Goal: Information Seeking & Learning: Check status

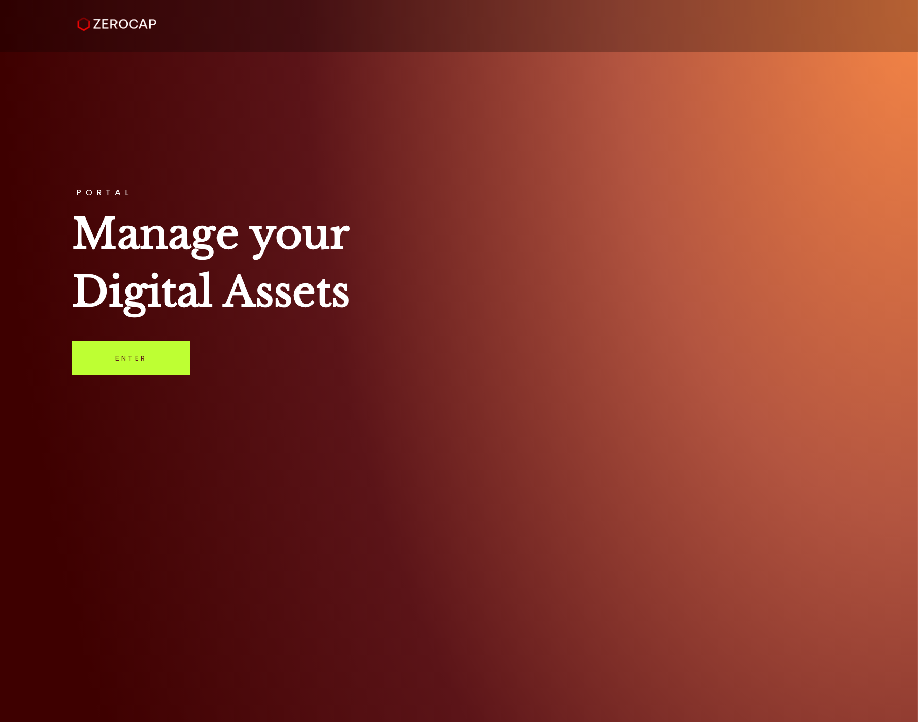
click at [157, 359] on link "Enter" at bounding box center [131, 358] width 118 height 34
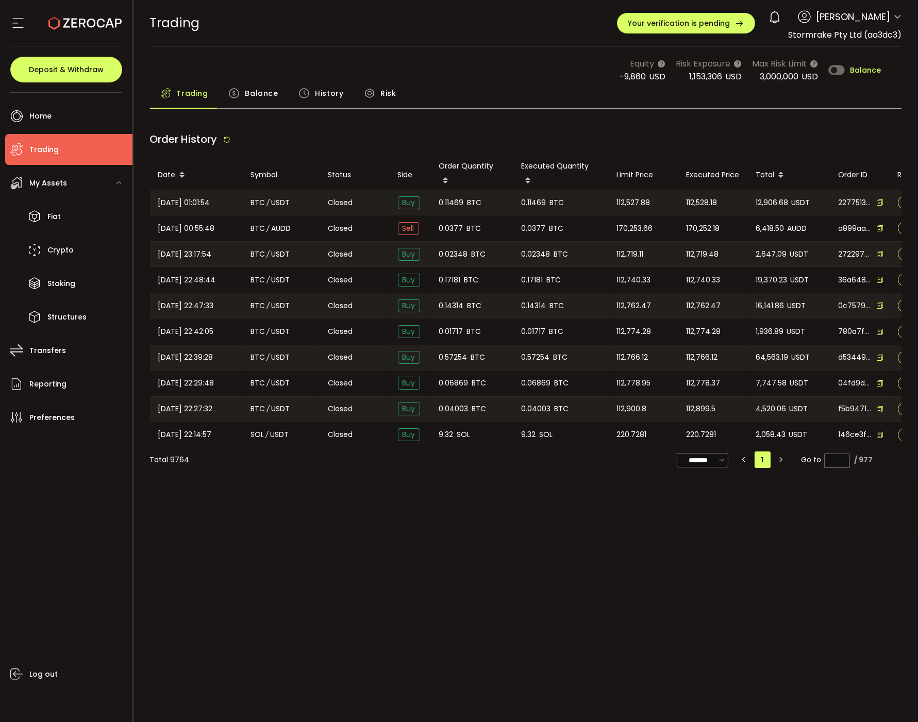
type input "***"
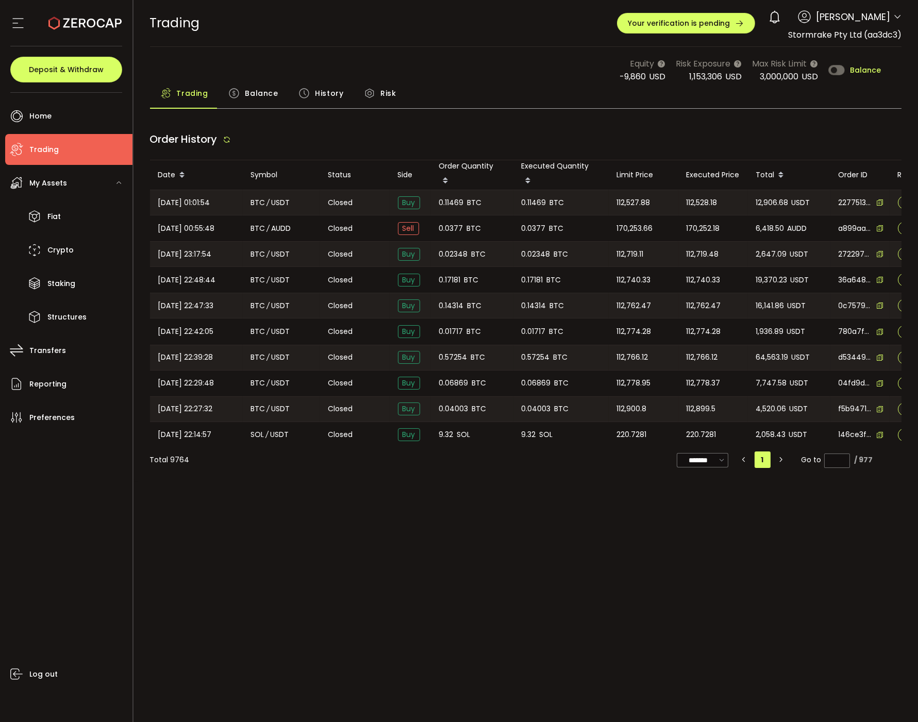
type input "***"
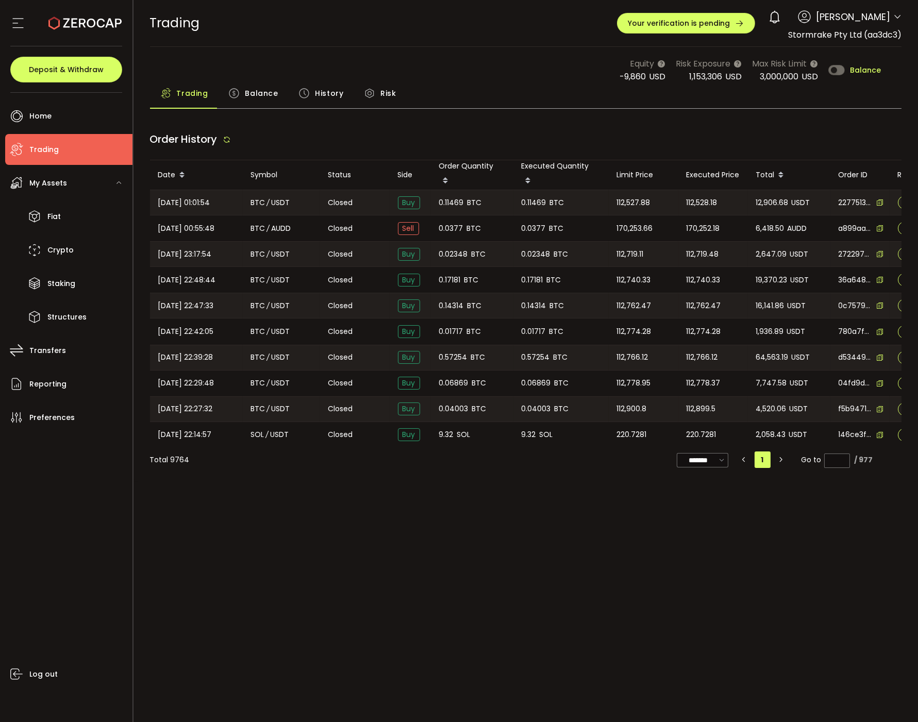
type input "***"
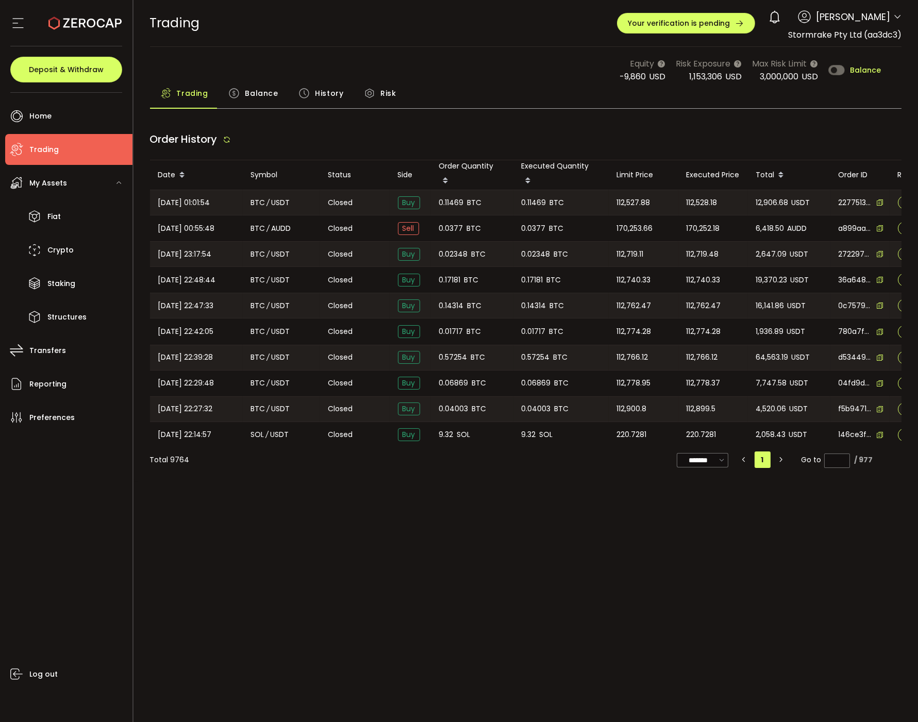
type input "***"
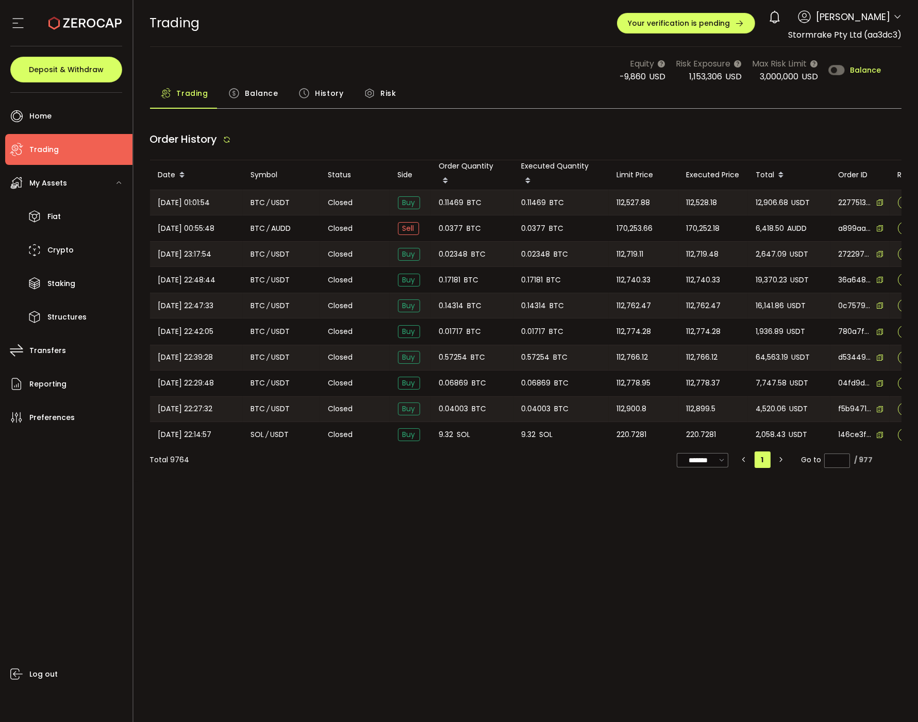
type input "***"
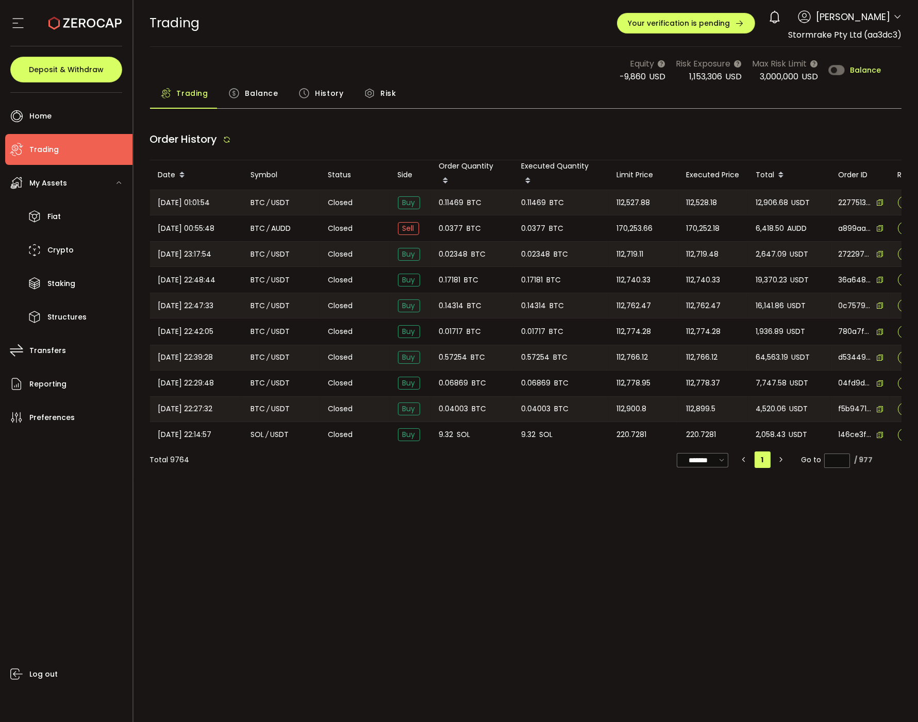
type input "***"
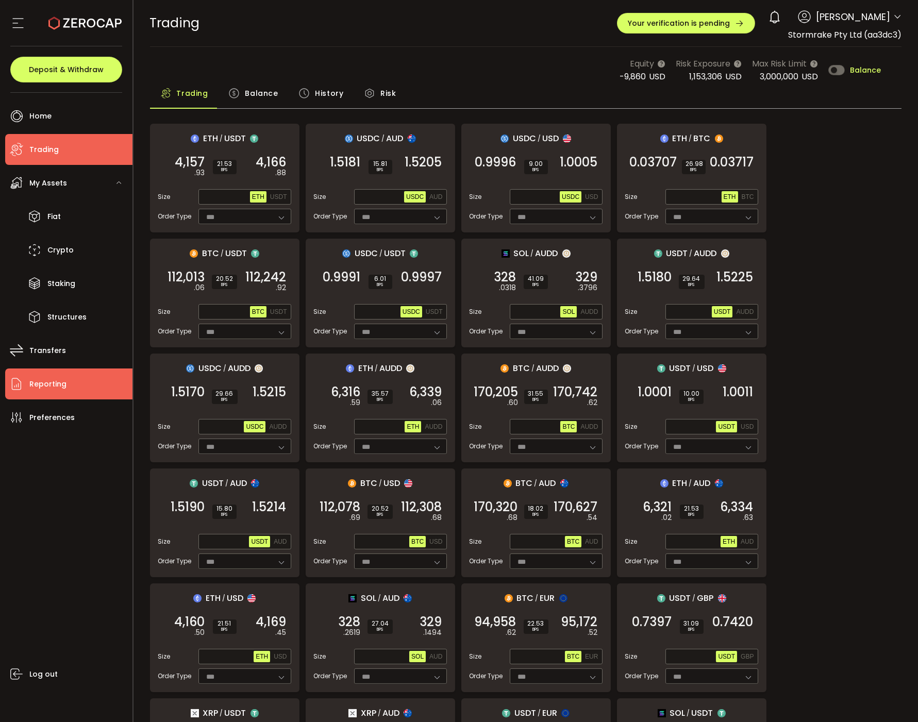
click at [71, 387] on li "Reporting" at bounding box center [68, 383] width 127 height 31
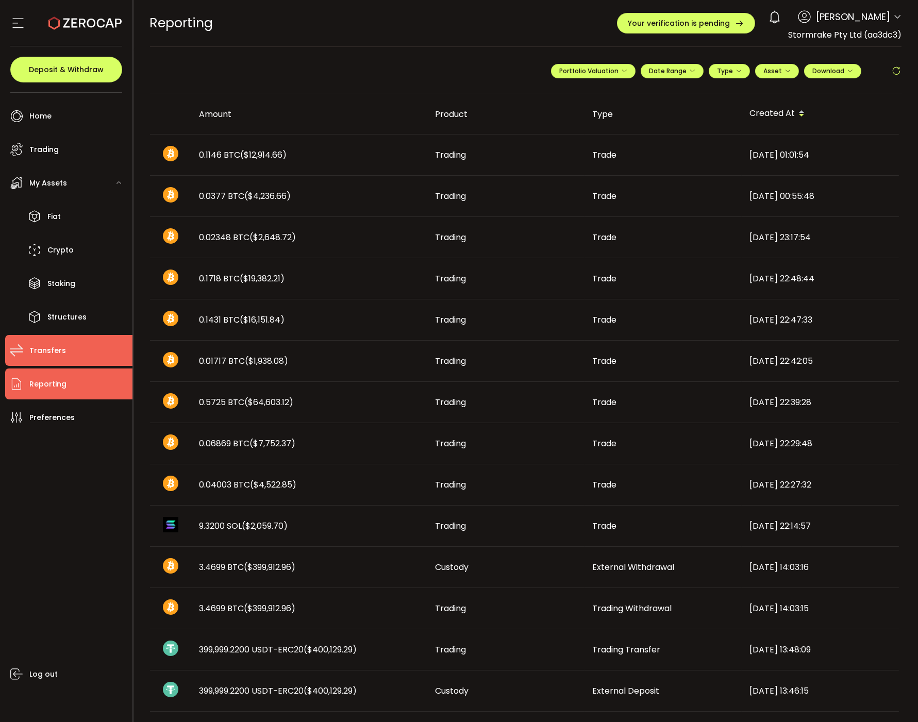
click at [59, 360] on li "Transfers" at bounding box center [68, 350] width 127 height 31
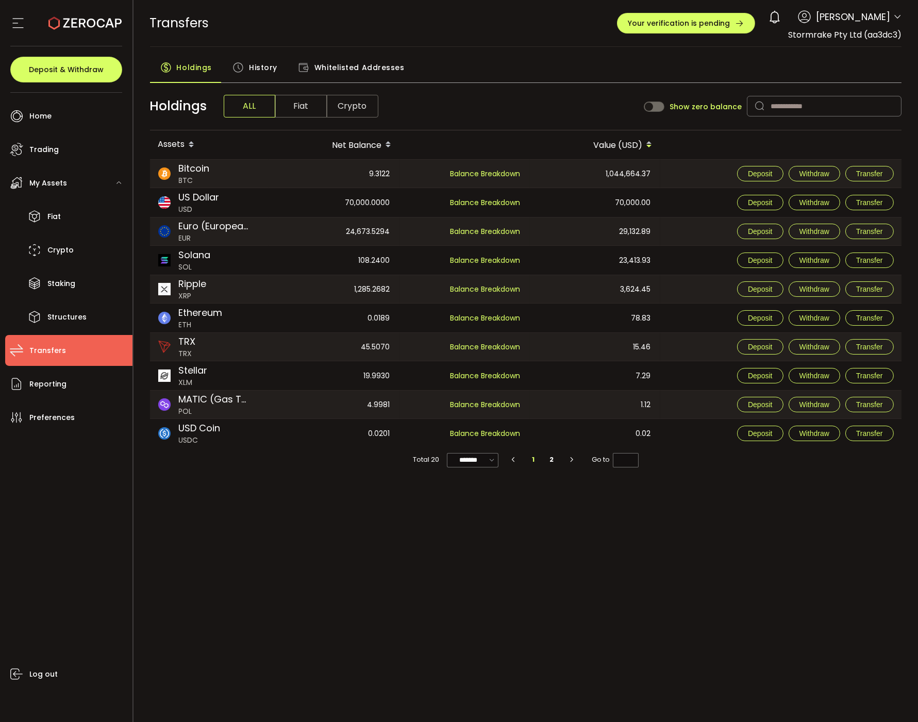
click at [241, 71] on icon at bounding box center [237, 67] width 11 height 11
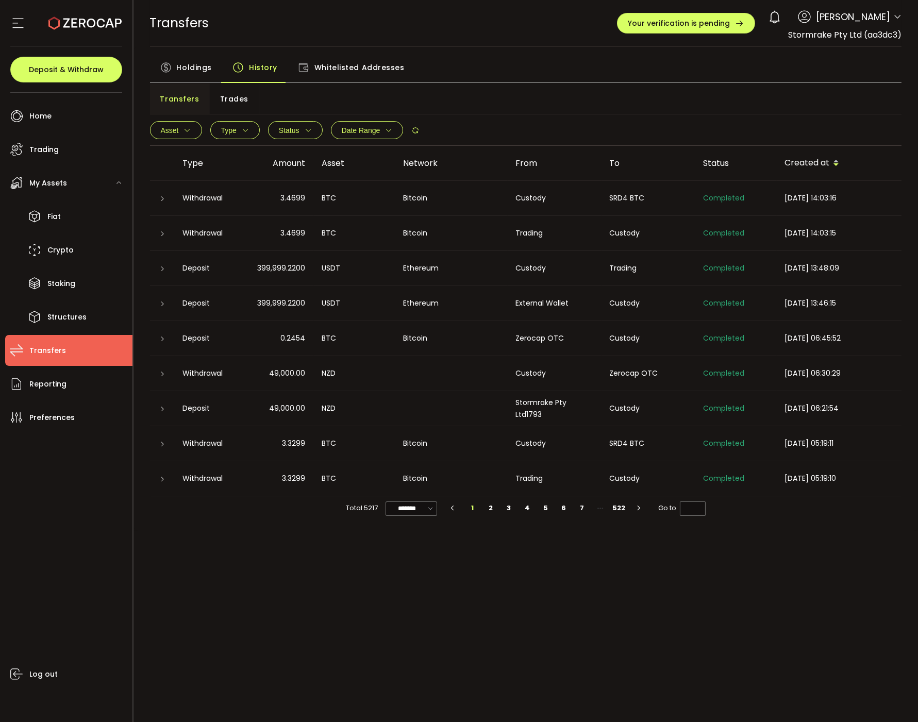
click at [223, 127] on span "Type" at bounding box center [228, 130] width 15 height 8
click at [210, 171] on span "Withdrawal" at bounding box center [227, 176] width 53 height 10
click at [253, 194] on span "Apply" at bounding box center [257, 197] width 22 height 7
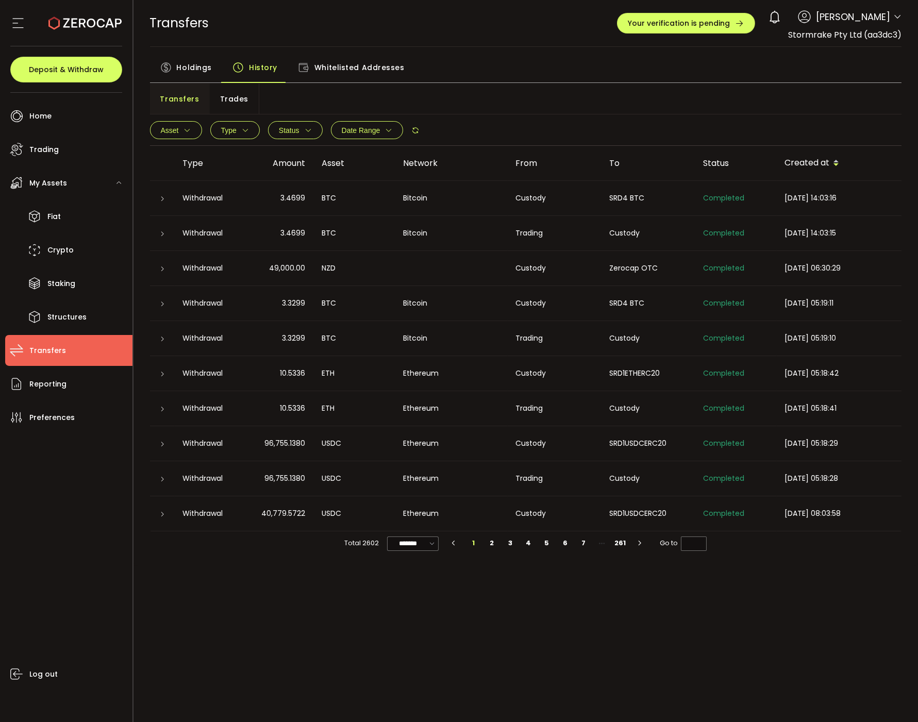
click at [348, 130] on span "Date Range" at bounding box center [361, 130] width 39 height 8
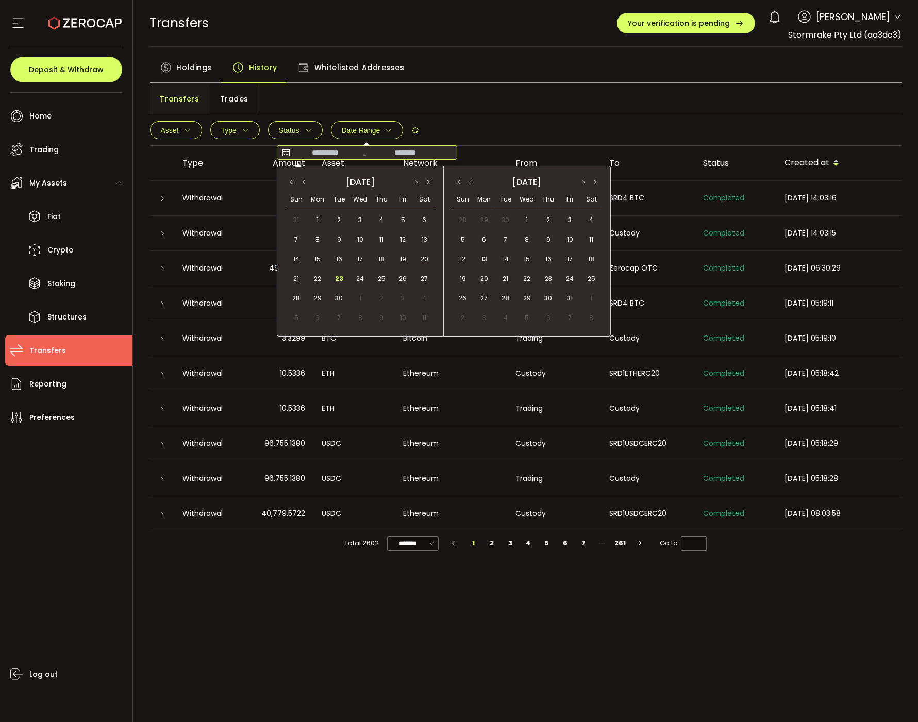
click at [331, 151] on input at bounding box center [326, 152] width 66 height 10
click at [397, 148] on input at bounding box center [405, 152] width 66 height 10
click at [356, 278] on span "24" at bounding box center [360, 279] width 12 height 12
click at [321, 218] on span "1" at bounding box center [317, 220] width 12 height 12
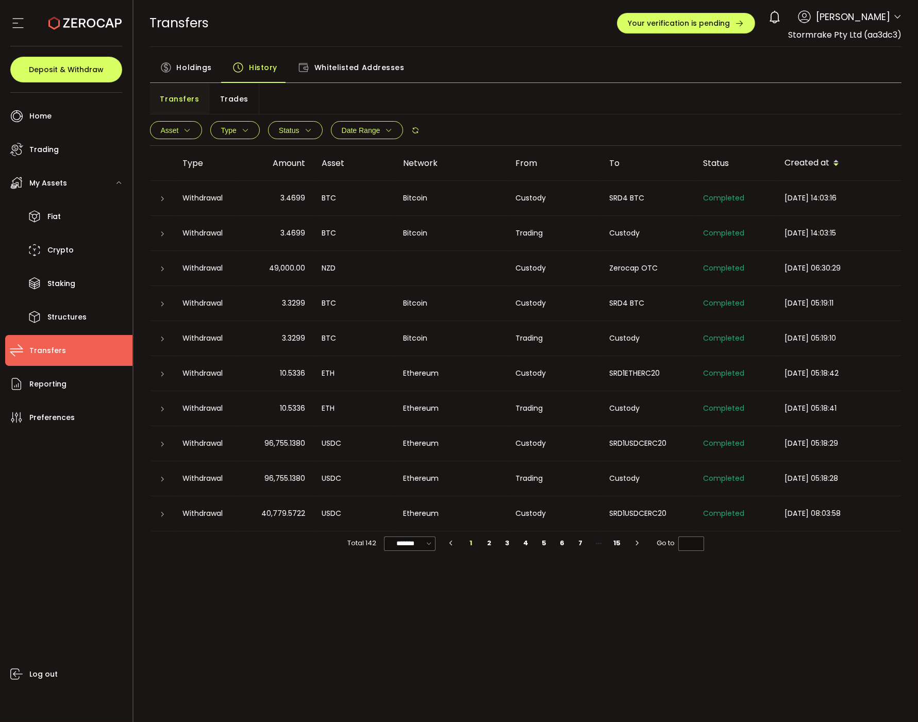
click at [357, 133] on span "Date Range" at bounding box center [361, 130] width 39 height 8
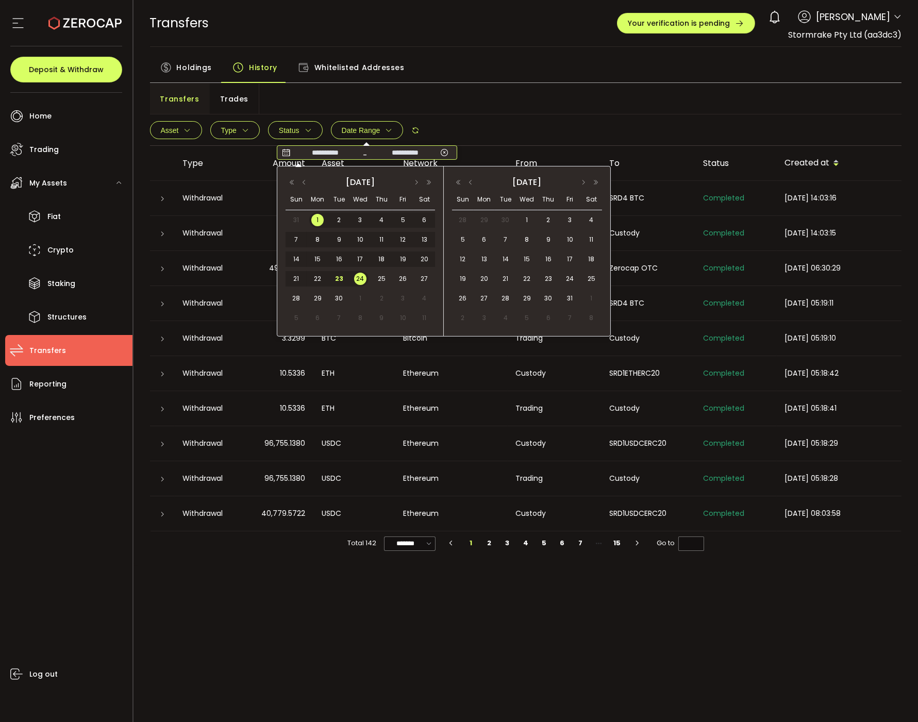
click at [328, 150] on input "**********" at bounding box center [326, 152] width 66 height 10
click at [338, 239] on span "9" at bounding box center [339, 239] width 12 height 12
click at [565, 279] on span "24" at bounding box center [570, 279] width 12 height 12
type input "**********"
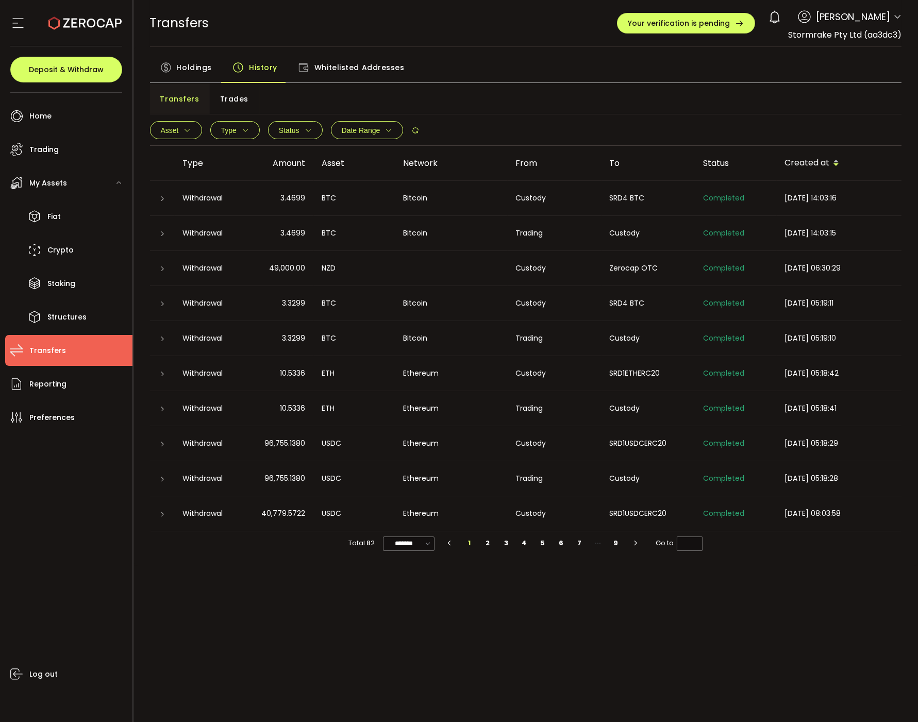
click at [353, 130] on span "Date Range" at bounding box center [361, 130] width 39 height 8
click at [386, 148] on input "**********" at bounding box center [405, 152] width 66 height 10
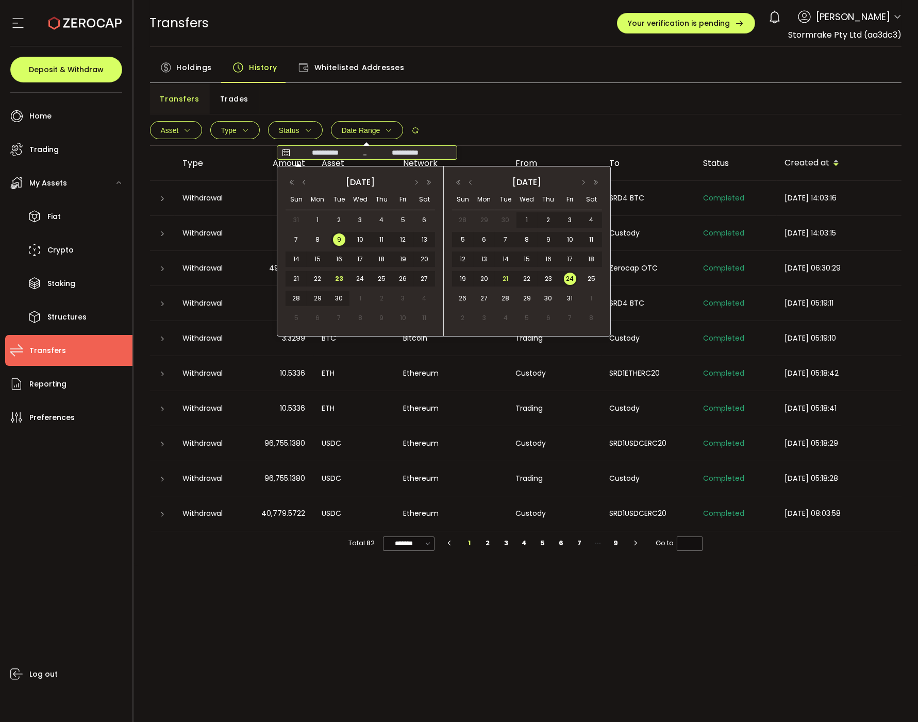
click at [504, 277] on span "21" at bounding box center [505, 279] width 12 height 12
click at [505, 226] on div "30" at bounding box center [506, 219] width 22 height 15
type input "**********"
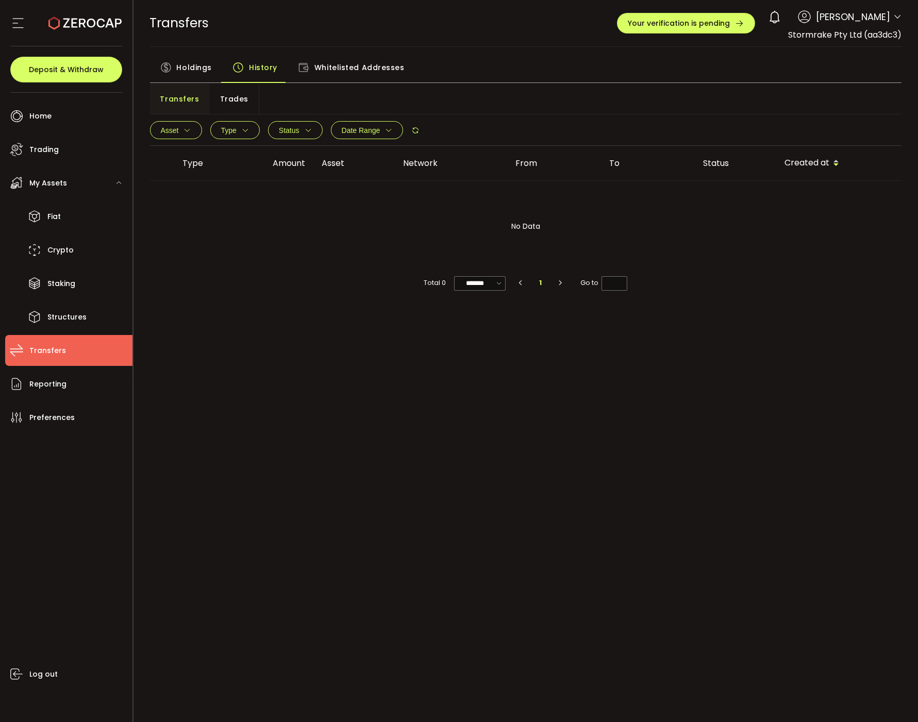
click at [378, 123] on button "Date Range" at bounding box center [367, 130] width 73 height 18
click at [326, 147] on input "**********" at bounding box center [326, 152] width 66 height 10
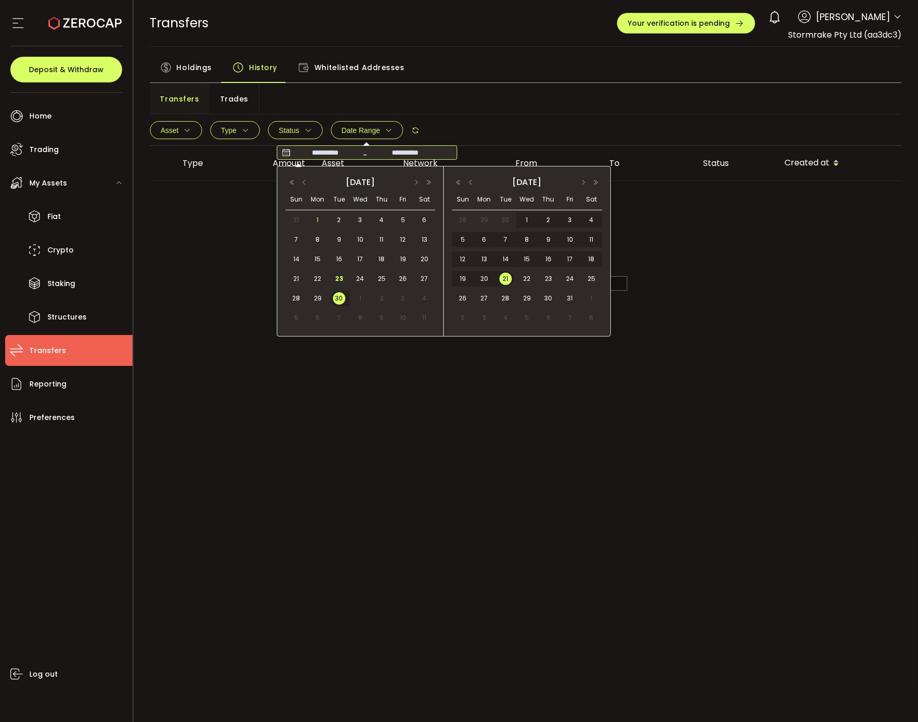
click at [323, 220] on span "1" at bounding box center [317, 220] width 12 height 12
click at [339, 240] on span "9" at bounding box center [339, 239] width 12 height 12
type input "**********"
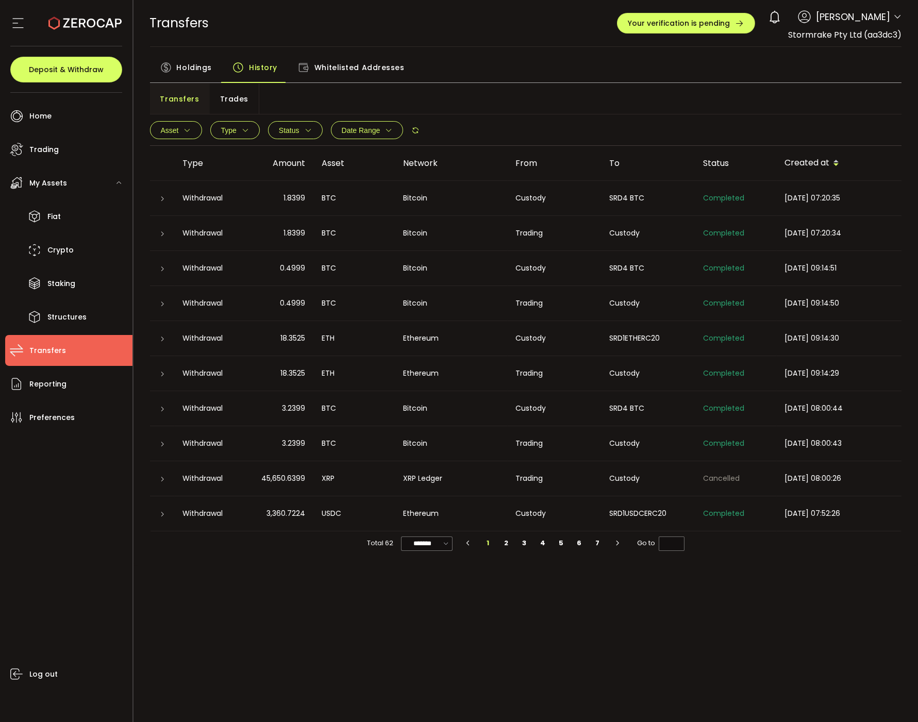
click at [353, 136] on button "Date Range" at bounding box center [367, 130] width 73 height 18
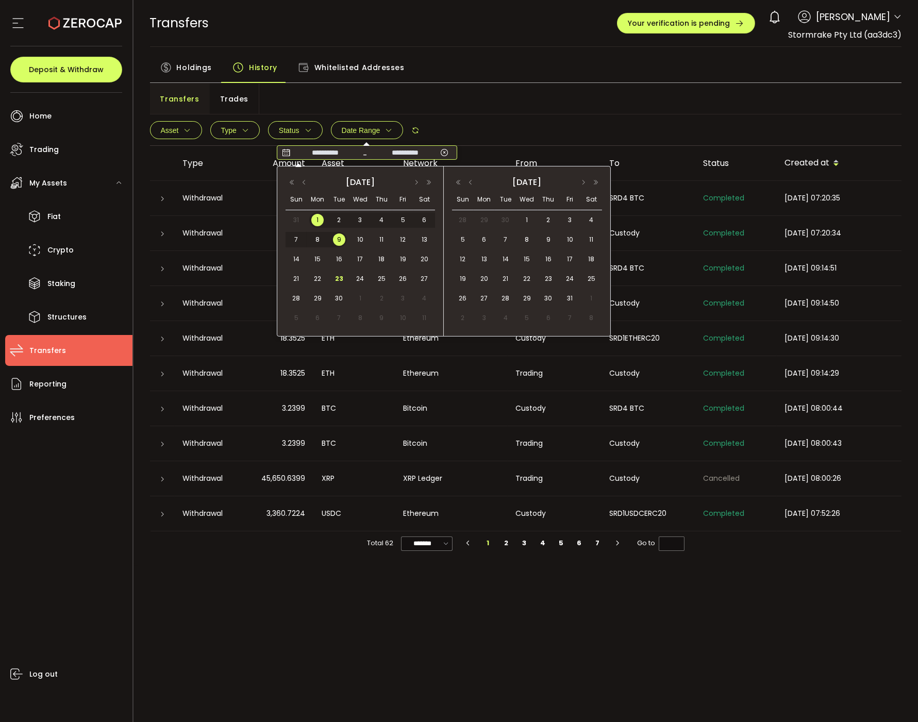
click at [342, 151] on input "**********" at bounding box center [326, 152] width 66 height 10
click at [339, 219] on span "2" at bounding box center [339, 220] width 12 height 12
click at [368, 129] on span "Date Range" at bounding box center [361, 130] width 39 height 8
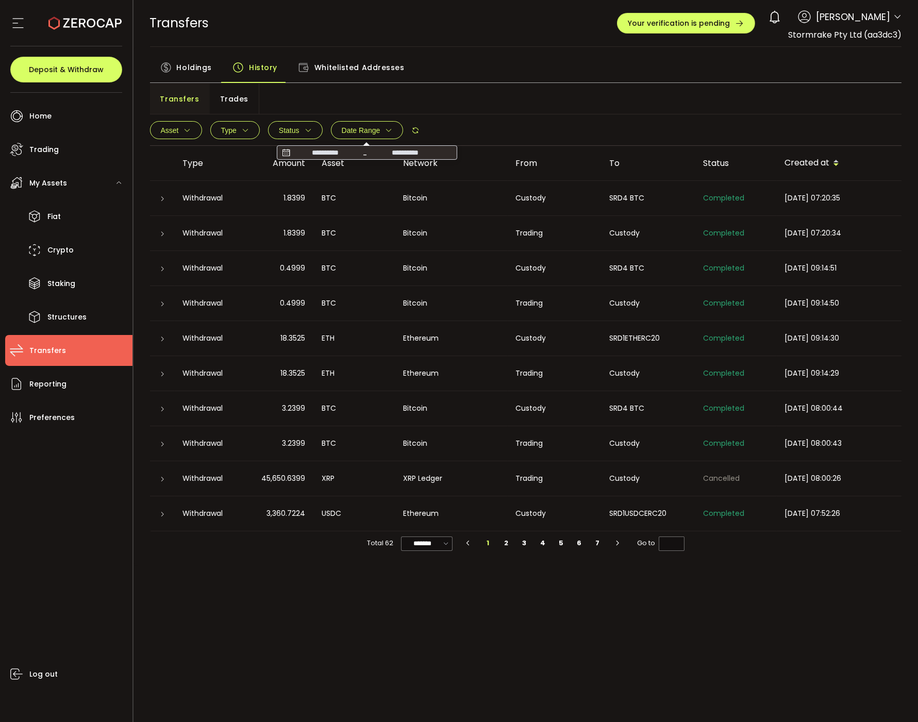
click at [368, 129] on span "Date Range" at bounding box center [361, 130] width 39 height 8
click at [341, 147] on input "**********" at bounding box center [326, 152] width 66 height 10
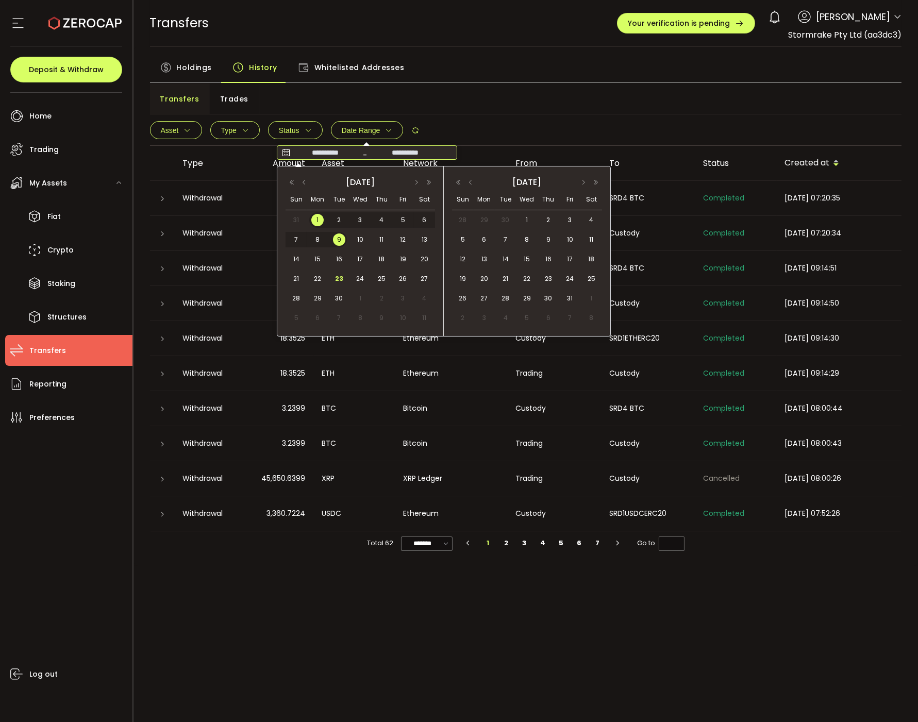
click at [341, 276] on span "23" at bounding box center [339, 279] width 12 height 12
click at [318, 226] on div "1" at bounding box center [317, 219] width 21 height 15
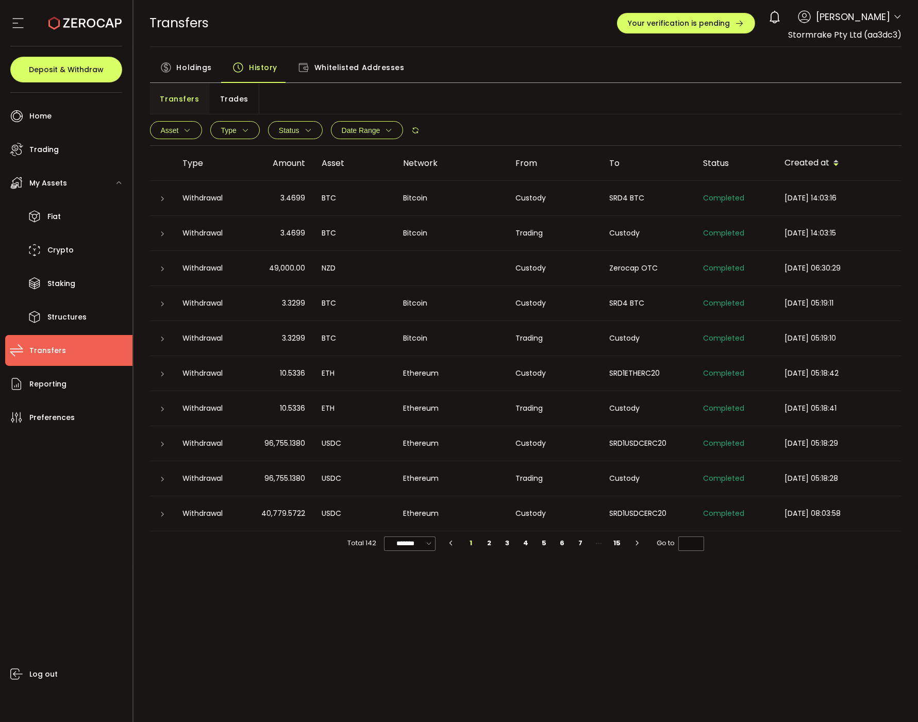
click at [363, 138] on button "Date Range" at bounding box center [367, 130] width 73 height 18
click at [497, 121] on div "**********" at bounding box center [526, 130] width 752 height 31
click at [413, 545] on input "*******" at bounding box center [410, 543] width 52 height 14
click at [409, 628] on li "100/page" at bounding box center [414, 622] width 60 height 18
type input "********"
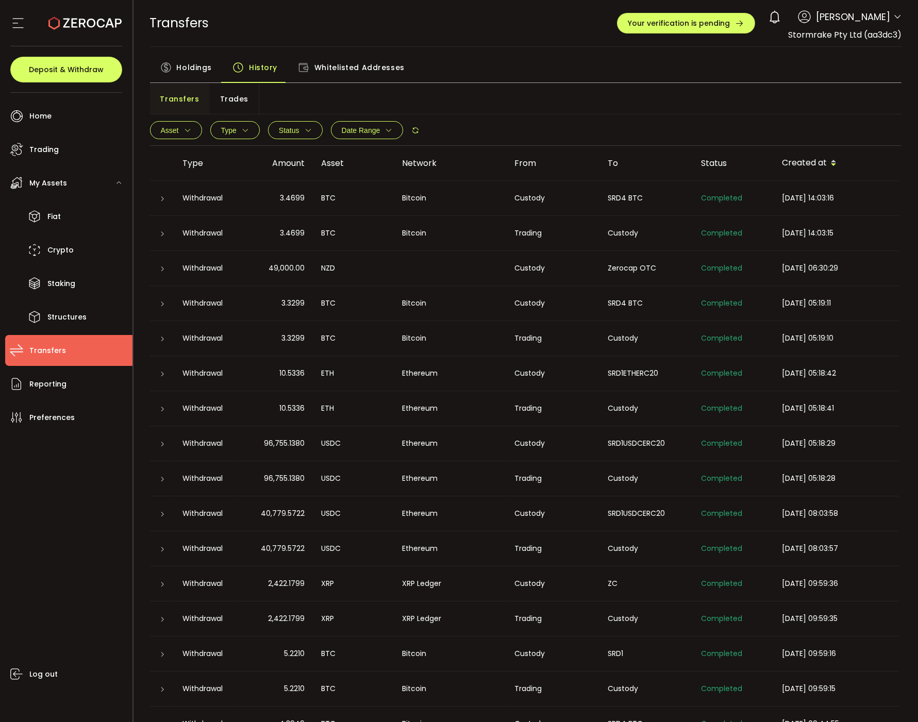
click at [442, 196] on div "Bitcoin" at bounding box center [450, 198] width 112 height 12
click at [414, 197] on div "Bitcoin" at bounding box center [450, 198] width 112 height 12
click at [165, 205] on td at bounding box center [162, 198] width 25 height 35
click at [161, 197] on icon at bounding box center [163, 199] width 6 height 6
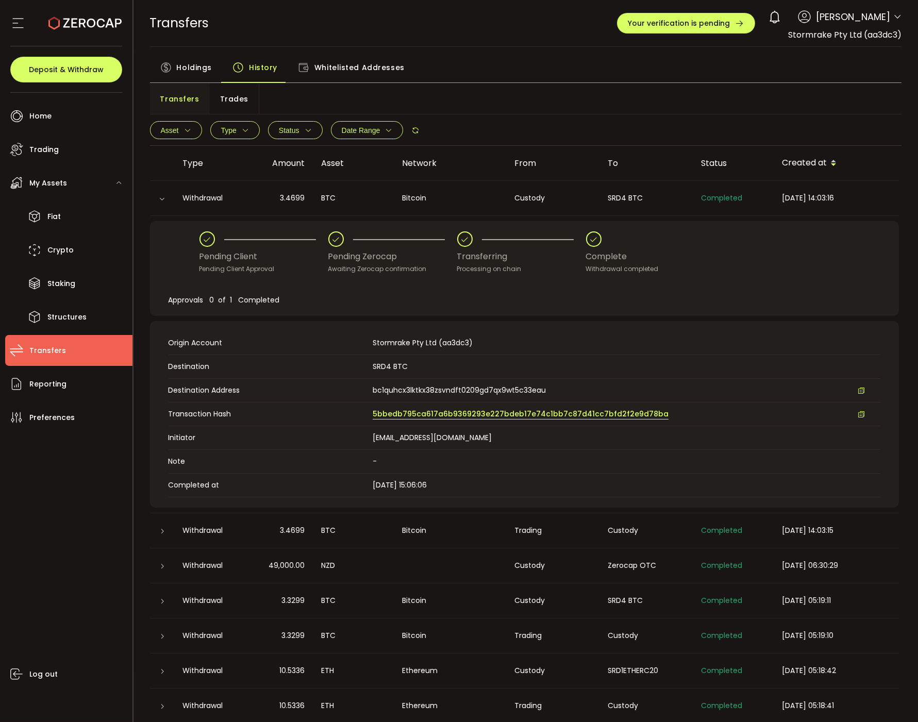
click at [409, 414] on span "5bbedb795ca617a6b9369293e227bdeb17e74c1bb7c87d41cc7bfd2f2e9d78ba" at bounding box center [521, 414] width 296 height 11
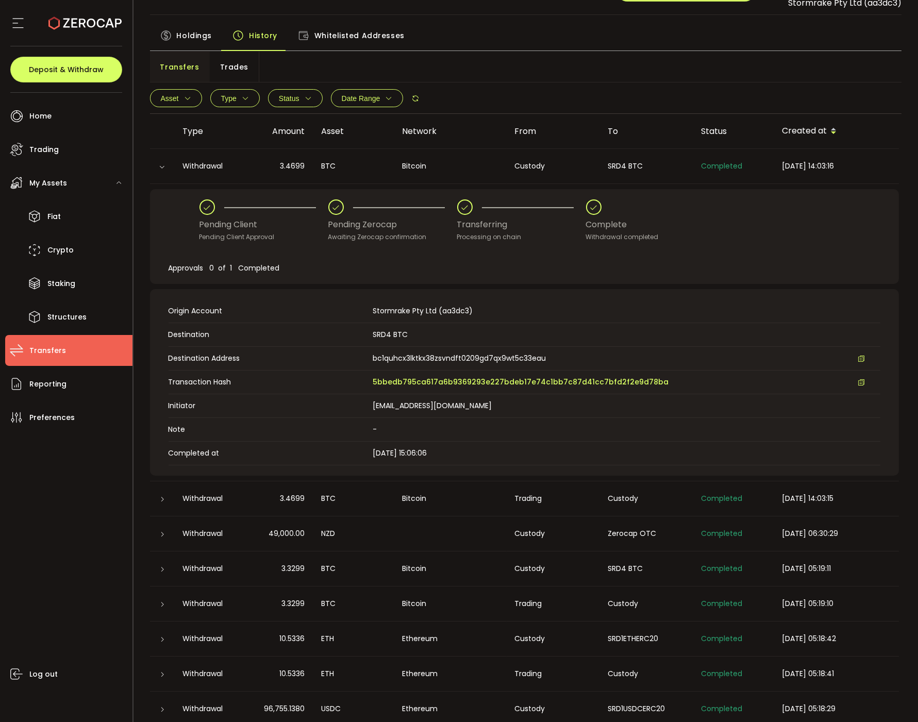
scroll to position [33, 0]
click at [166, 563] on div at bounding box center [162, 568] width 25 height 10
click at [164, 566] on icon at bounding box center [163, 568] width 6 height 6
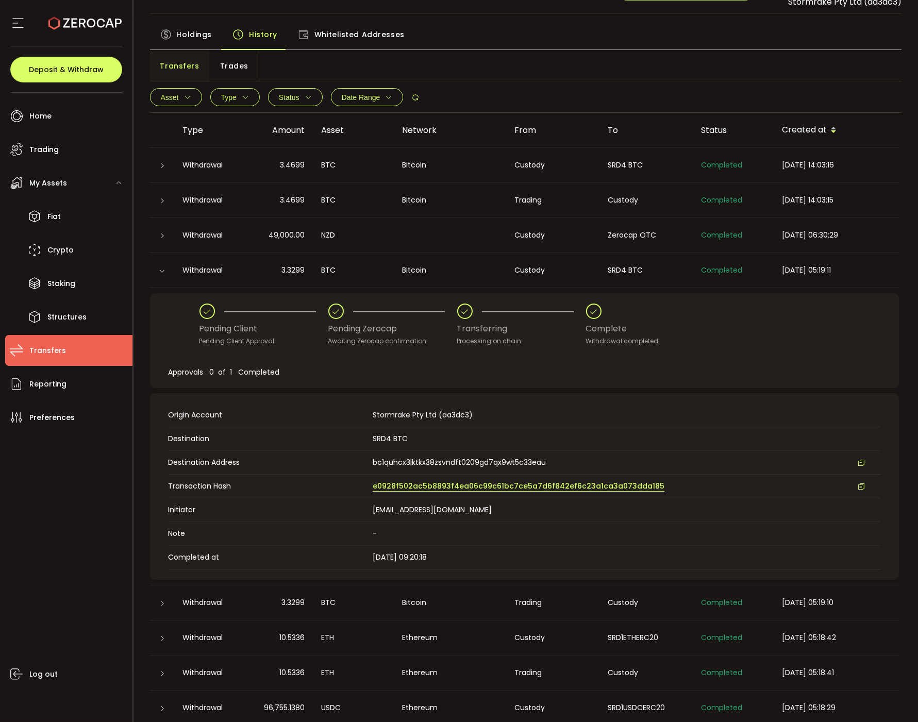
click at [377, 482] on span "e0928f502ac5b8893f4ea06c99c61bc7ce5a7d6f842ef6c23a1ca3a073dda185" at bounding box center [519, 486] width 292 height 11
click at [189, 162] on div "Withdrawal" at bounding box center [207, 165] width 64 height 12
click at [173, 162] on div at bounding box center [162, 165] width 25 height 10
click at [165, 164] on icon at bounding box center [163, 166] width 6 height 6
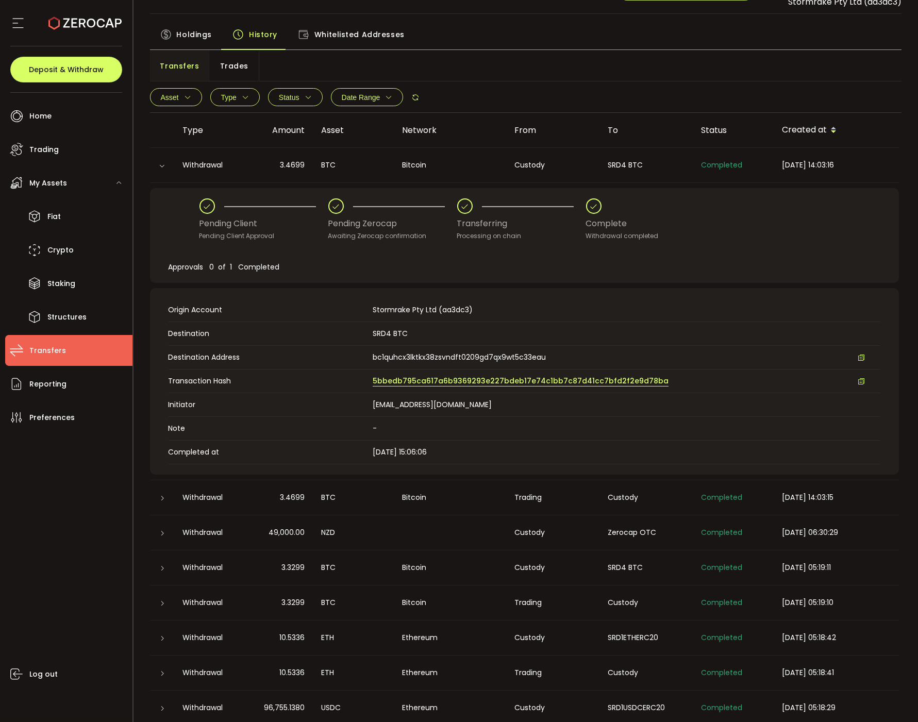
click at [390, 378] on span "5bbedb795ca617a6b9369293e227bdeb17e74c1bb7c87d41cc7bfd2f2e9d78ba" at bounding box center [521, 381] width 296 height 11
click at [165, 174] on td at bounding box center [162, 165] width 25 height 35
click at [160, 170] on td at bounding box center [162, 165] width 25 height 35
click at [160, 166] on icon at bounding box center [162, 166] width 6 height 6
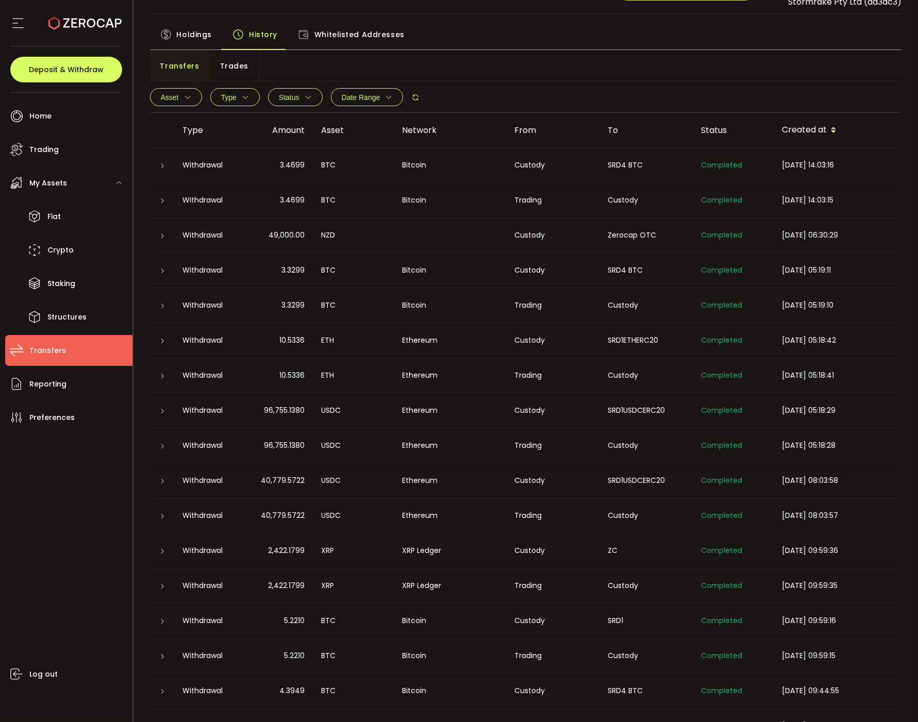
click at [161, 306] on icon at bounding box center [163, 306] width 6 height 6
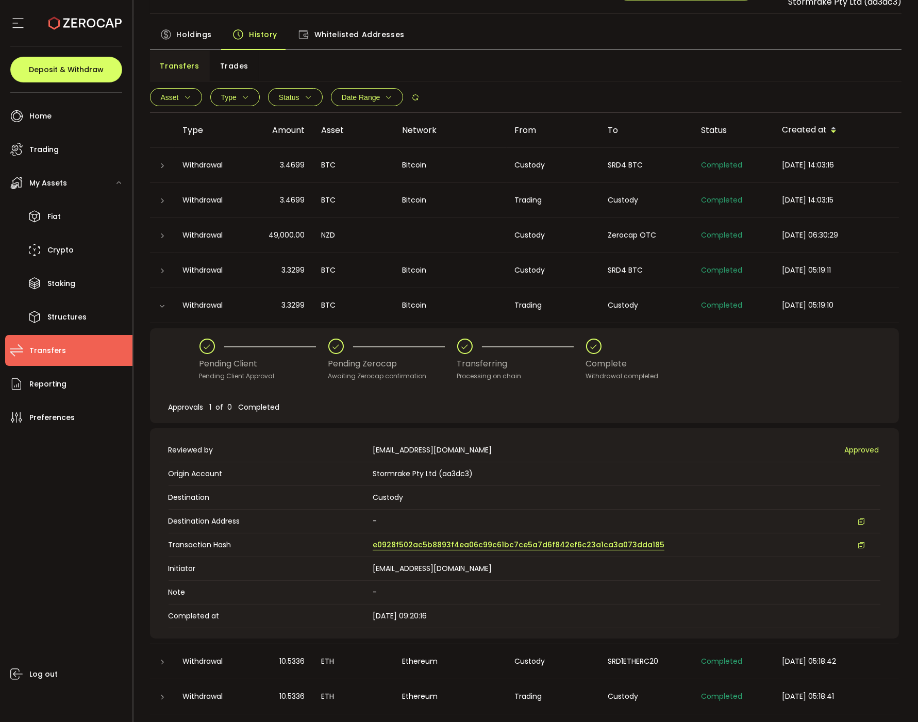
click at [412, 544] on span "e0928f502ac5b8893f4ea06c99c61bc7ce5a7d6f842ef6c23a1ca3a073dda185" at bounding box center [519, 544] width 292 height 11
click at [159, 306] on icon at bounding box center [162, 306] width 6 height 6
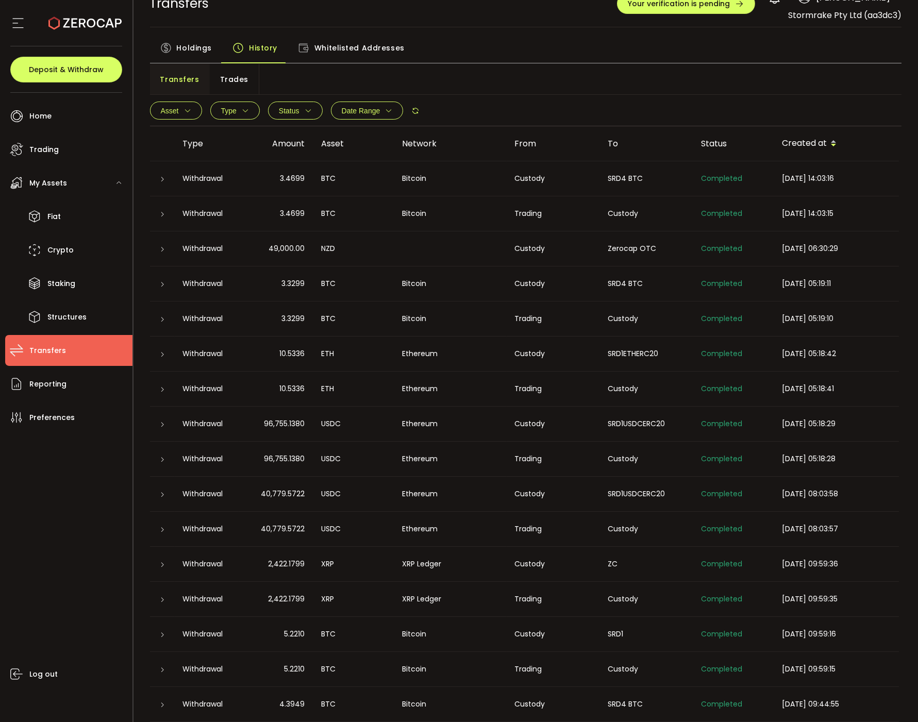
scroll to position [19, 0]
click at [163, 357] on icon at bounding box center [163, 355] width 6 height 6
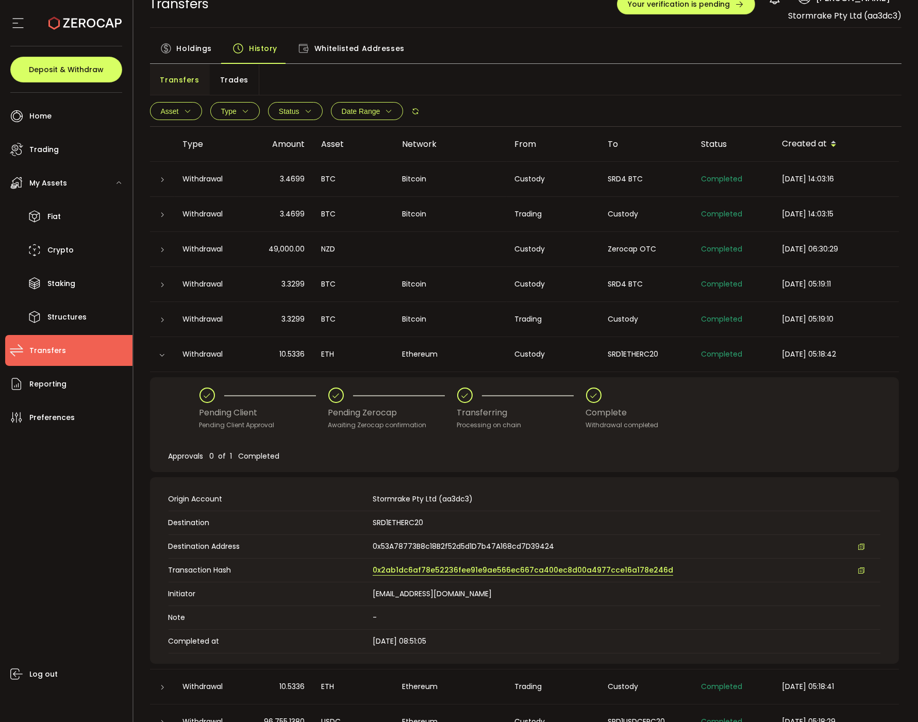
click at [412, 567] on span "0x2ab1dc6af78e52236fee91e9ae566ec667ca400ec8d00a4977cce16a178e246d" at bounding box center [523, 570] width 300 height 11
click at [182, 354] on div "Withdrawal" at bounding box center [207, 354] width 64 height 12
click at [159, 357] on icon at bounding box center [162, 355] width 6 height 6
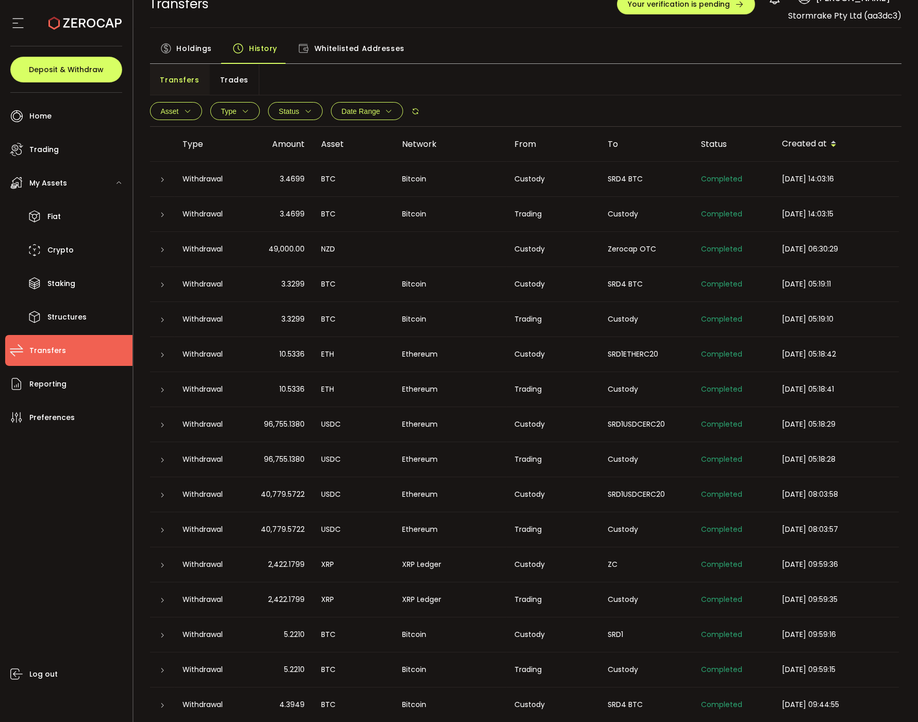
click at [162, 424] on icon at bounding box center [163, 425] width 6 height 6
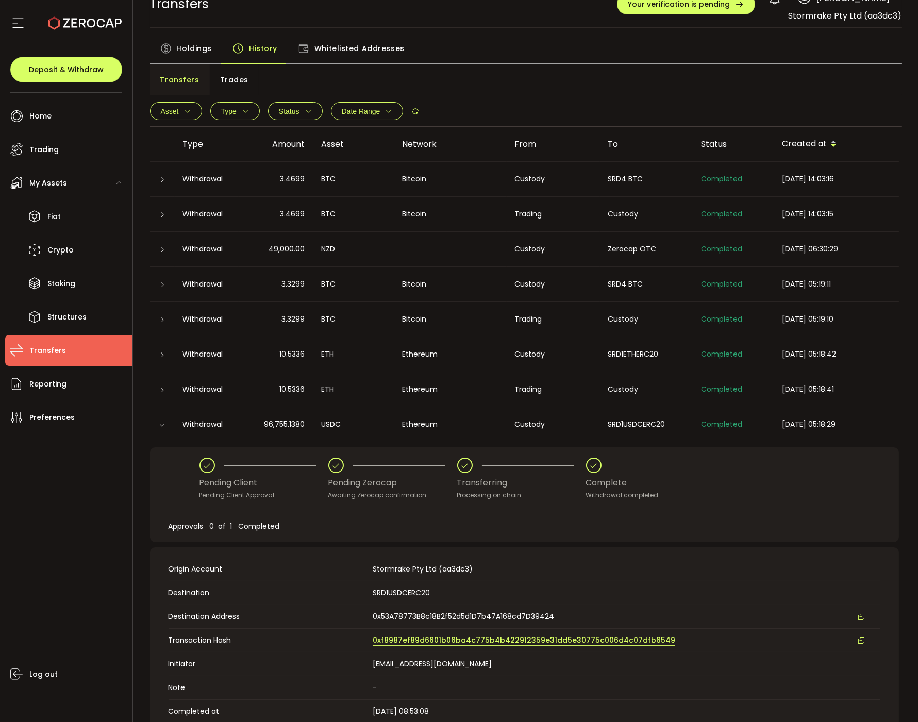
click at [422, 638] on span "0xf8987ef89d6601b06ba4c775b4b422912359e31dd5e30775c006d4c07dfb6549" at bounding box center [524, 640] width 302 height 11
click at [163, 425] on icon at bounding box center [162, 425] width 6 height 6
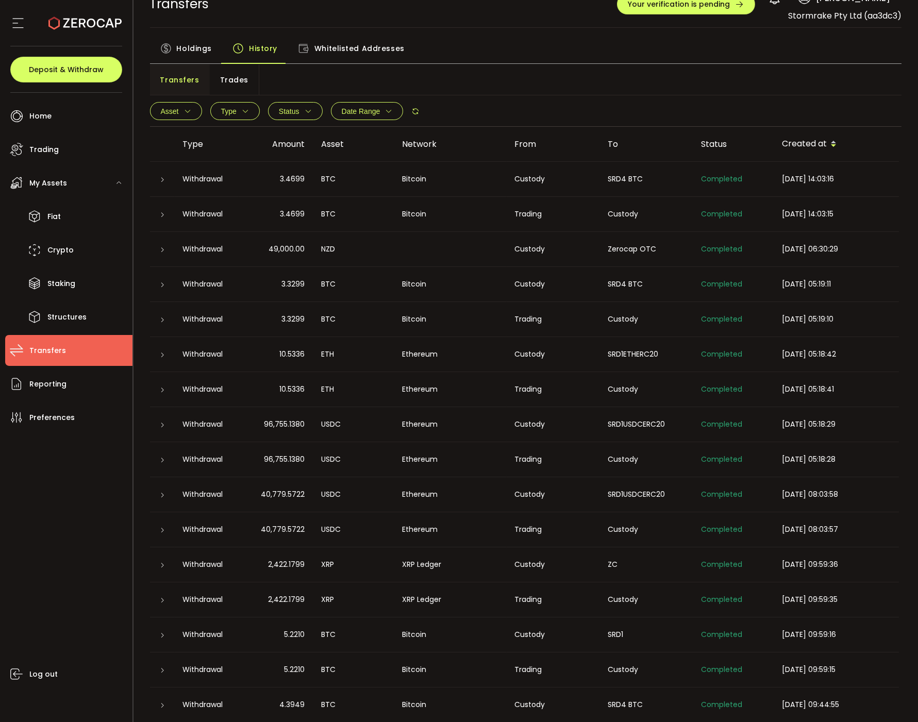
click at [163, 493] on icon at bounding box center [163, 495] width 6 height 6
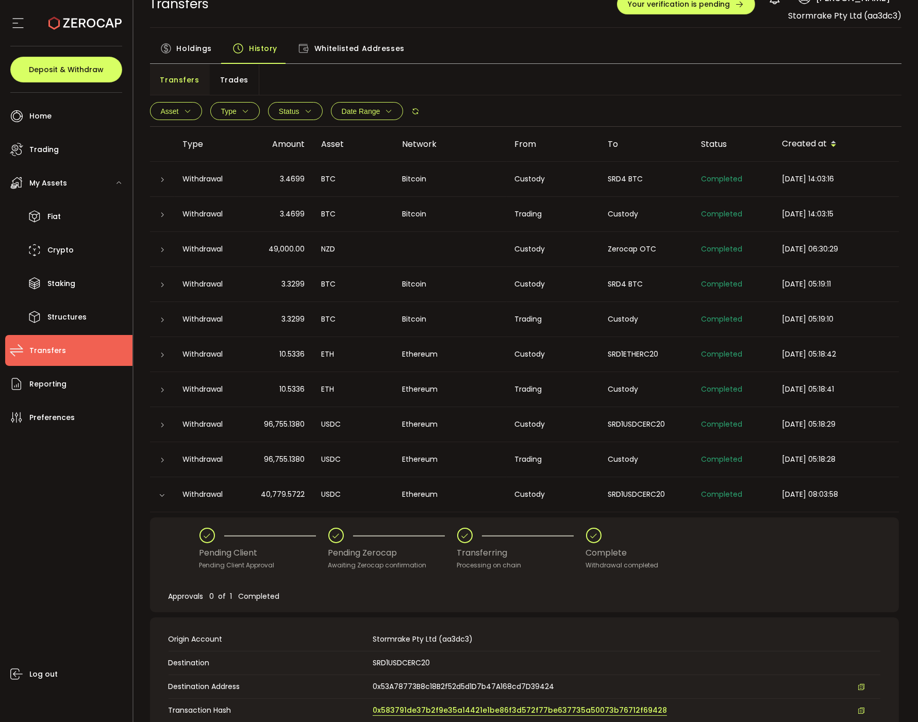
click at [461, 708] on span "0x583791de37b2f9e35a14421e1be86f3d572f77be637735a50073b76712f69428" at bounding box center [520, 710] width 294 height 11
click at [163, 497] on icon at bounding box center [162, 495] width 6 height 6
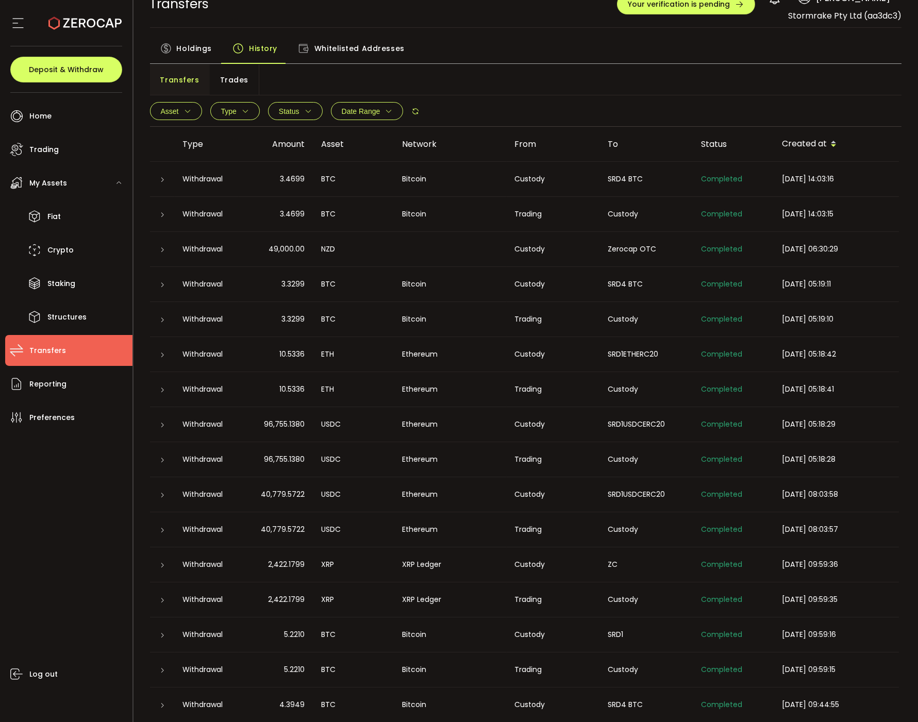
click at [163, 497] on icon at bounding box center [163, 495] width 6 height 6
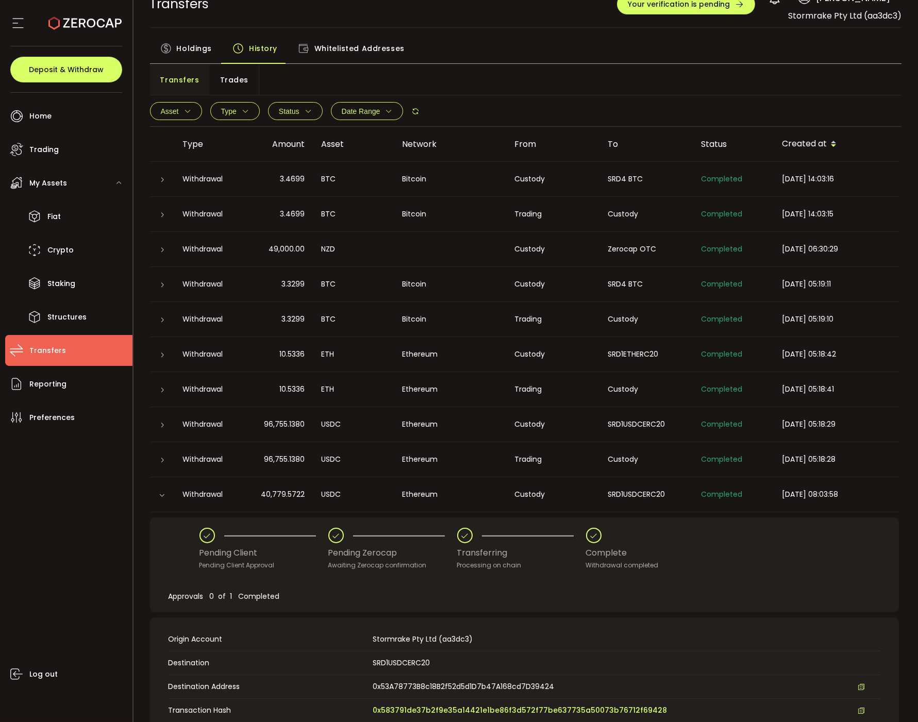
click at [162, 495] on icon at bounding box center [162, 495] width 6 height 6
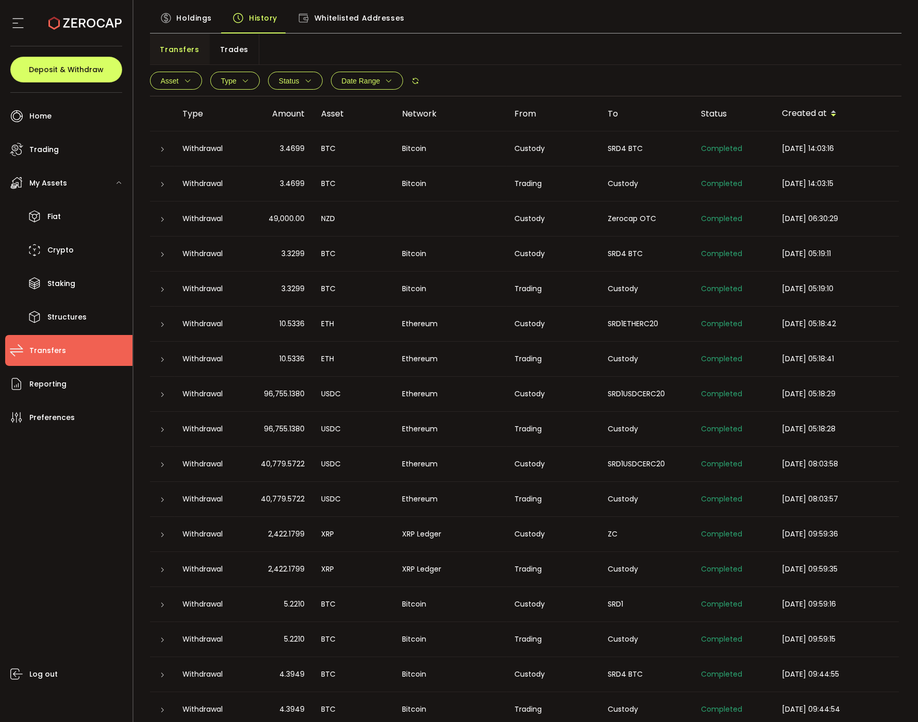
scroll to position [52, 0]
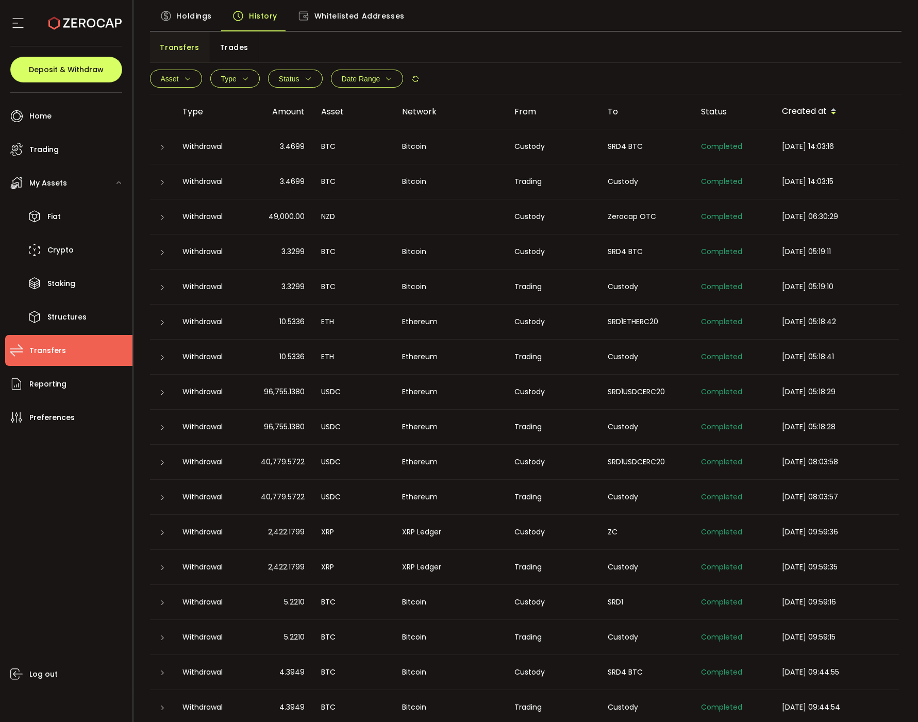
click at [164, 605] on icon at bounding box center [163, 603] width 6 height 6
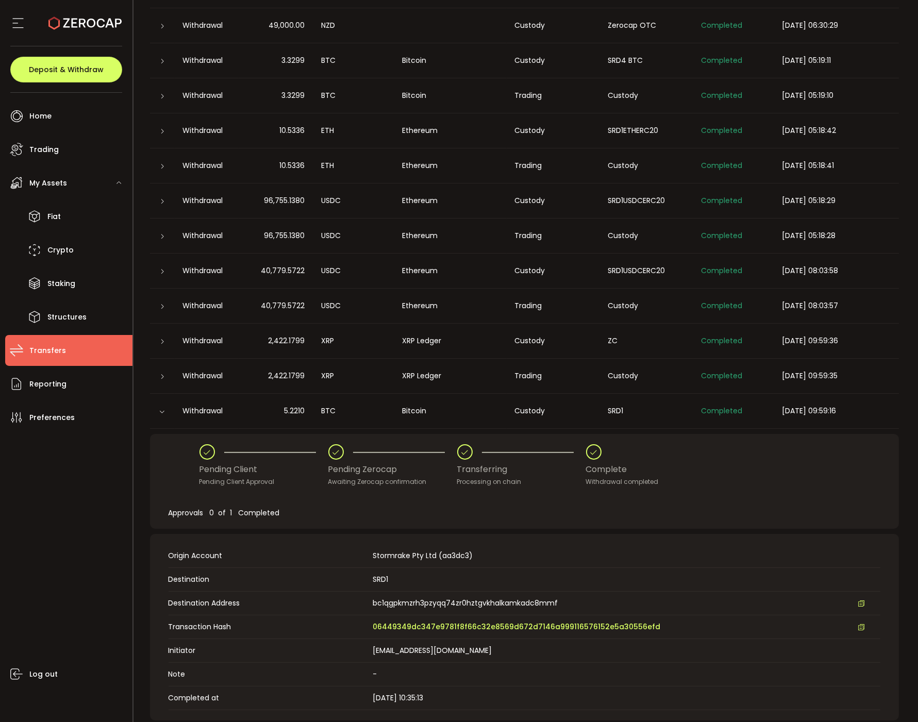
scroll to position [249, 0]
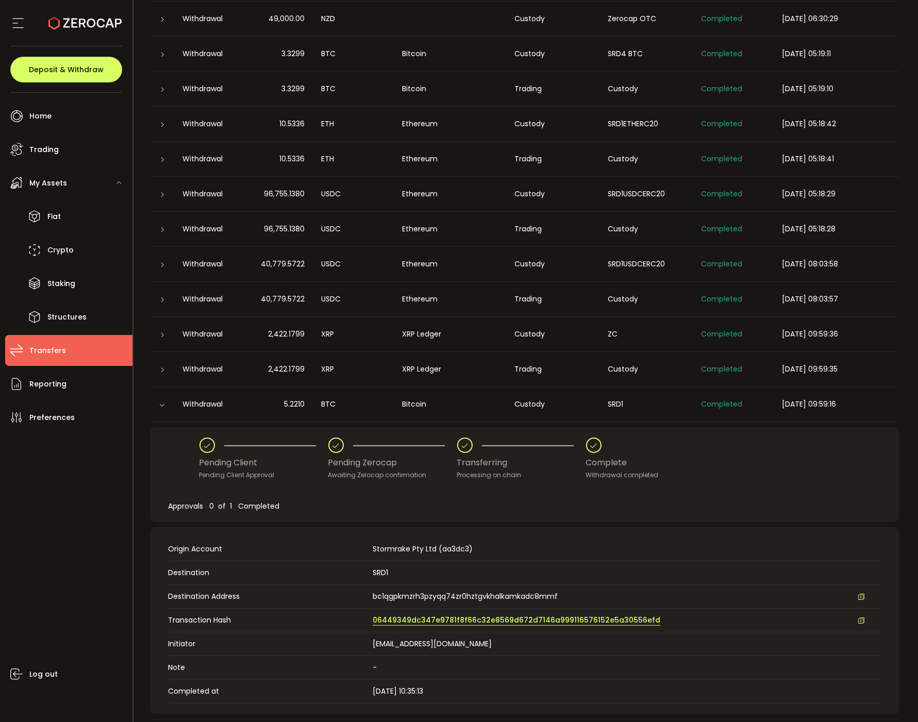
click at [441, 622] on span "06449349dc347e9781f8f66c32e8569d672d7146a999116576152e5a30556efd" at bounding box center [517, 620] width 288 height 11
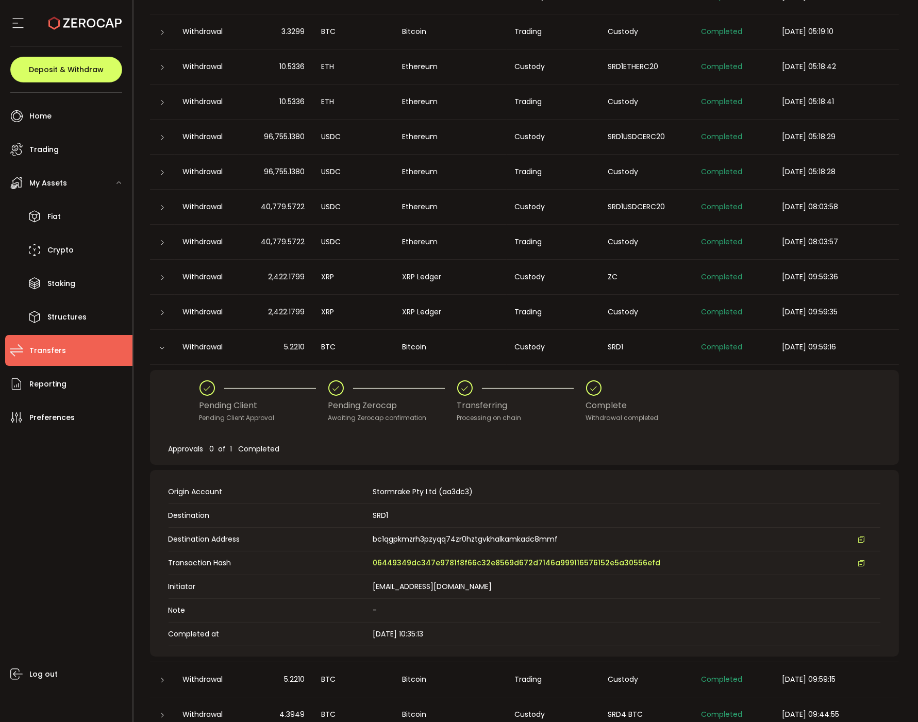
scroll to position [307, 0]
click at [162, 350] on div at bounding box center [162, 347] width 10 height 8
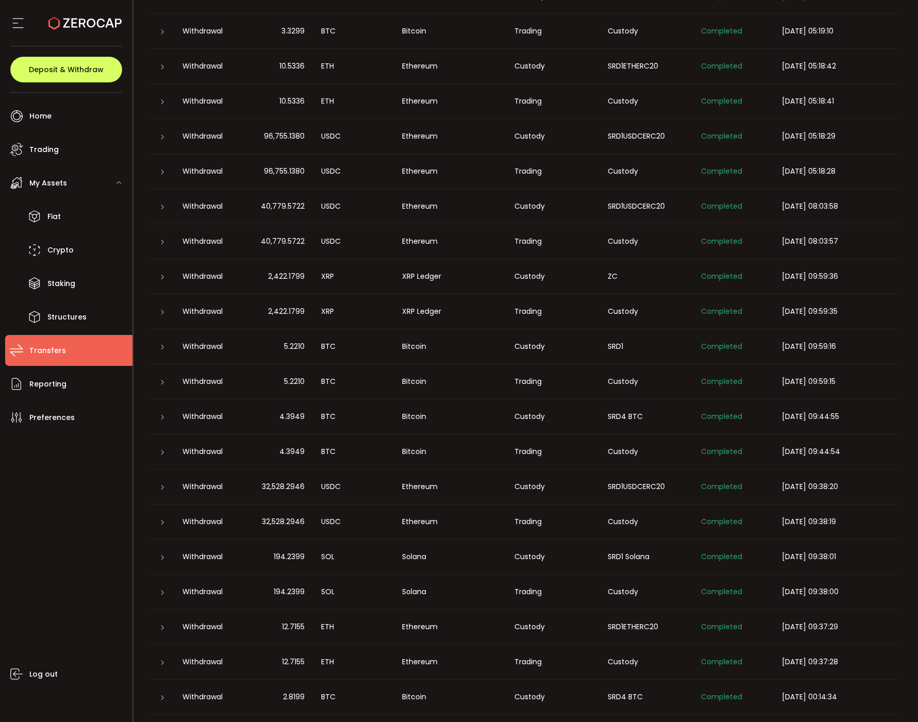
click at [168, 419] on div at bounding box center [162, 417] width 25 height 10
click at [164, 419] on icon at bounding box center [163, 417] width 6 height 6
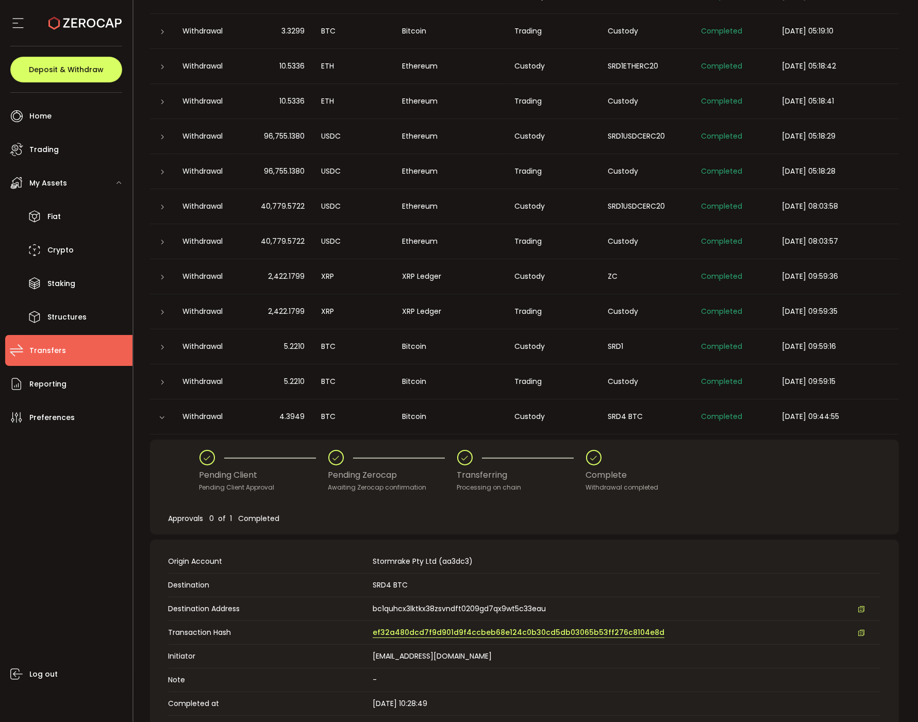
click at [402, 629] on span "ef32a480dcd7f9d901d9f4ccbeb68e124c0b30cd5db03065b53ff276c8104e8d" at bounding box center [519, 632] width 292 height 11
click at [385, 627] on span "ef32a480dcd7f9d901d9f4ccbeb68e124c0b30cd5db03065b53ff276c8104e8d" at bounding box center [519, 632] width 292 height 11
click at [160, 413] on div at bounding box center [162, 417] width 10 height 8
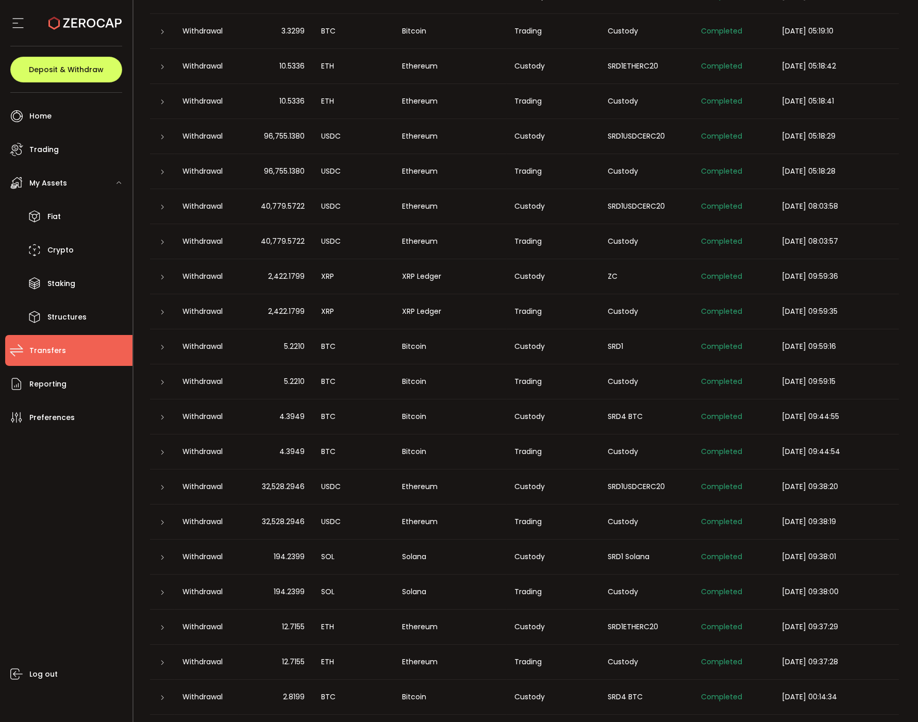
click at [164, 485] on icon at bounding box center [163, 487] width 6 height 6
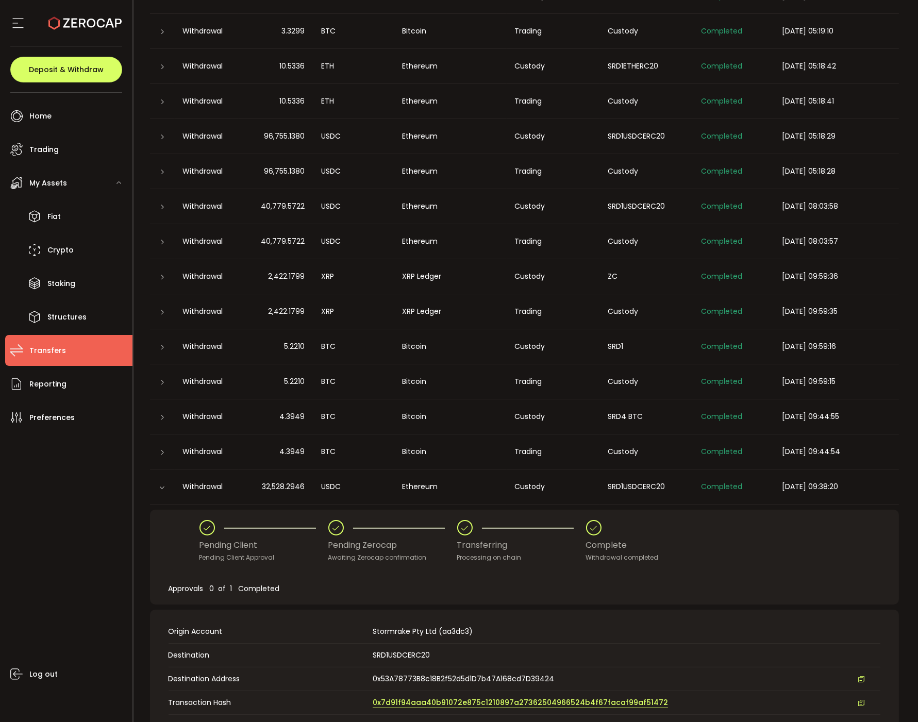
click at [414, 704] on span "0x7d91f94aaa40b91072e875c1210897a27362504966524b4f67facaf99af51472" at bounding box center [520, 702] width 295 height 11
click at [175, 484] on div "Withdrawal" at bounding box center [207, 487] width 64 height 12
click at [162, 484] on icon at bounding box center [162, 487] width 6 height 6
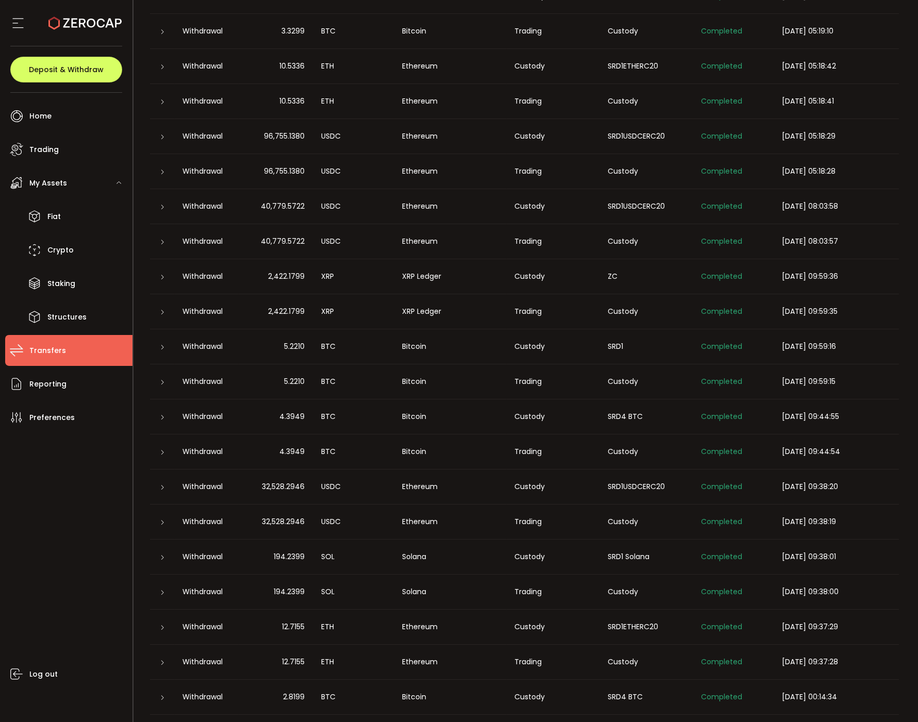
click at [156, 560] on div at bounding box center [162, 557] width 25 height 10
click at [161, 559] on icon at bounding box center [163, 557] width 6 height 6
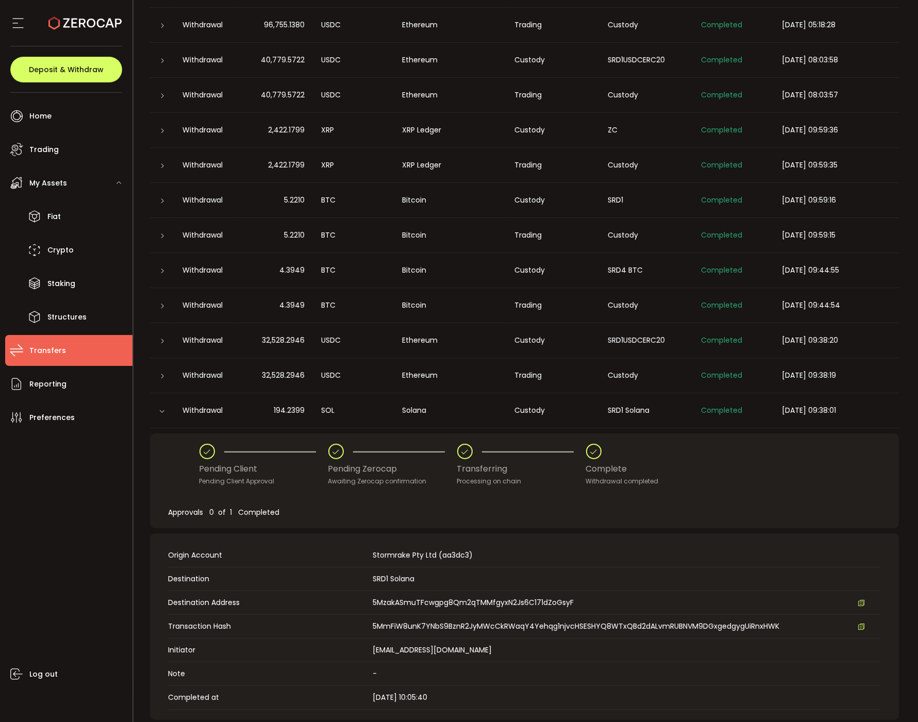
scroll to position [459, 0]
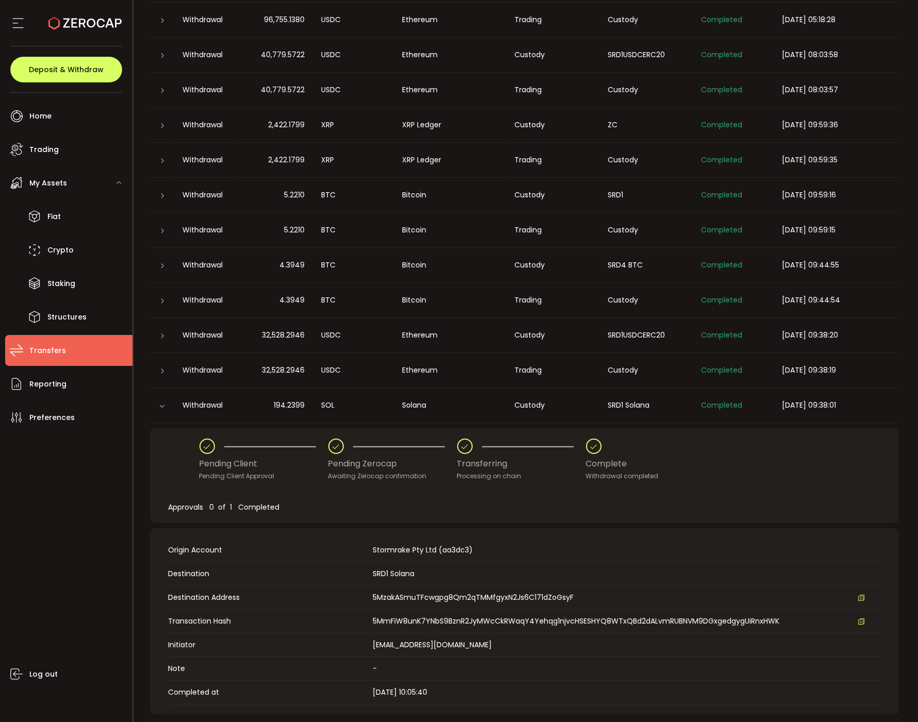
click at [430, 620] on span "5MmFiW8unK7YNbS9BznR2JyMWcCkRWaqY4Yehqg1njvcHSESHYQ8WTxQBd2dALvmRUBNVM9DGxgedgy…" at bounding box center [576, 621] width 407 height 11
click at [785, 616] on span "5MmFiW8unK7YNbS9BznR2JyMWcCkRWaqY4Yehqg1njvcHSESHYQ8WTxQBd2dALvmRUBNVM9DGxgedgy…" at bounding box center [626, 621] width 507 height 11
click at [858, 618] on icon at bounding box center [861, 621] width 7 height 7
click at [163, 406] on icon at bounding box center [162, 406] width 6 height 6
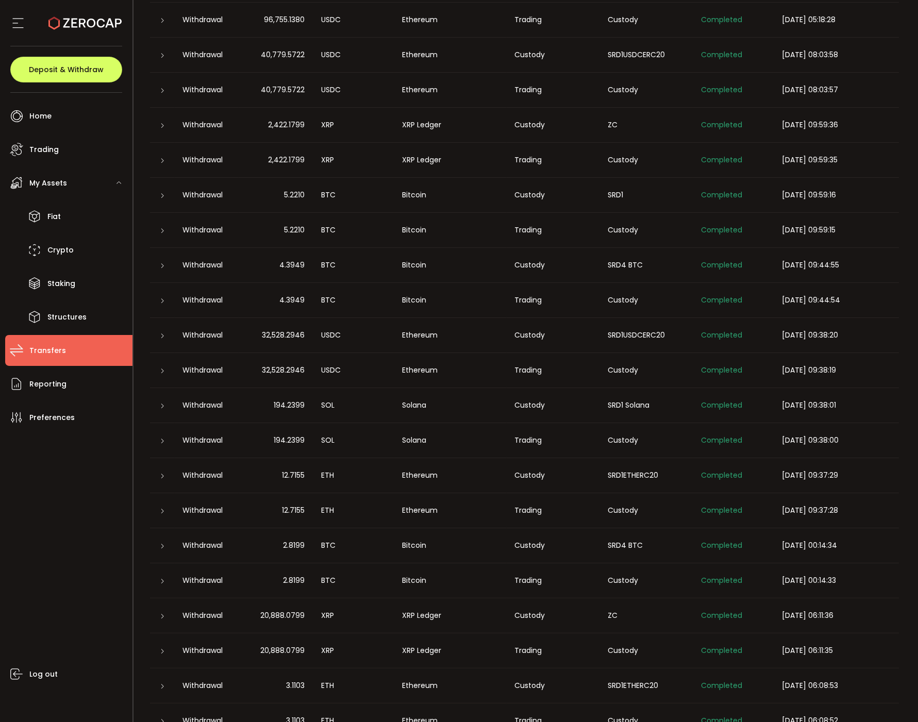
click at [160, 480] on div at bounding box center [162, 475] width 8 height 10
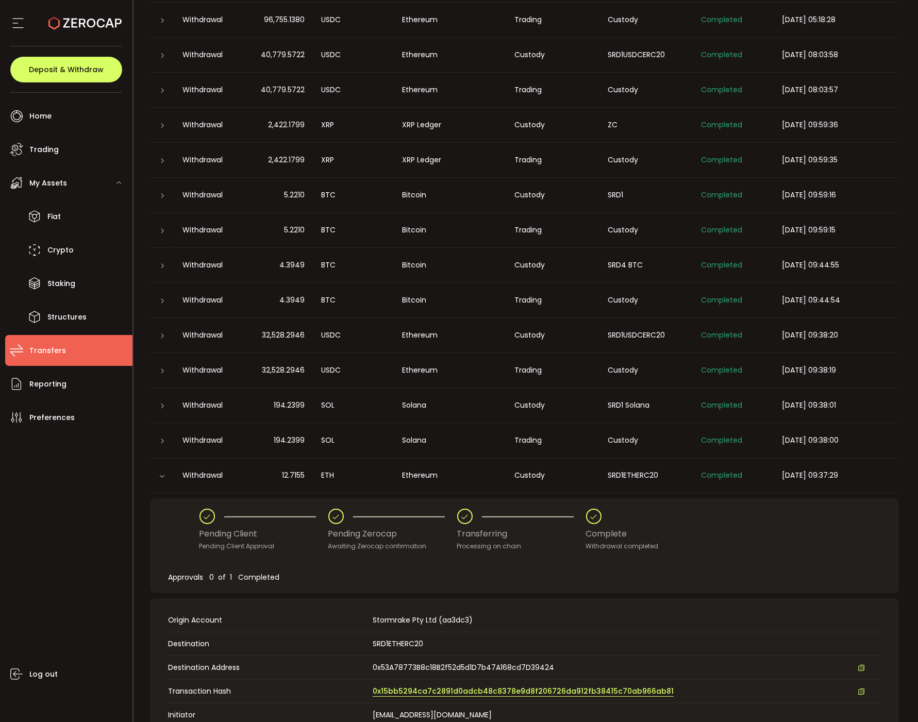
click at [436, 691] on span "0x15bb5294ca7c2891d0adcb48c8378e9d8f206726da912fb38415c70ab966ab81" at bounding box center [523, 691] width 301 height 11
click at [171, 476] on div at bounding box center [162, 475] width 25 height 10
click at [159, 471] on div at bounding box center [162, 475] width 10 height 8
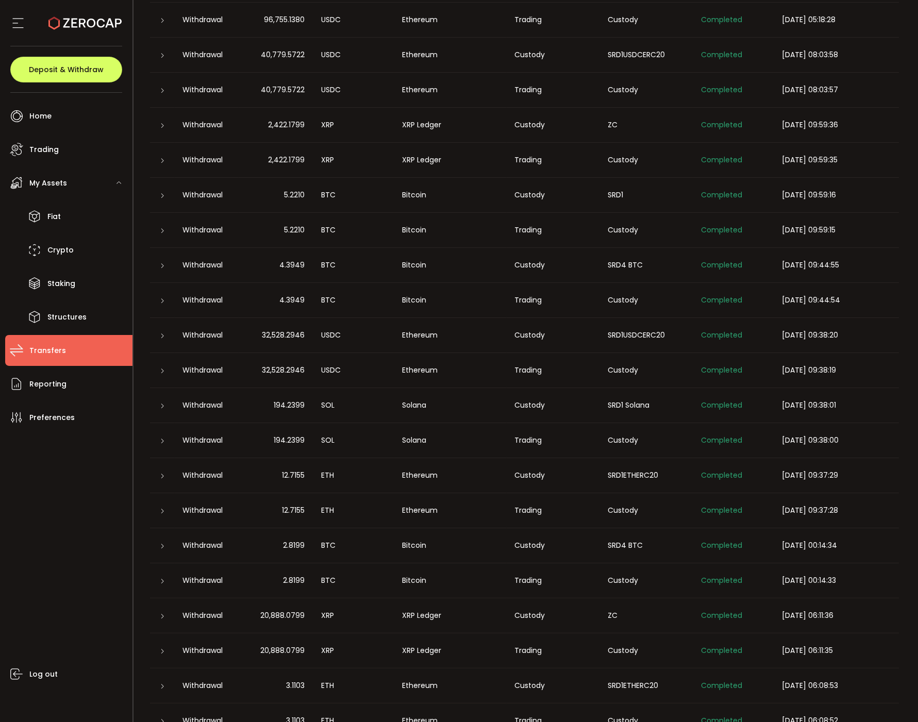
click at [171, 549] on div at bounding box center [162, 546] width 25 height 10
click at [162, 547] on icon at bounding box center [163, 546] width 6 height 6
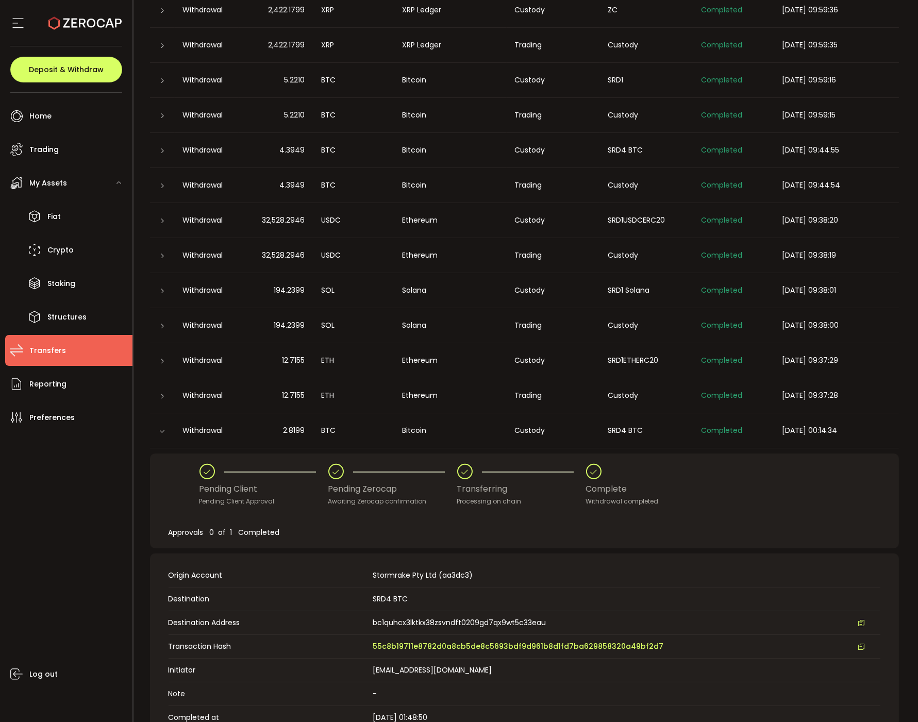
scroll to position [574, 0]
click at [387, 641] on span "55c8b19711e8782d0a8cb5de8c5693bdf9d961b8d1fd7ba629858320a49bf2d7" at bounding box center [518, 645] width 291 height 11
click at [159, 434] on div at bounding box center [162, 430] width 10 height 8
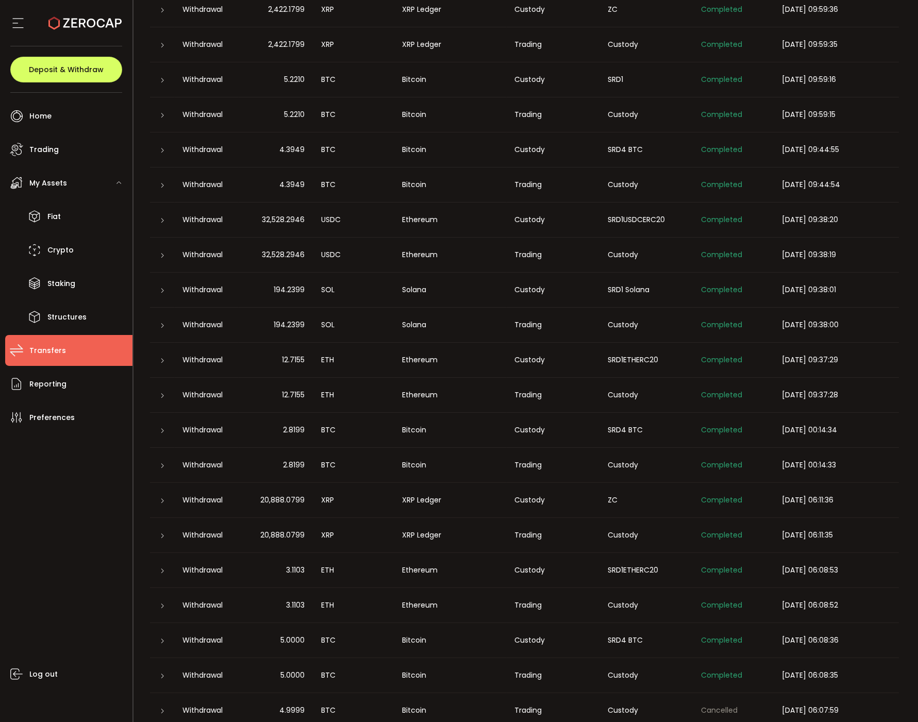
click at [161, 569] on icon at bounding box center [163, 571] width 6 height 6
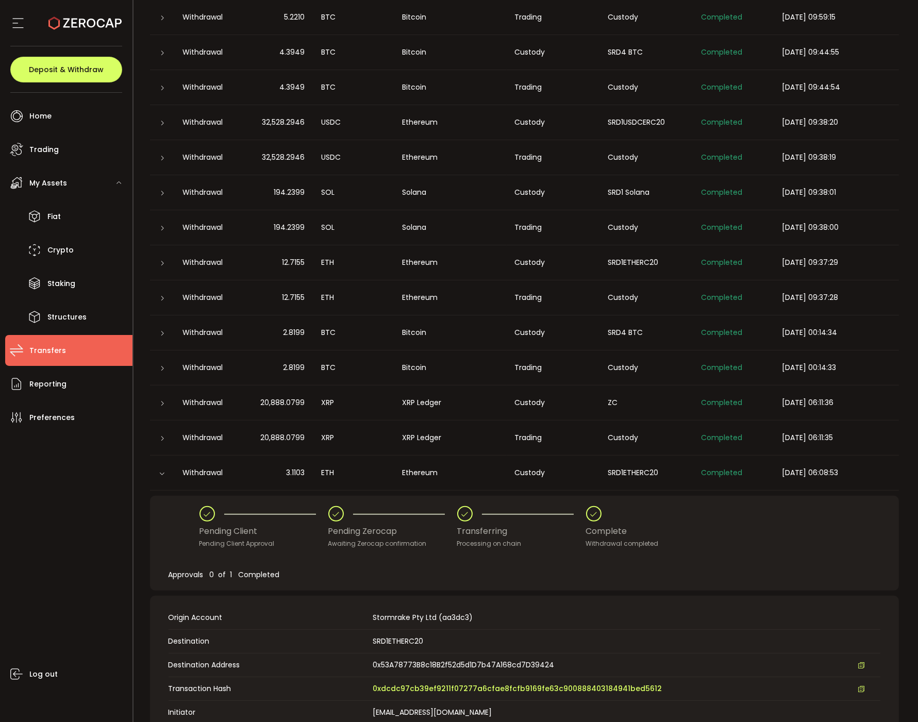
scroll to position [678, 0]
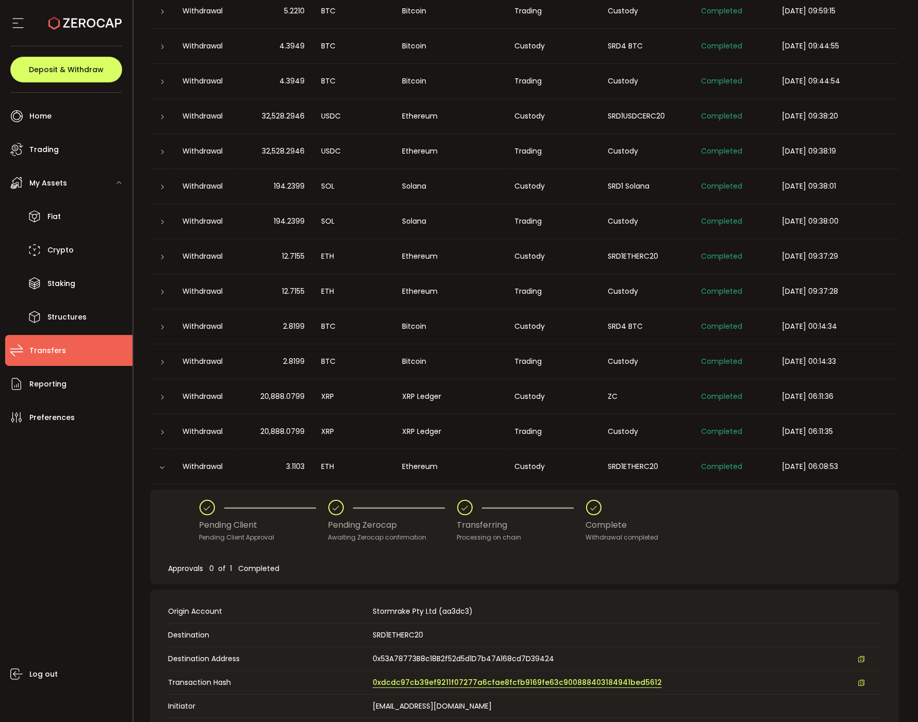
click at [400, 682] on span "0xdcdc97cb39ef9211f07277a6cfae8fcfb9169fe63c900888403184941bed5612" at bounding box center [517, 682] width 289 height 11
click at [150, 466] on div at bounding box center [162, 467] width 25 height 10
click at [162, 467] on icon at bounding box center [162, 467] width 6 height 6
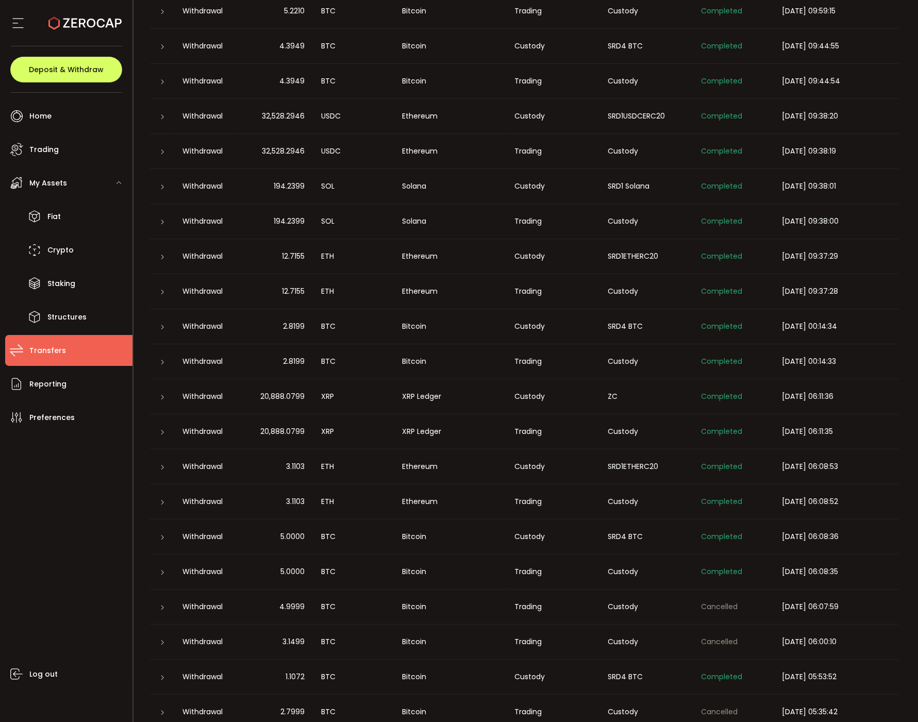
click at [162, 537] on icon at bounding box center [163, 537] width 6 height 6
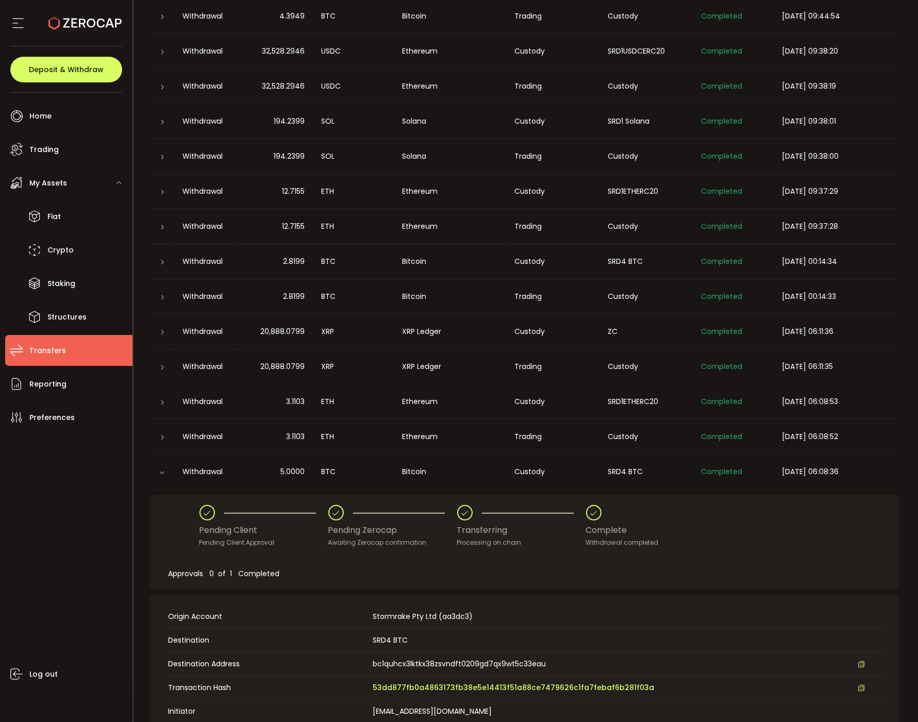
scroll to position [745, 0]
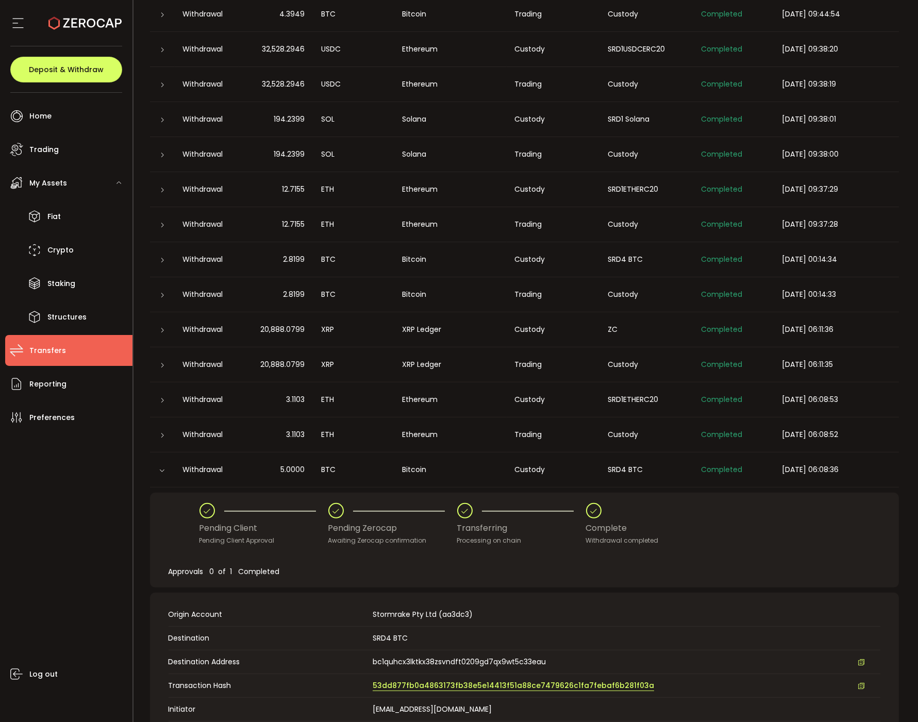
click at [386, 681] on span "53dd877fb0a4863173fb38e5e14413f51a88ce7479626c1fa7febaf6b281f03a" at bounding box center [513, 685] width 281 height 11
click at [388, 683] on span "53dd877fb0a4863173fb38e5e14413f51a88ce7479626c1fa7febaf6b281f03a" at bounding box center [513, 685] width 281 height 11
click at [163, 468] on icon at bounding box center [162, 470] width 6 height 6
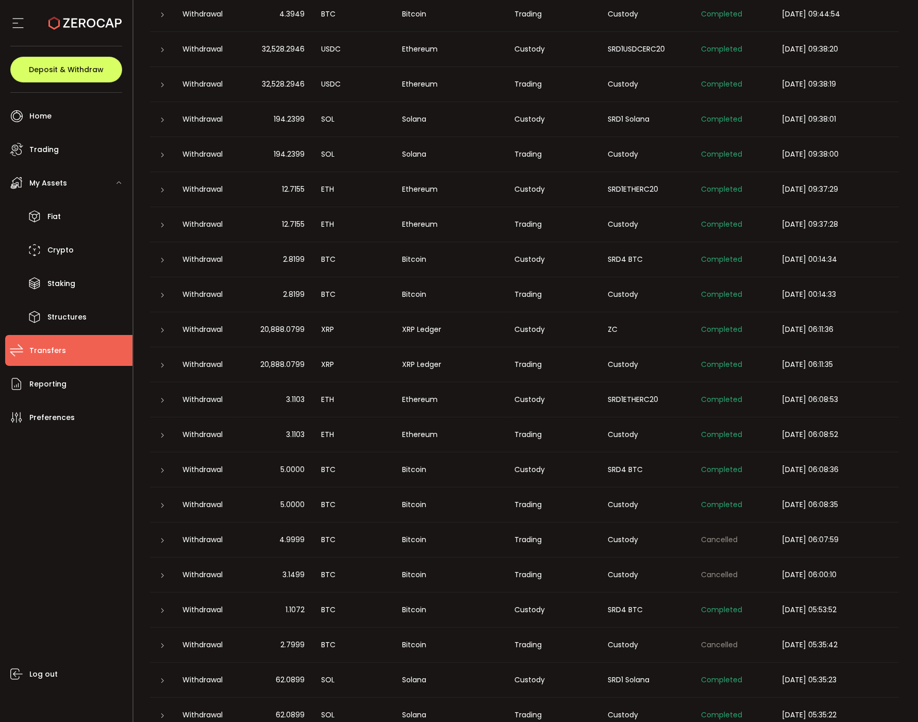
click at [151, 607] on div at bounding box center [162, 610] width 25 height 10
click at [158, 609] on div at bounding box center [162, 610] width 8 height 10
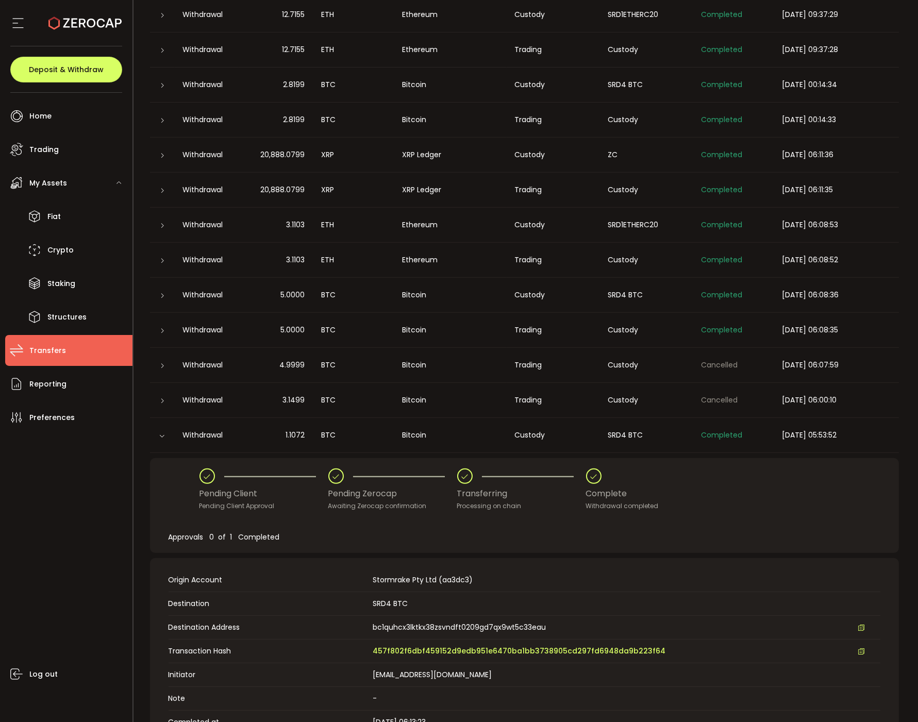
scroll to position [921, 0]
click at [394, 645] on span "457f802f6dbf459152d9edb951e6470ba1bb3738905cd297fd6948da9b223f64" at bounding box center [519, 649] width 293 height 11
click at [170, 434] on div at bounding box center [162, 434] width 25 height 10
click at [165, 433] on div at bounding box center [162, 434] width 10 height 8
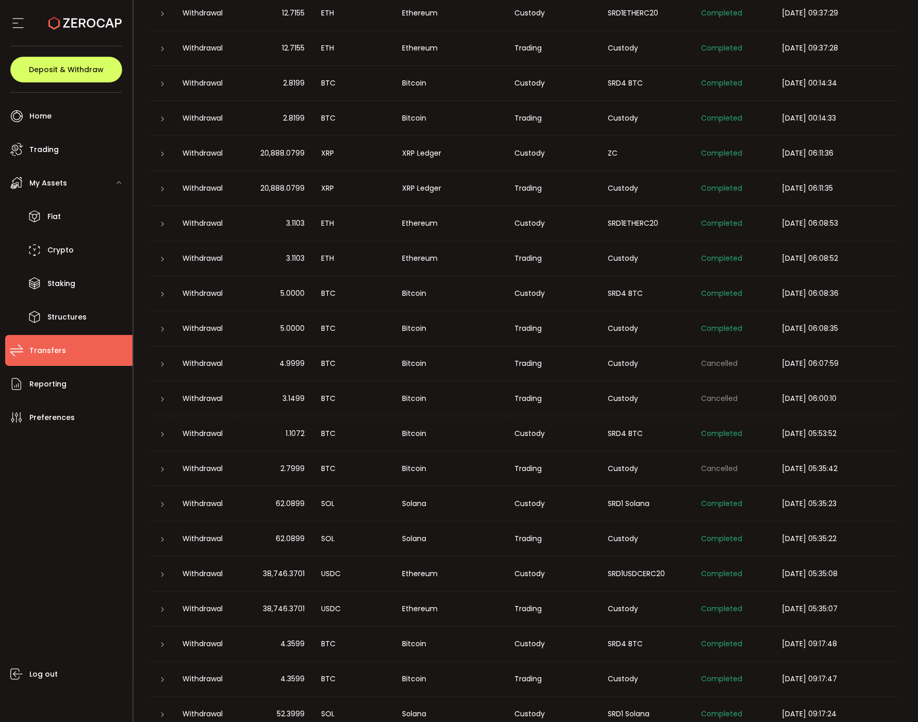
click at [167, 499] on div at bounding box center [162, 504] width 25 height 10
click at [163, 501] on icon at bounding box center [163, 504] width 6 height 6
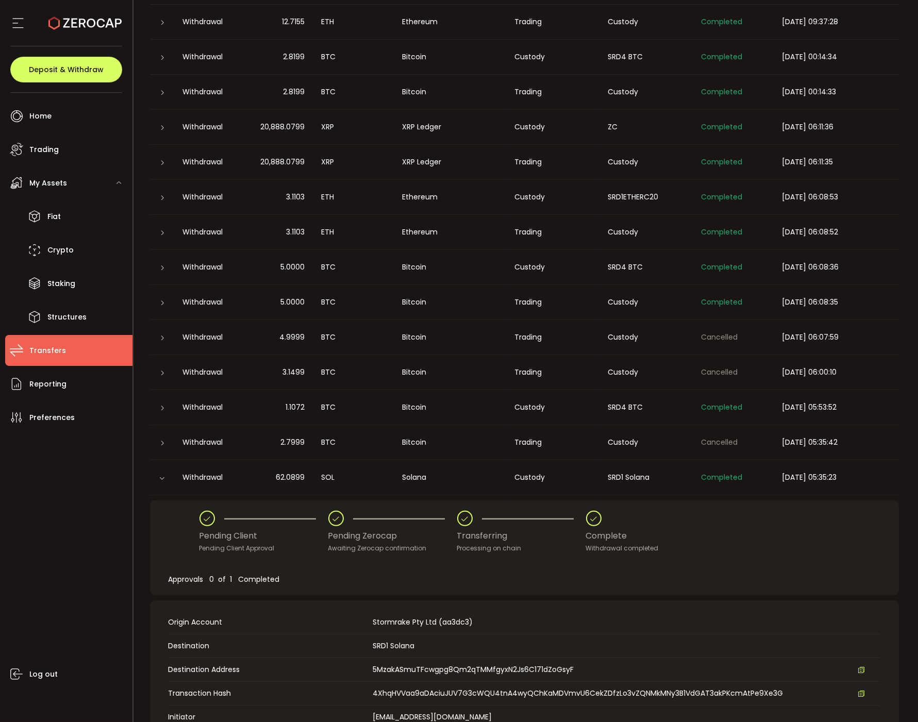
scroll to position [950, 0]
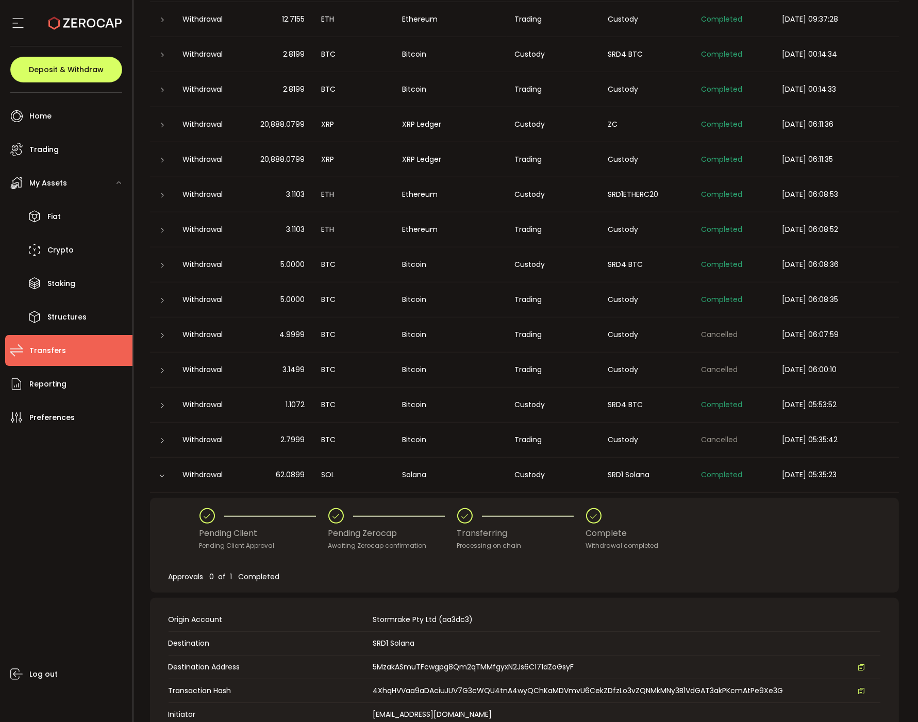
click at [864, 692] on icon at bounding box center [861, 690] width 7 height 7
click at [168, 473] on div at bounding box center [162, 475] width 25 height 10
click at [162, 476] on icon at bounding box center [162, 475] width 6 height 6
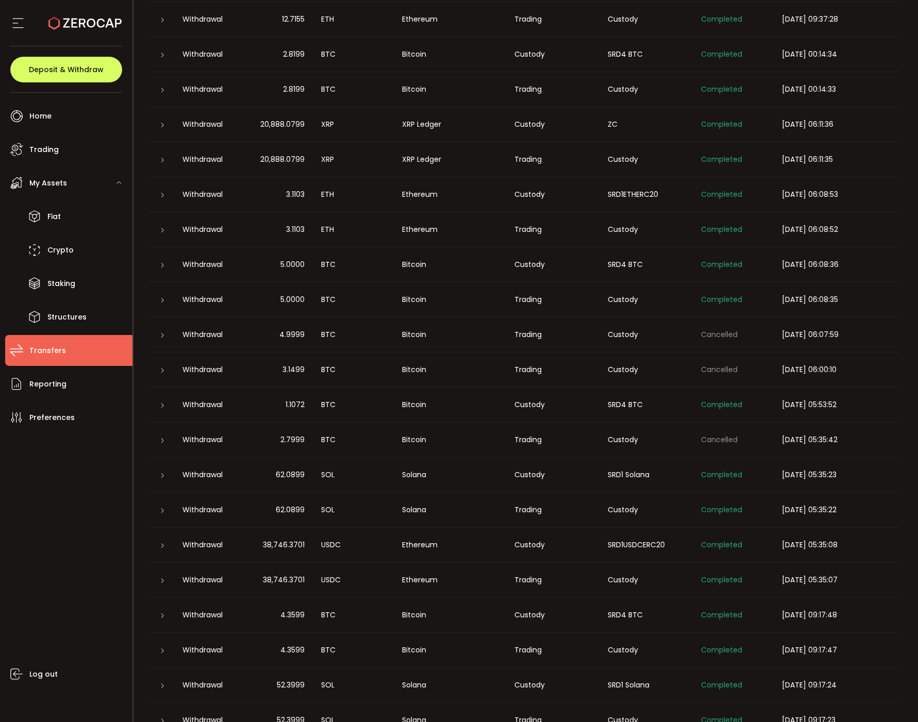
click at [162, 544] on icon at bounding box center [163, 546] width 6 height 6
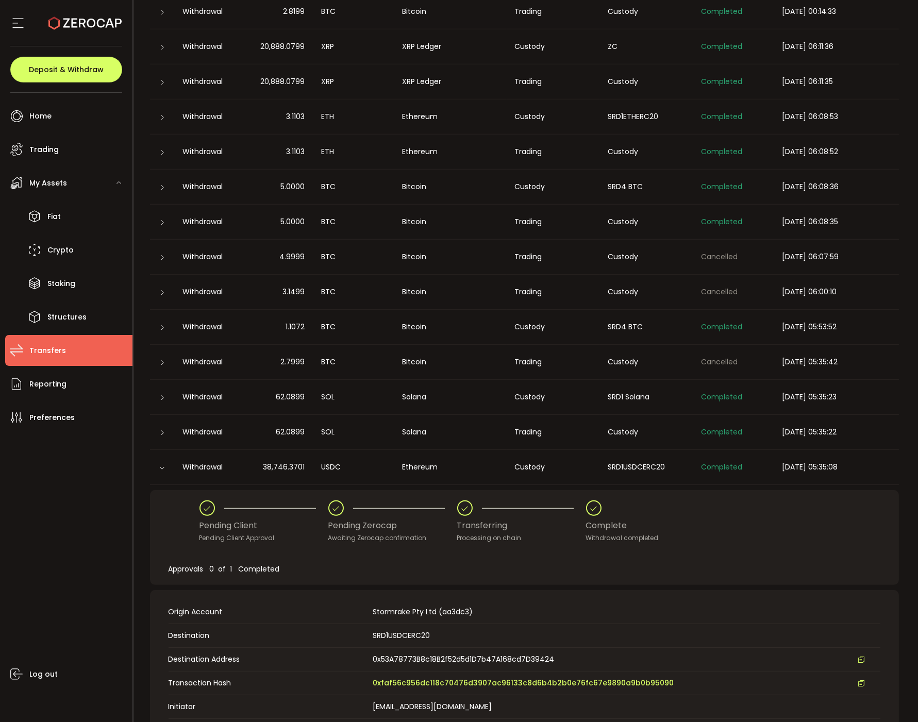
scroll to position [1029, 0]
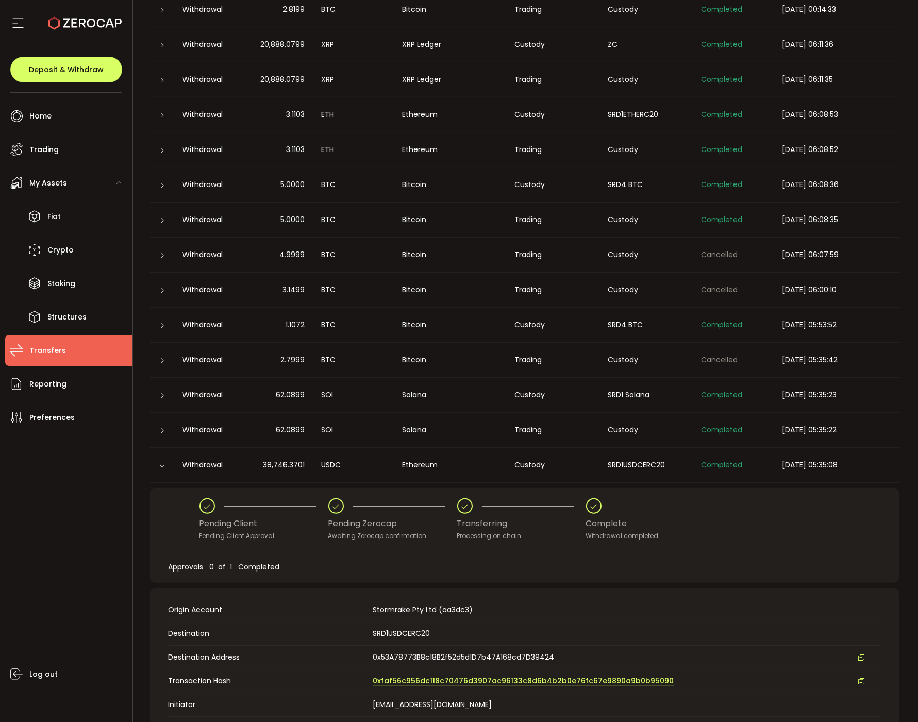
click at [421, 677] on span "0xfaf56c956dc118c70476d3907ac96133c8d6b4b2b0e76fc67e9890a9b0b95090" at bounding box center [523, 681] width 301 height 11
click at [158, 468] on div at bounding box center [162, 465] width 10 height 8
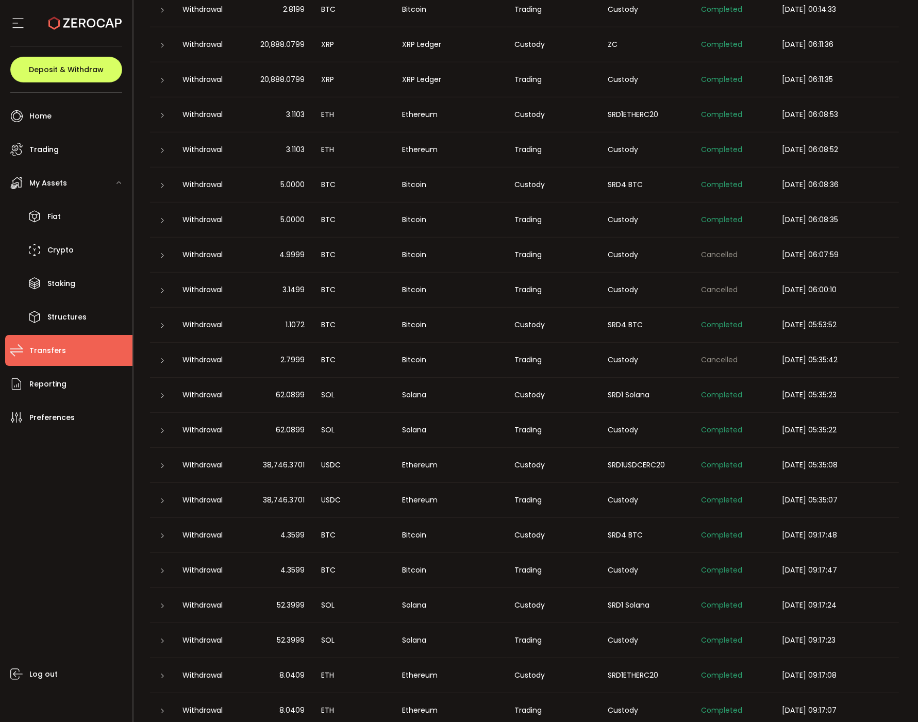
click at [553, 538] on div "Custody" at bounding box center [552, 535] width 93 height 12
click at [163, 533] on icon at bounding box center [163, 536] width 6 height 6
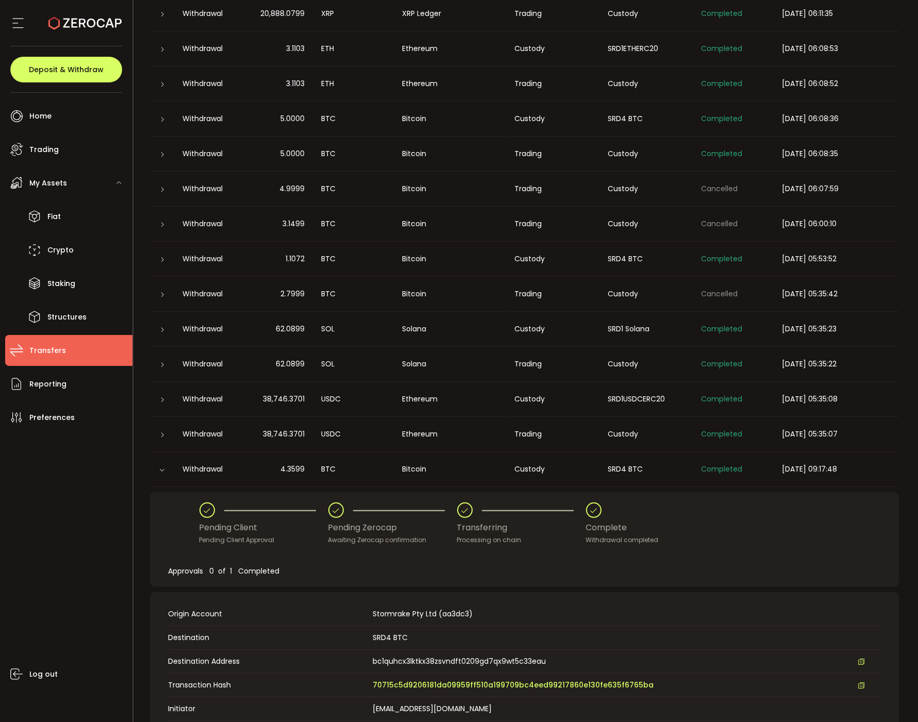
scroll to position [1096, 0]
click at [381, 682] on span "70715c5d9206181da09959ff510a199709bc4eed99217860e130fe635f6765ba" at bounding box center [513, 684] width 281 height 11
click at [177, 476] on td "Withdrawal" at bounding box center [207, 468] width 64 height 35
click at [166, 471] on div at bounding box center [162, 468] width 10 height 8
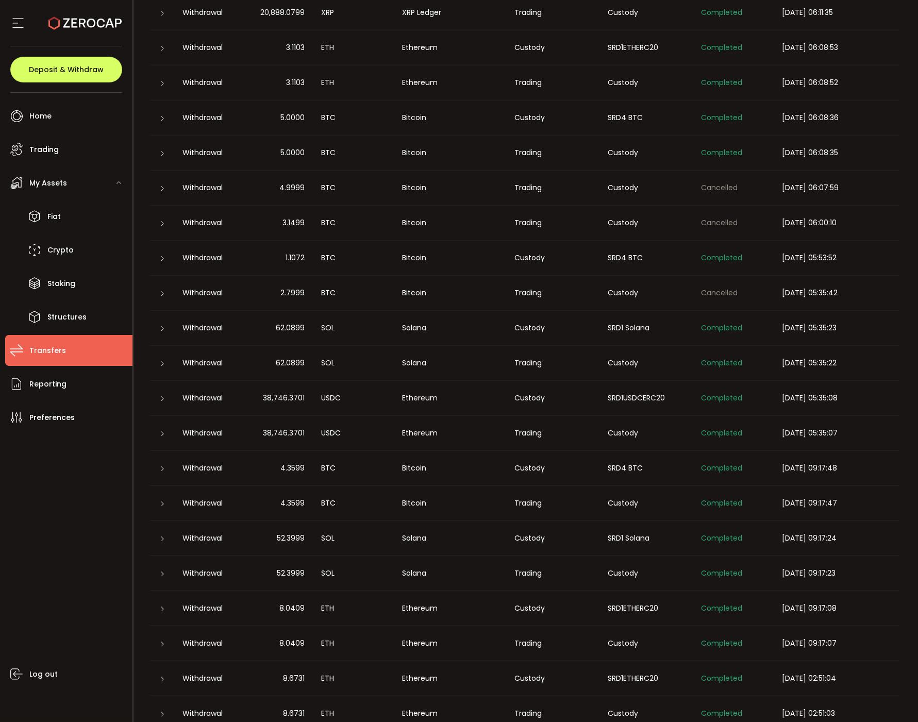
click at [160, 538] on icon at bounding box center [163, 539] width 6 height 6
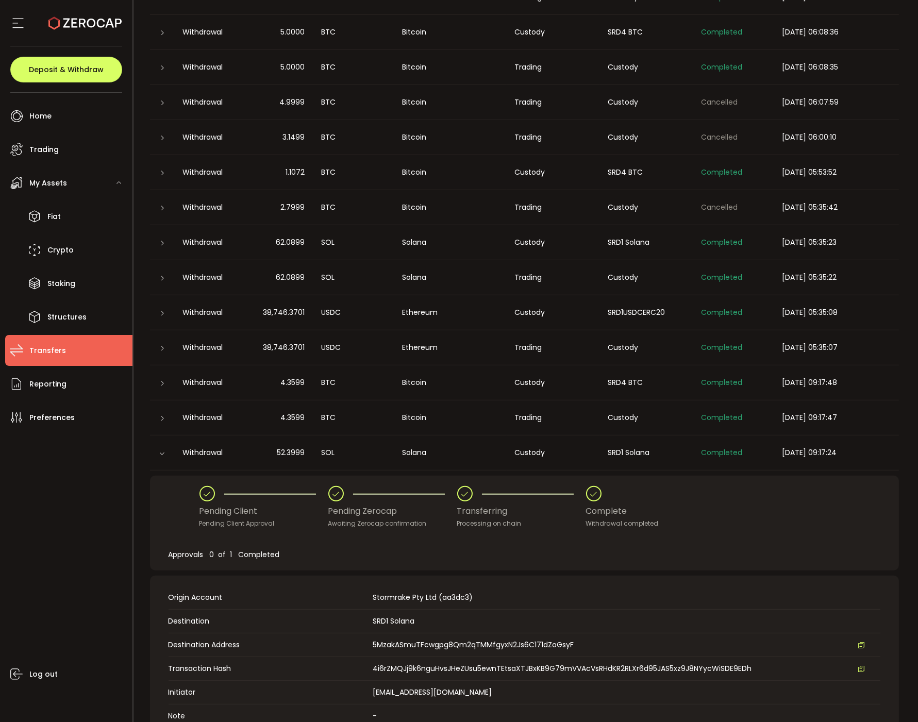
scroll to position [1202, 0]
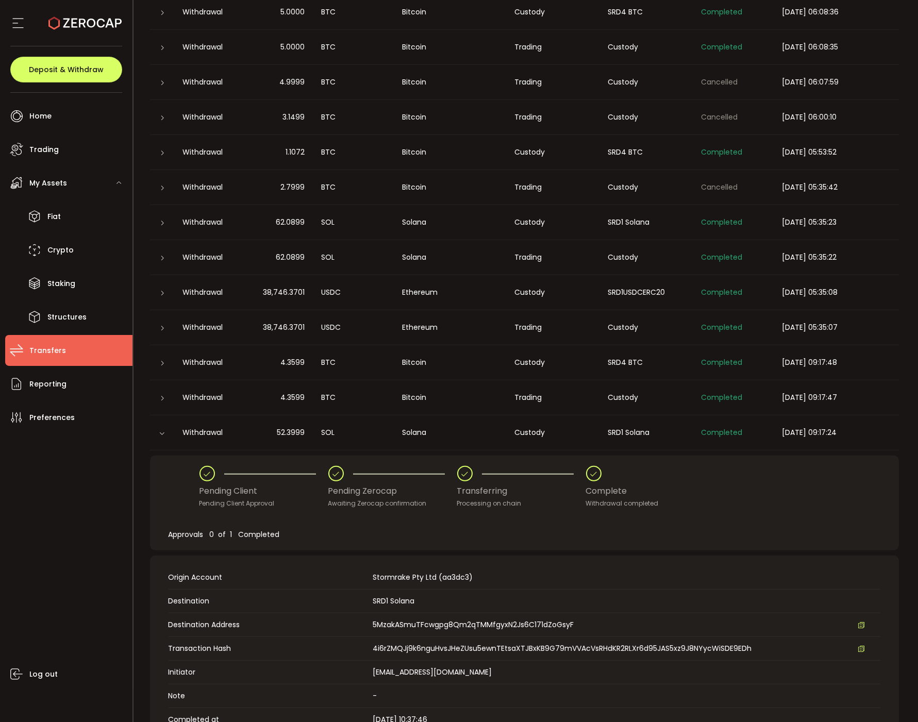
click at [864, 645] on icon at bounding box center [861, 648] width 7 height 7
click at [166, 432] on div at bounding box center [162, 433] width 10 height 8
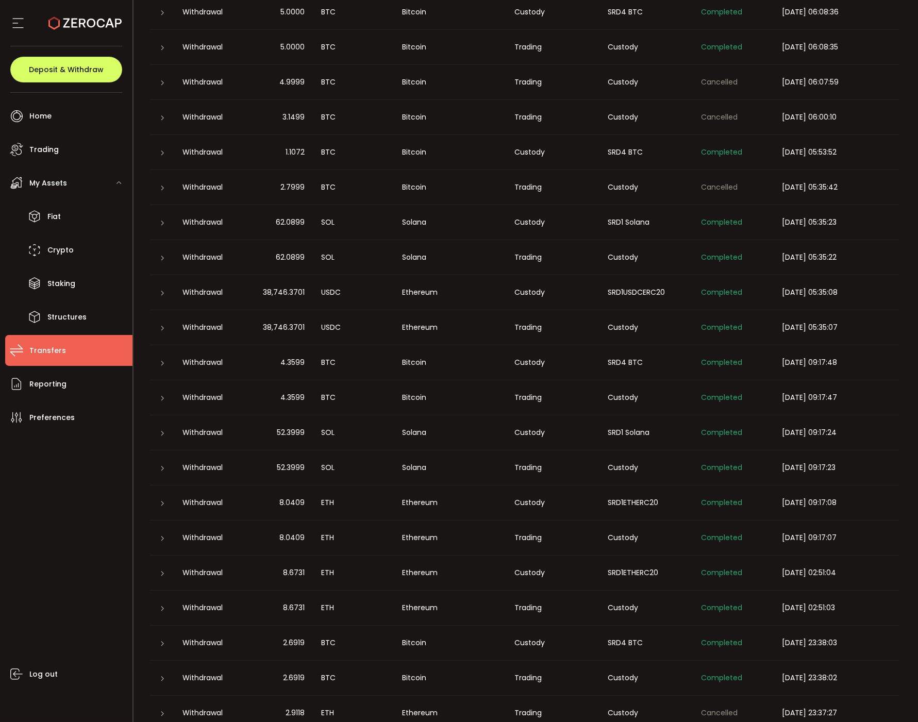
click at [161, 507] on td at bounding box center [162, 502] width 25 height 35
click at [161, 504] on icon at bounding box center [163, 503] width 6 height 6
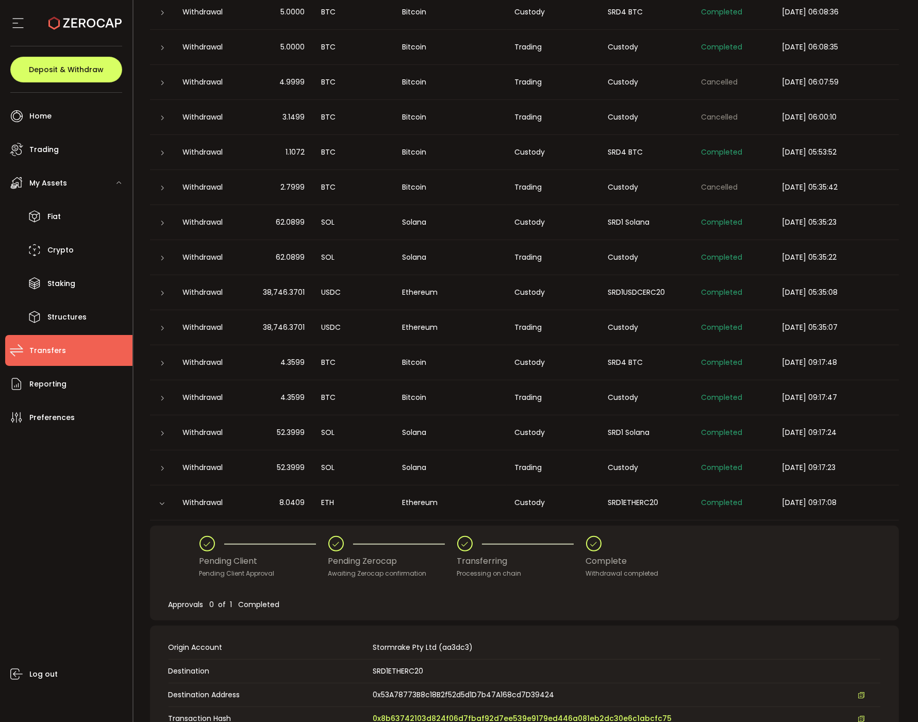
click at [385, 715] on span "0x8b63742103d824f06d7fbaf92d7ee539e9179ed446a081eb2dc30e6c1abcfc75" at bounding box center [522, 718] width 299 height 11
click at [151, 503] on div at bounding box center [162, 503] width 25 height 10
click at [159, 503] on icon at bounding box center [162, 503] width 6 height 6
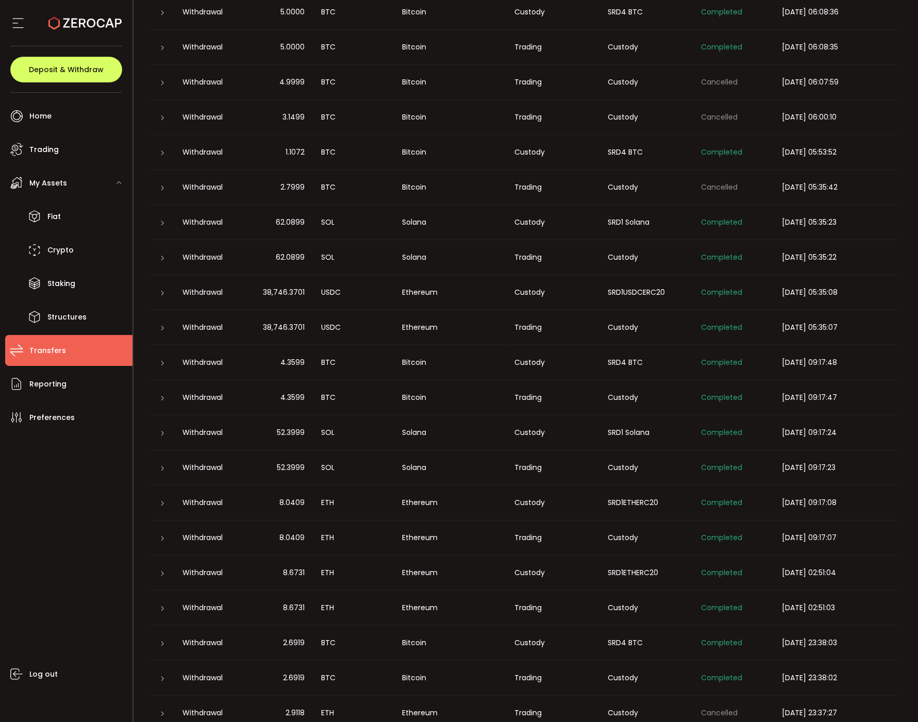
click at [163, 569] on div at bounding box center [162, 573] width 8 height 10
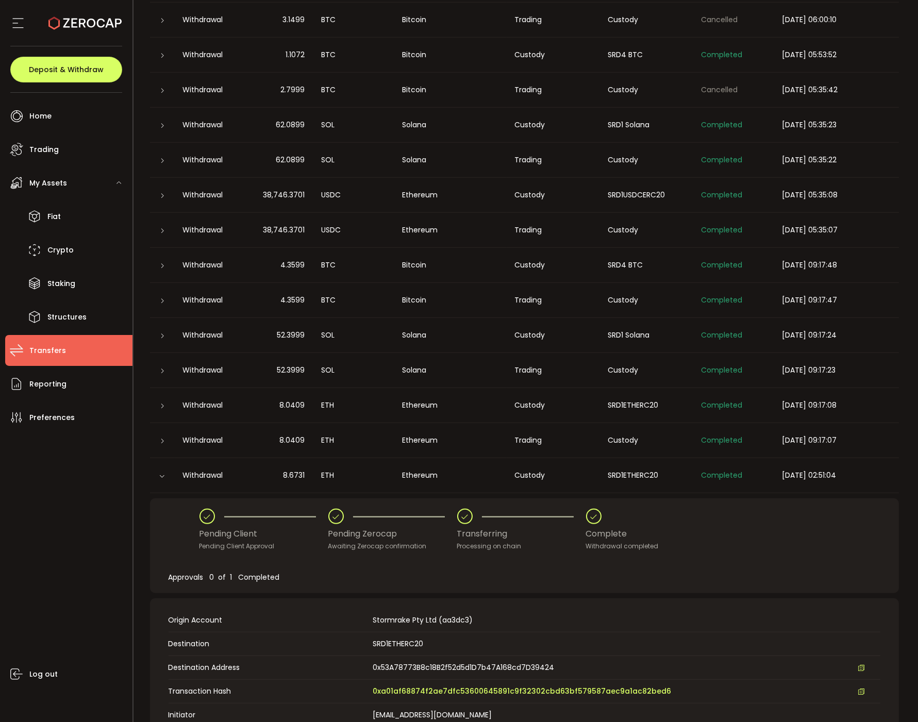
scroll to position [1303, 0]
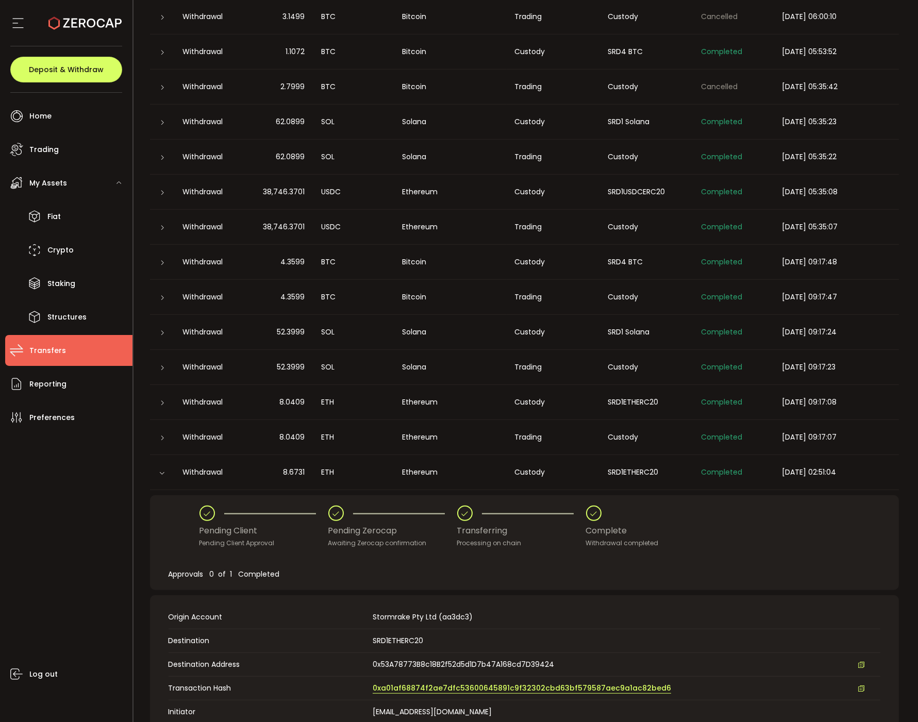
click at [409, 684] on span "0xa01af68874f2ae7dfc53600645891c9f32302cbd63bf579587aec9a1ac82bed6" at bounding box center [522, 688] width 298 height 11
click at [167, 468] on div at bounding box center [162, 472] width 10 height 8
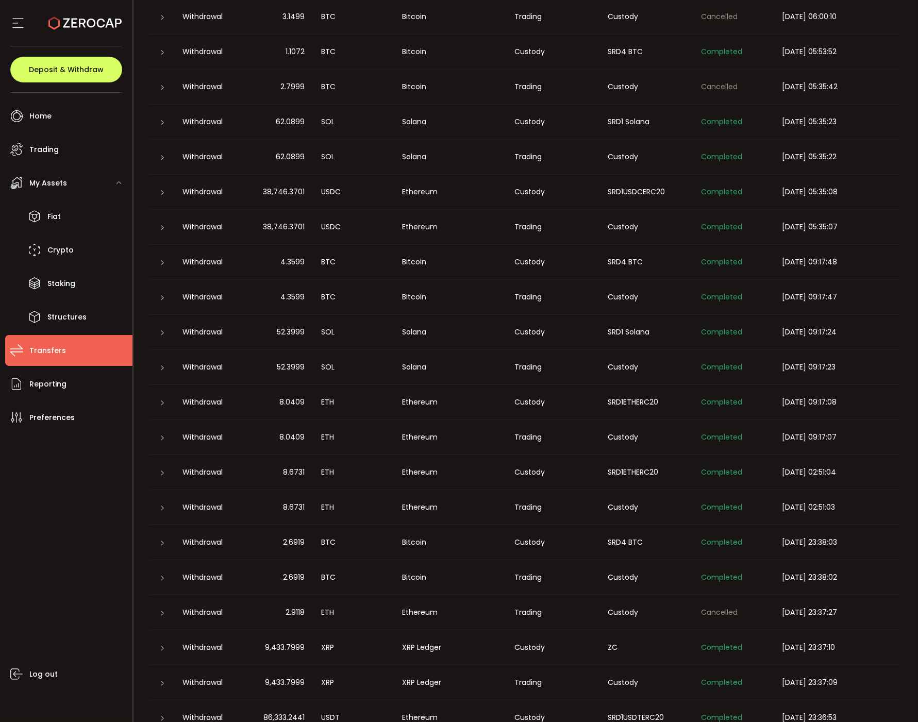
click at [161, 543] on icon at bounding box center [163, 543] width 6 height 6
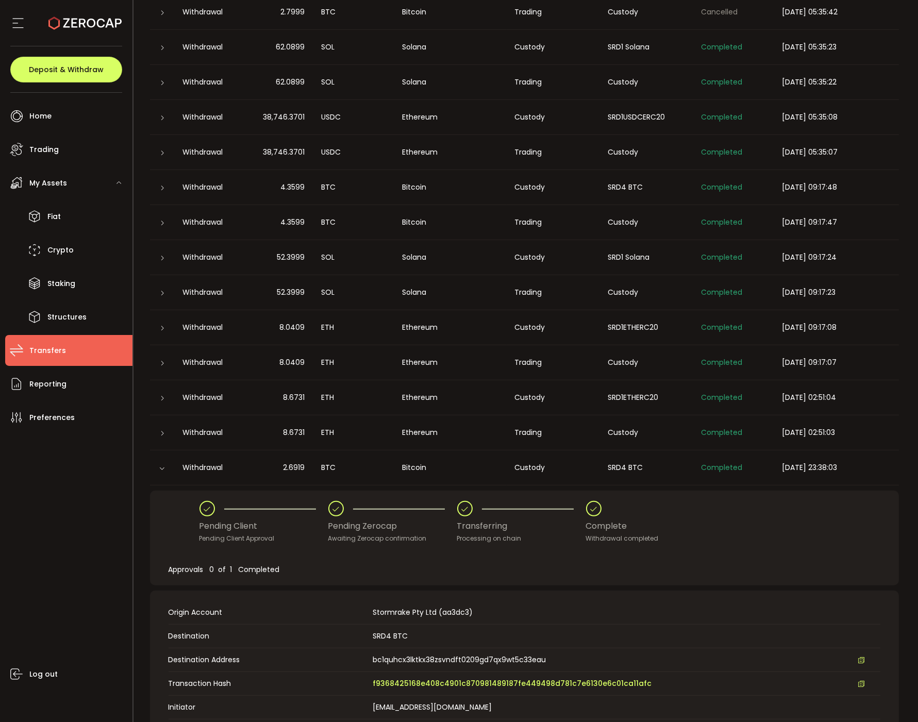
scroll to position [1414, 0]
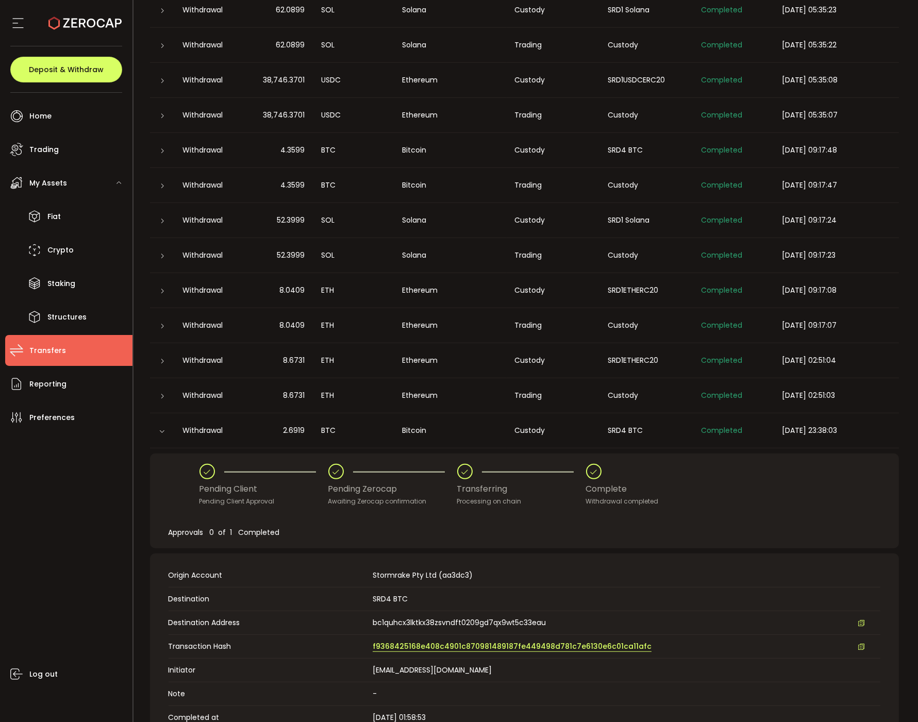
click at [386, 644] on span "f9368425168e408c4901c870981489187fe449498d781c7e6130e6c01ca11afc" at bounding box center [512, 646] width 279 height 11
click at [163, 430] on icon at bounding box center [162, 431] width 6 height 6
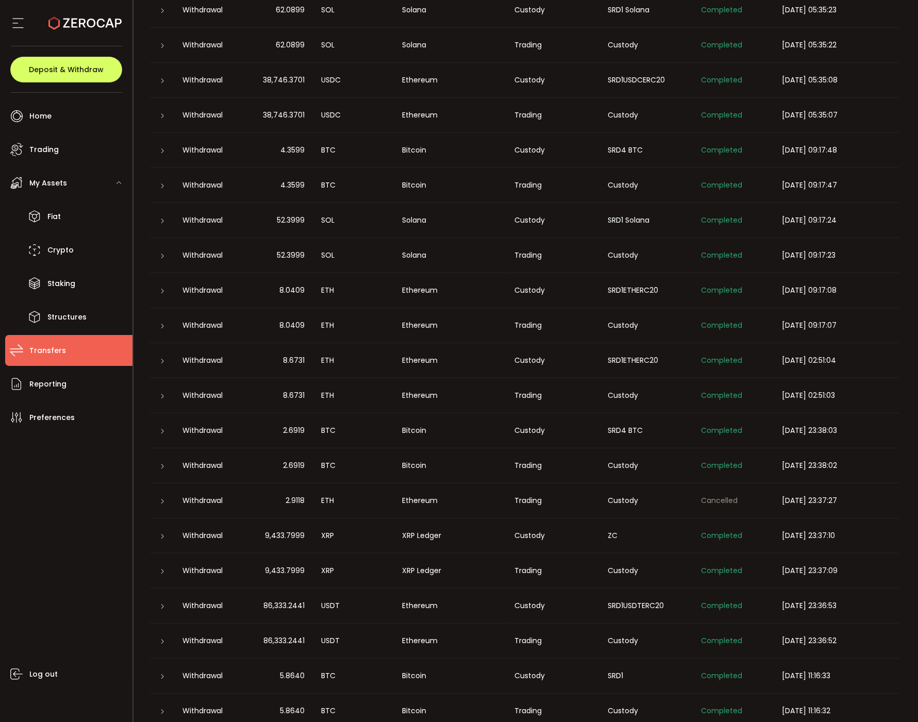
click at [152, 603] on div at bounding box center [162, 606] width 25 height 10
click at [156, 604] on div at bounding box center [162, 606] width 25 height 10
click at [160, 604] on icon at bounding box center [163, 606] width 6 height 6
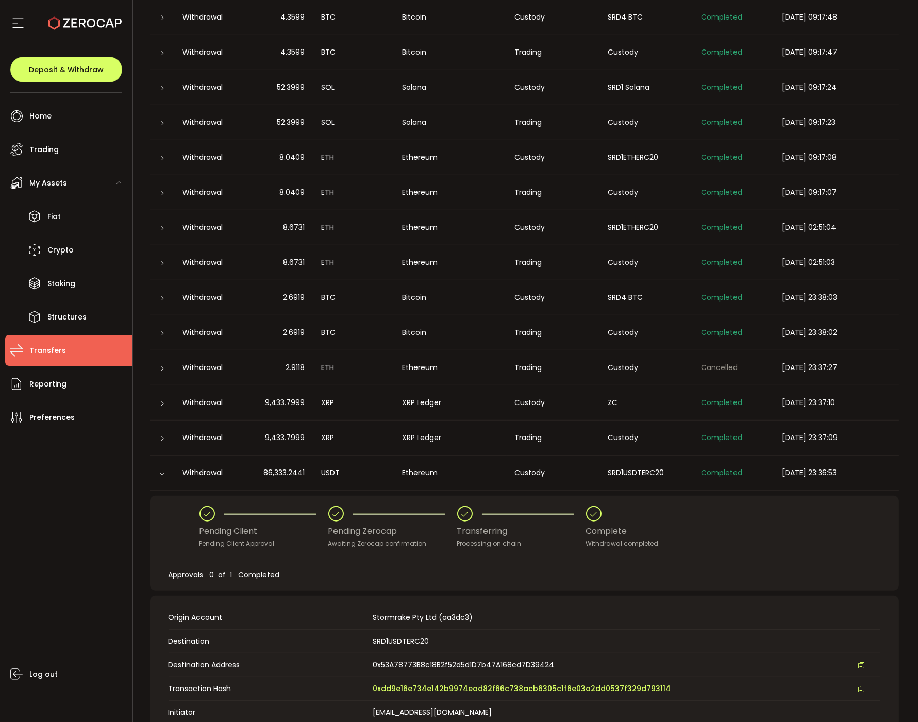
scroll to position [1553, 0]
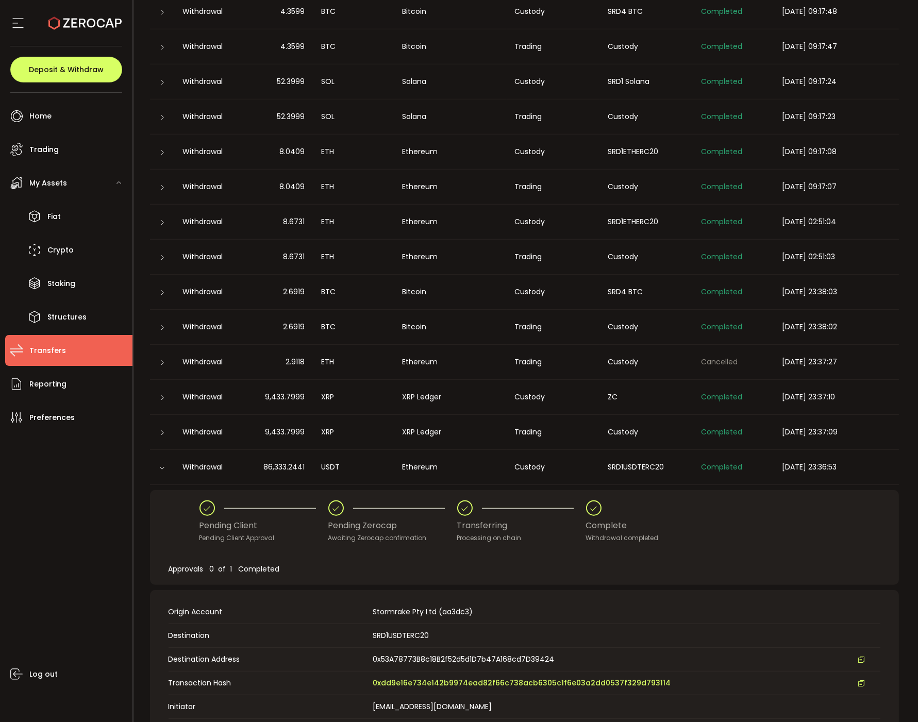
click at [400, 674] on td "Transaction Hash 0xdd9e16e734e142b9974ead82f66c738acb6305c1f6e03a2dd0537f329d79…" at bounding box center [524, 683] width 712 height 24
click at [401, 679] on span "0xdd9e16e734e142b9974ead82f66c738acb6305c1f6e03a2dd0537f329d793114" at bounding box center [522, 683] width 298 height 11
click at [162, 465] on icon at bounding box center [162, 468] width 6 height 6
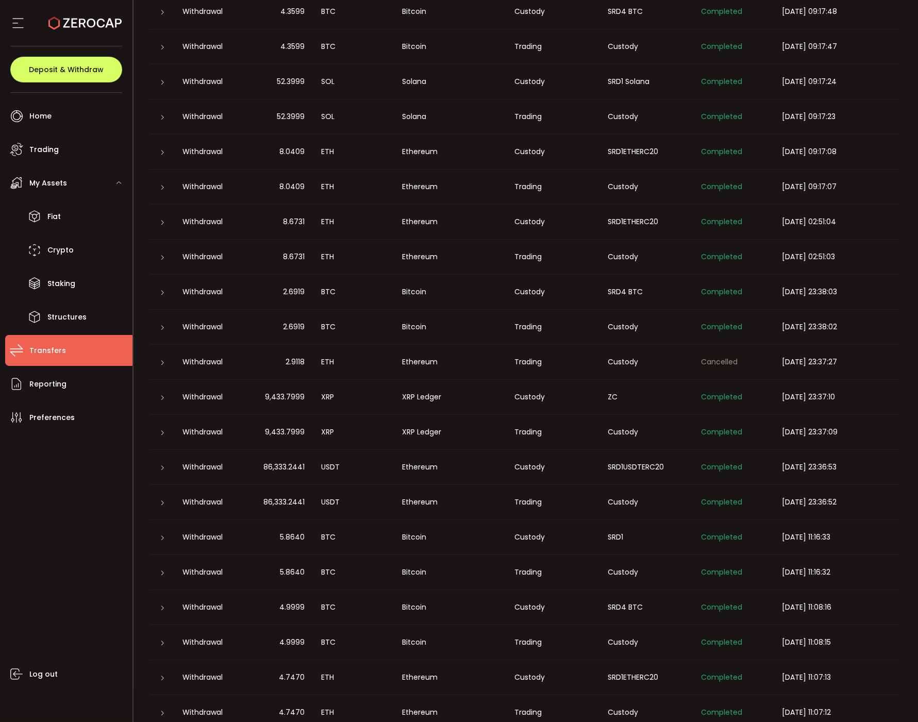
click at [349, 500] on div "USDT" at bounding box center [353, 502] width 81 height 12
click at [155, 498] on div at bounding box center [162, 502] width 25 height 10
click at [160, 500] on icon at bounding box center [163, 503] width 6 height 6
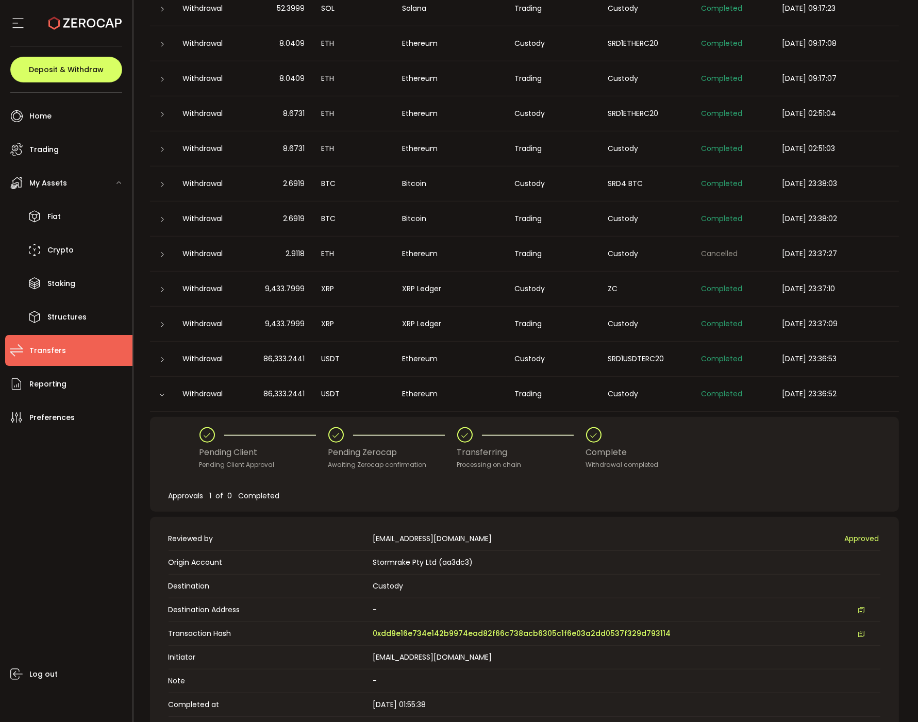
scroll to position [1663, 0]
click at [403, 628] on span "0xdd9e16e734e142b9974ead82f66c738acb6305c1f6e03a2dd0537f329d793114" at bounding box center [522, 632] width 298 height 11
click at [172, 392] on div at bounding box center [162, 392] width 25 height 10
click at [163, 389] on div at bounding box center [162, 393] width 10 height 8
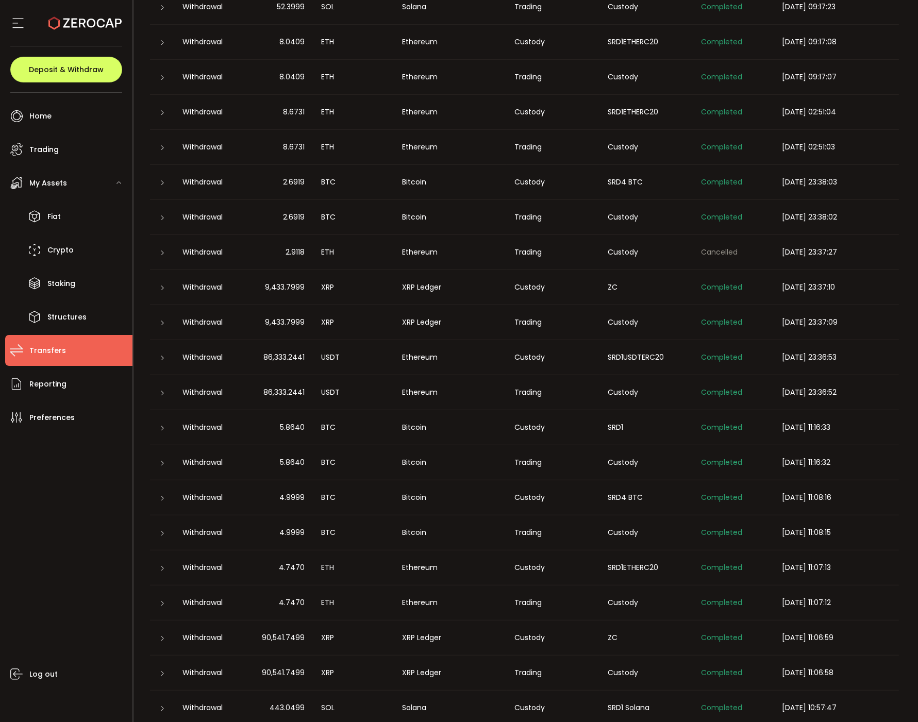
click at [172, 427] on div at bounding box center [162, 428] width 25 height 10
click at [164, 427] on icon at bounding box center [163, 428] width 6 height 6
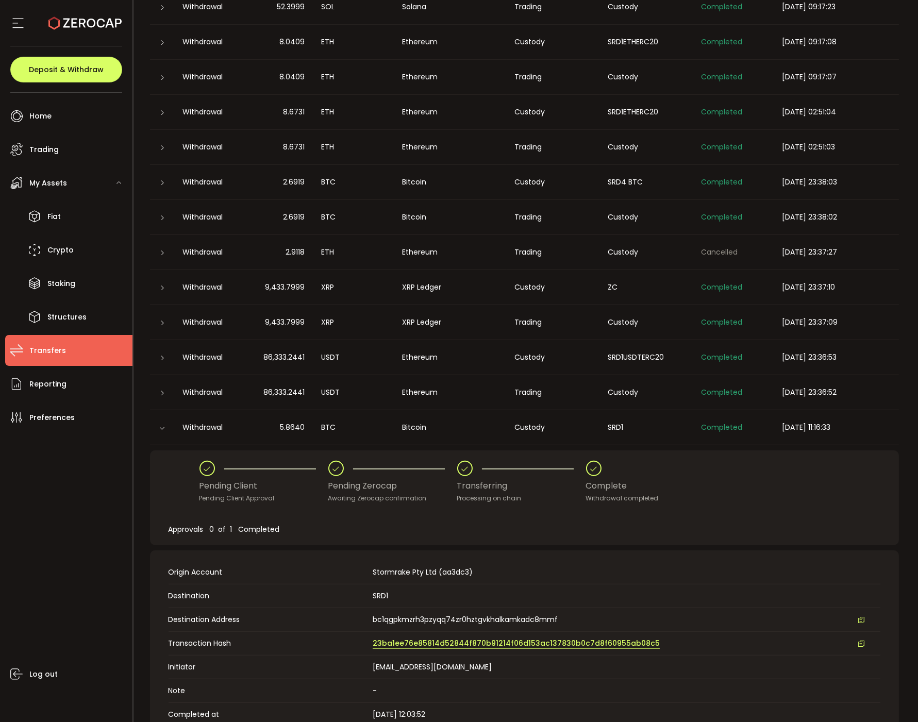
click at [421, 642] on span "23ba1ee76e85814d52844f870b91214f06d153ac137830b0c7d8f60955ab08c5" at bounding box center [516, 643] width 287 height 11
click at [165, 430] on div at bounding box center [162, 428] width 10 height 8
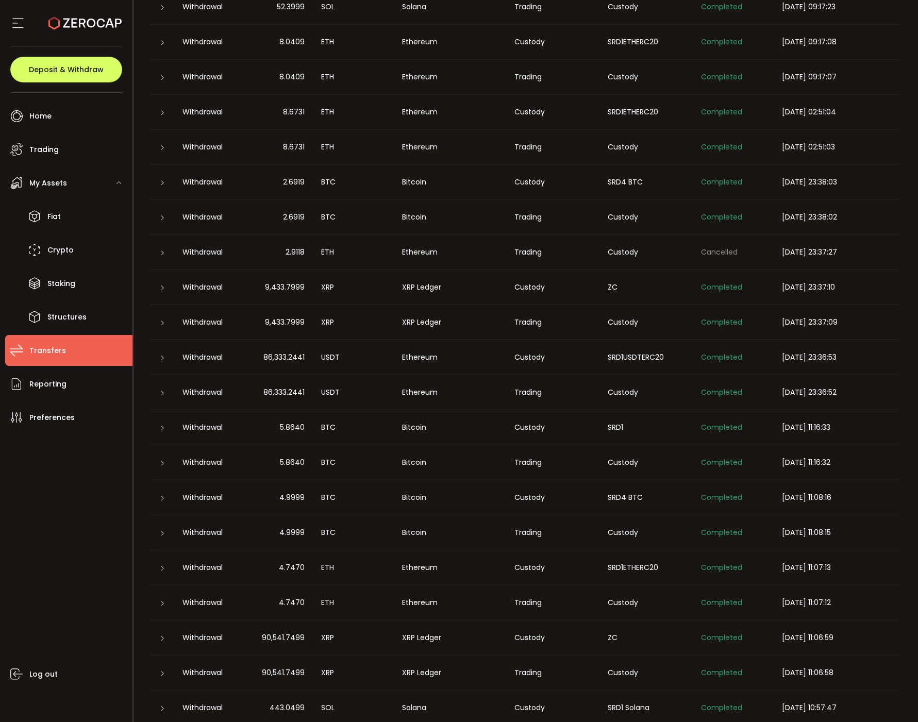
click at [527, 502] on td "Custody" at bounding box center [552, 497] width 93 height 35
click at [154, 498] on div at bounding box center [162, 498] width 25 height 10
click at [160, 498] on icon at bounding box center [163, 498] width 6 height 6
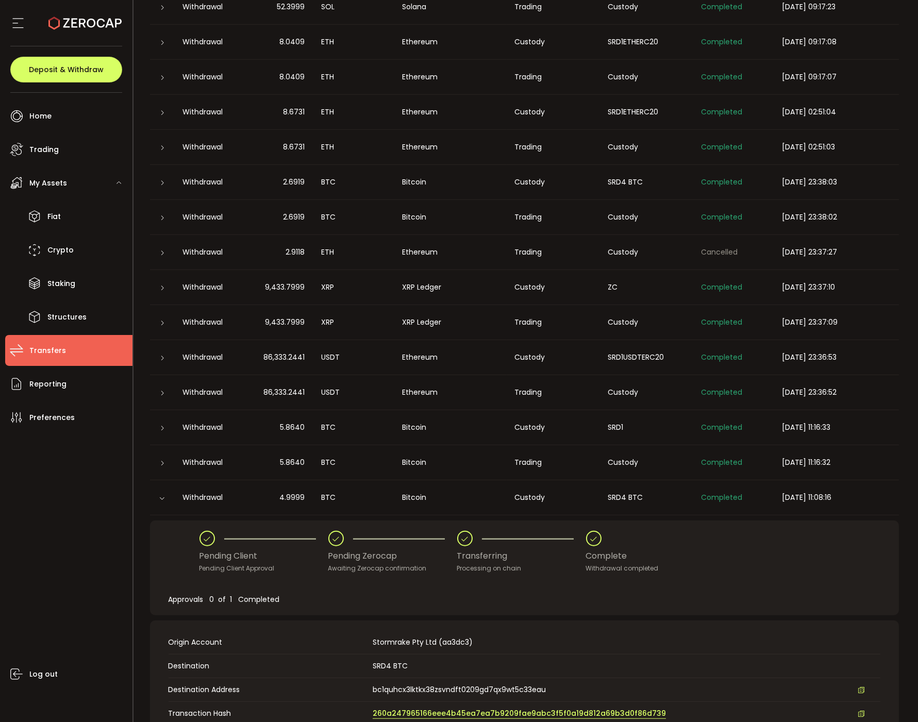
click at [400, 712] on span "260a247965166eee4b45ea7ea7b9209fae9abc3f5f0a19d812a69b3d0f86d739" at bounding box center [519, 713] width 293 height 11
click at [165, 497] on div at bounding box center [162, 498] width 10 height 8
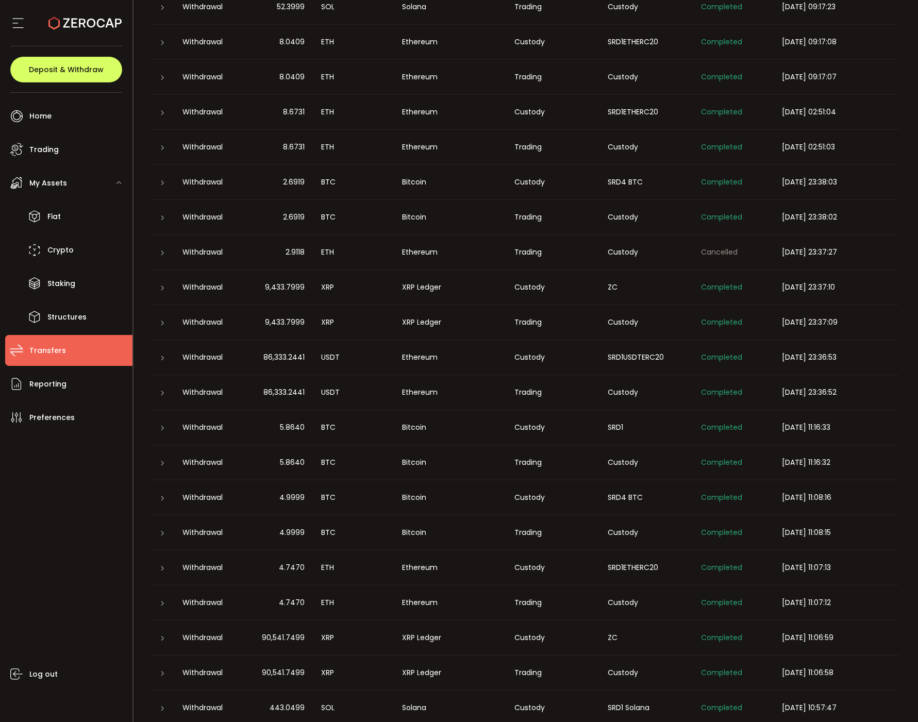
click at [163, 530] on icon at bounding box center [163, 533] width 6 height 6
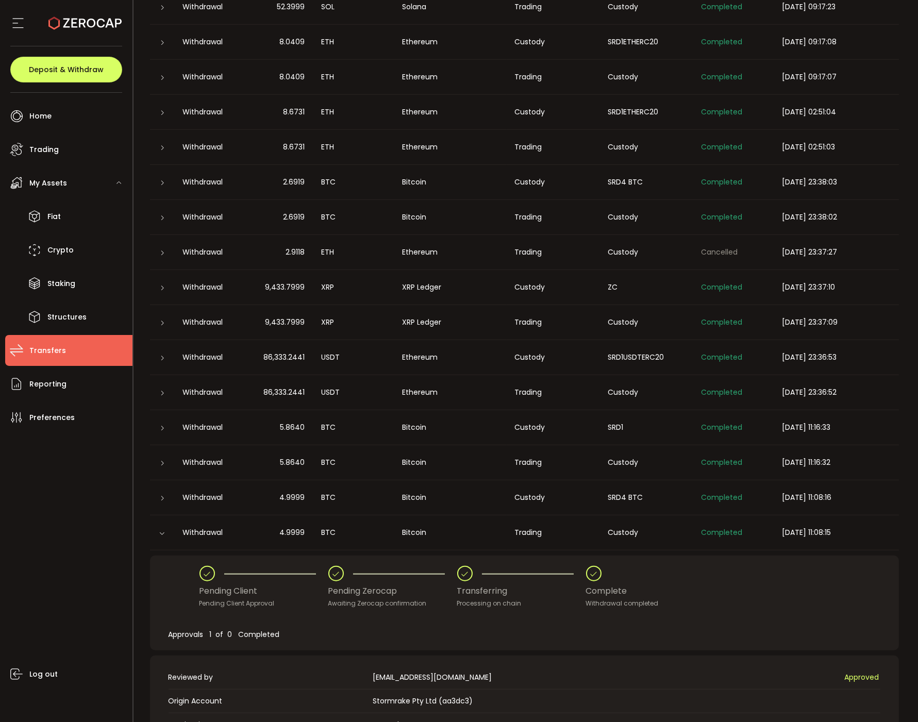
click at [163, 530] on icon at bounding box center [162, 533] width 6 height 6
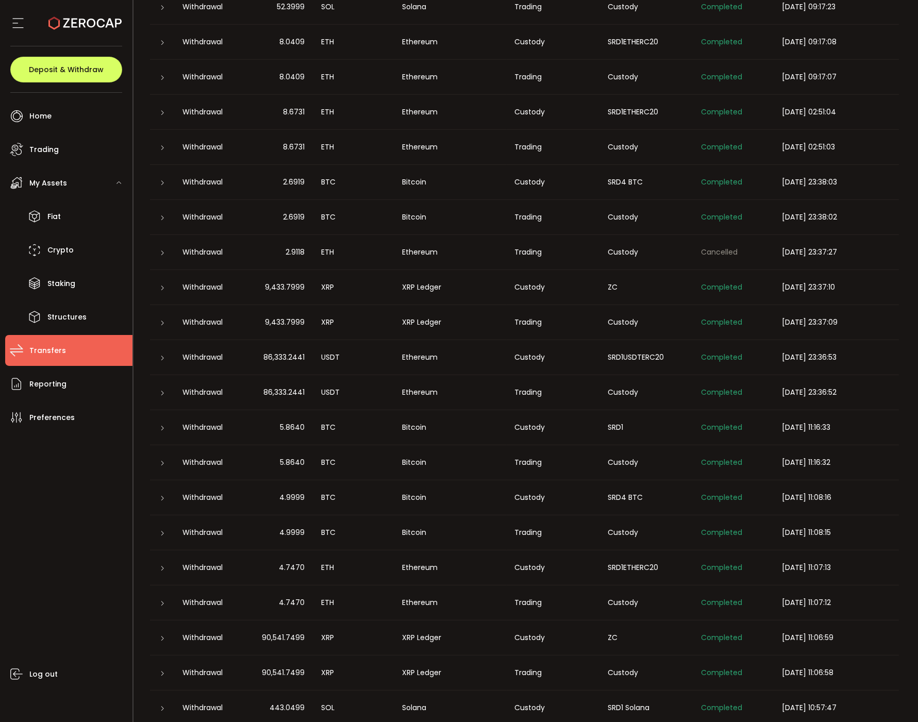
click at [156, 557] on td at bounding box center [162, 567] width 25 height 35
click at [159, 563] on div at bounding box center [162, 568] width 8 height 10
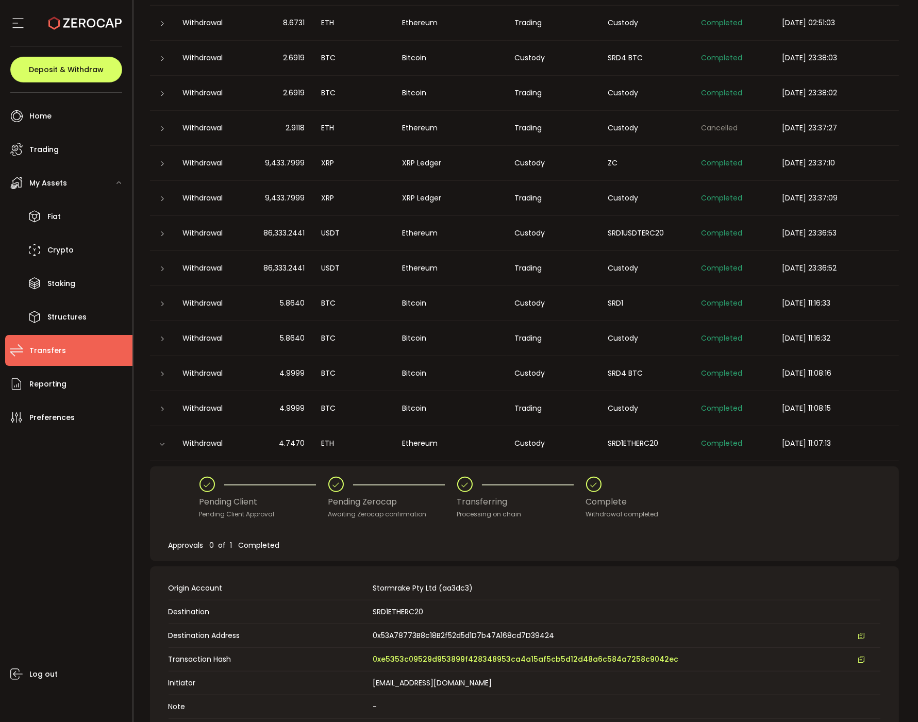
scroll to position [1792, 0]
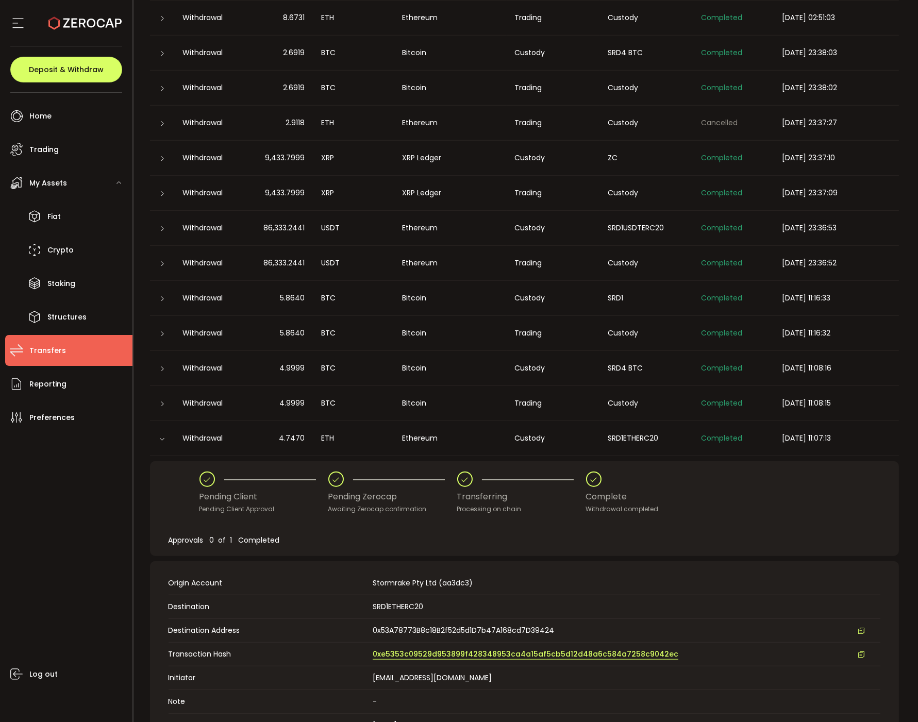
click at [385, 652] on span "0xe5353c09529d953899f428348953ca4a15af5cb5d12d48a6c584a7258c9042ec" at bounding box center [526, 654] width 306 height 11
click at [166, 436] on div at bounding box center [162, 438] width 10 height 8
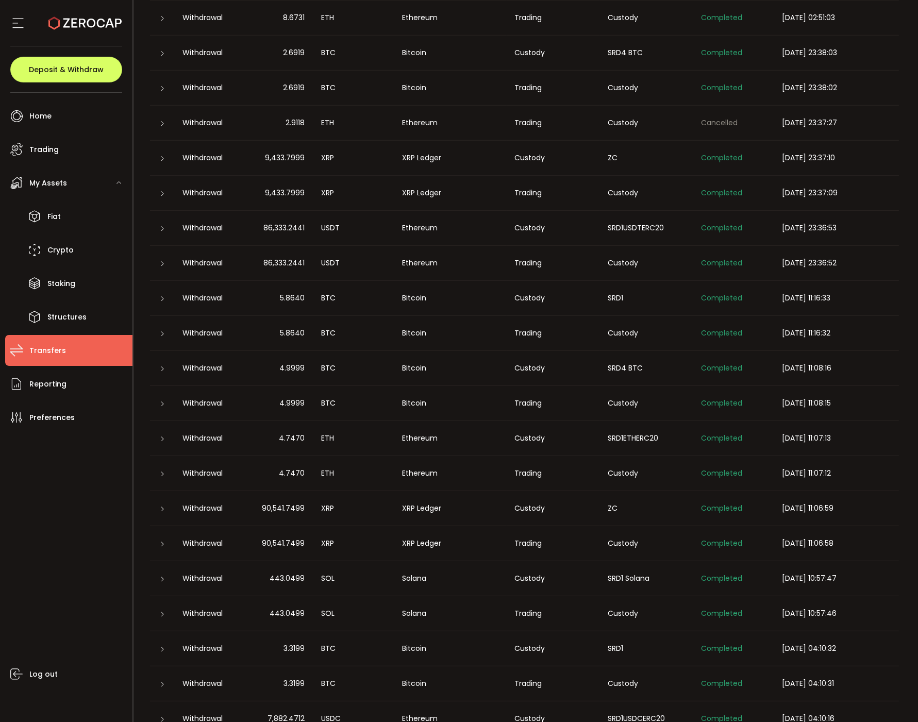
click at [157, 578] on div at bounding box center [162, 578] width 25 height 10
click at [161, 579] on icon at bounding box center [163, 579] width 6 height 6
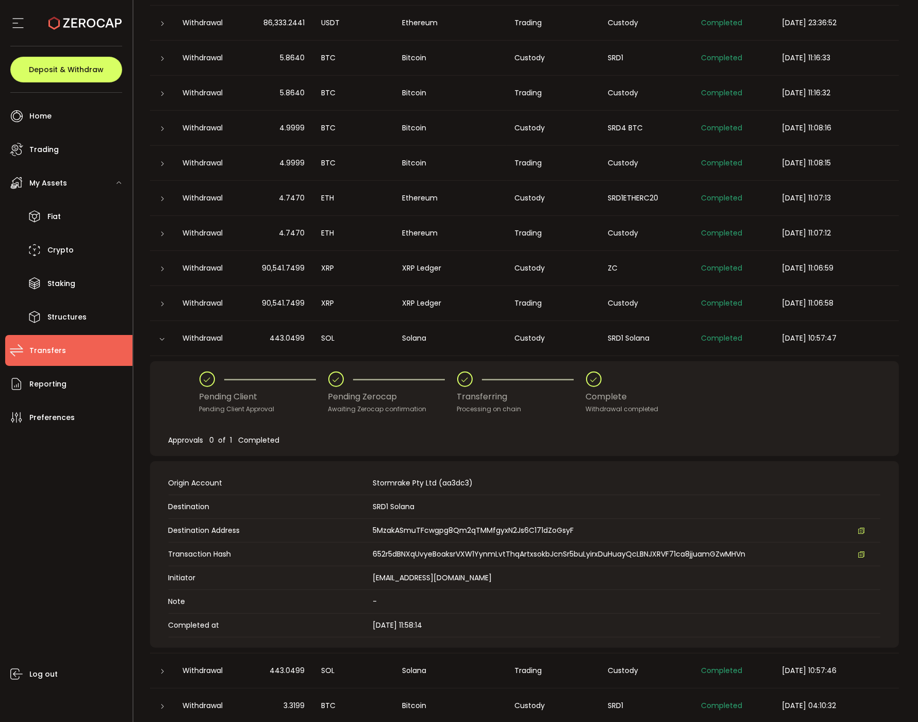
scroll to position [2033, 0]
click at [863, 551] on icon at bounding box center [861, 553] width 7 height 7
click at [168, 332] on div at bounding box center [162, 337] width 25 height 10
click at [163, 335] on icon at bounding box center [162, 338] width 6 height 6
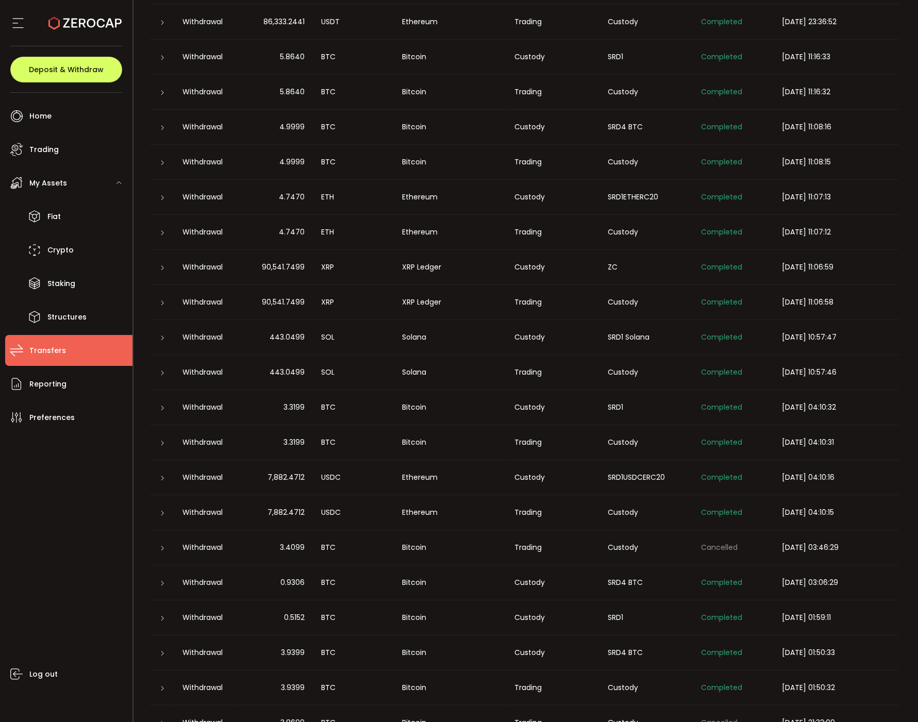
click at [165, 408] on icon at bounding box center [163, 408] width 6 height 6
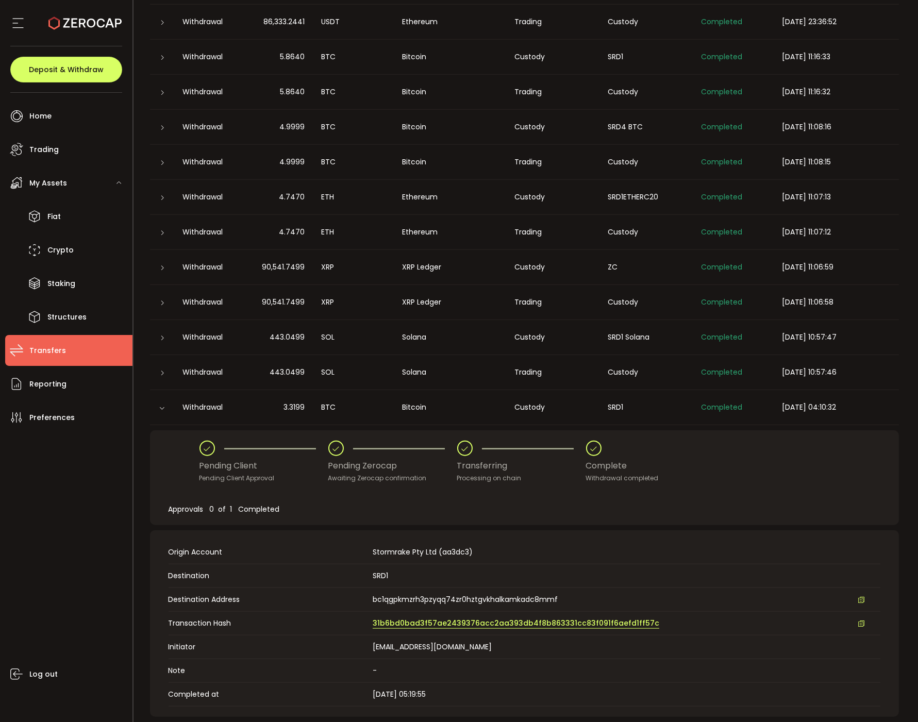
click at [403, 623] on span "31b6bd0bad3f57ae2439376acc2aa393db4f8b863331cc83f091f6aefd1ff57c" at bounding box center [516, 623] width 286 height 11
click at [159, 408] on icon at bounding box center [162, 408] width 6 height 6
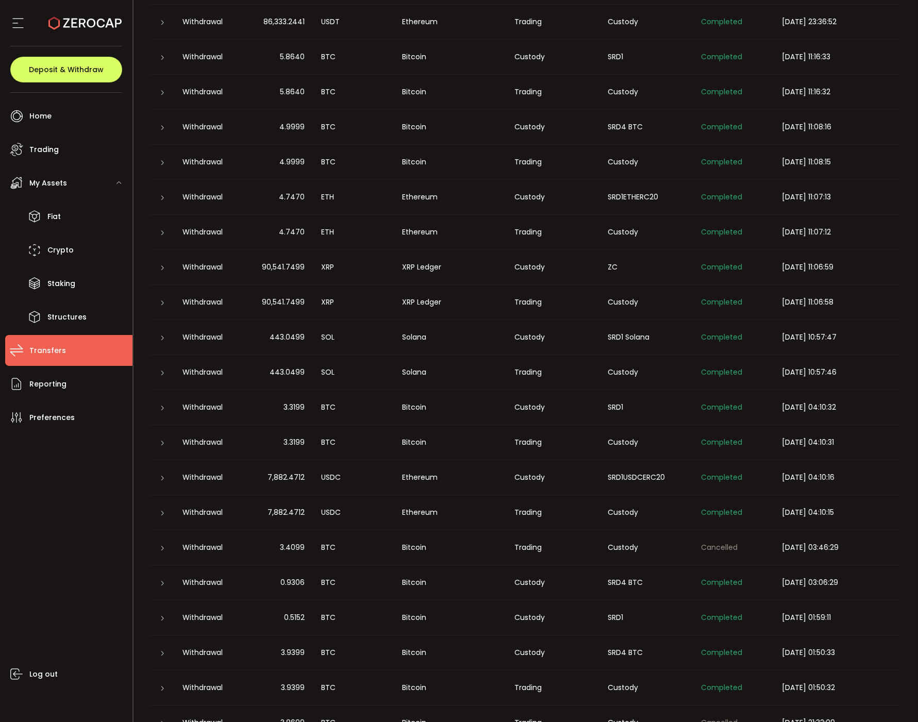
click at [162, 475] on icon at bounding box center [163, 478] width 6 height 6
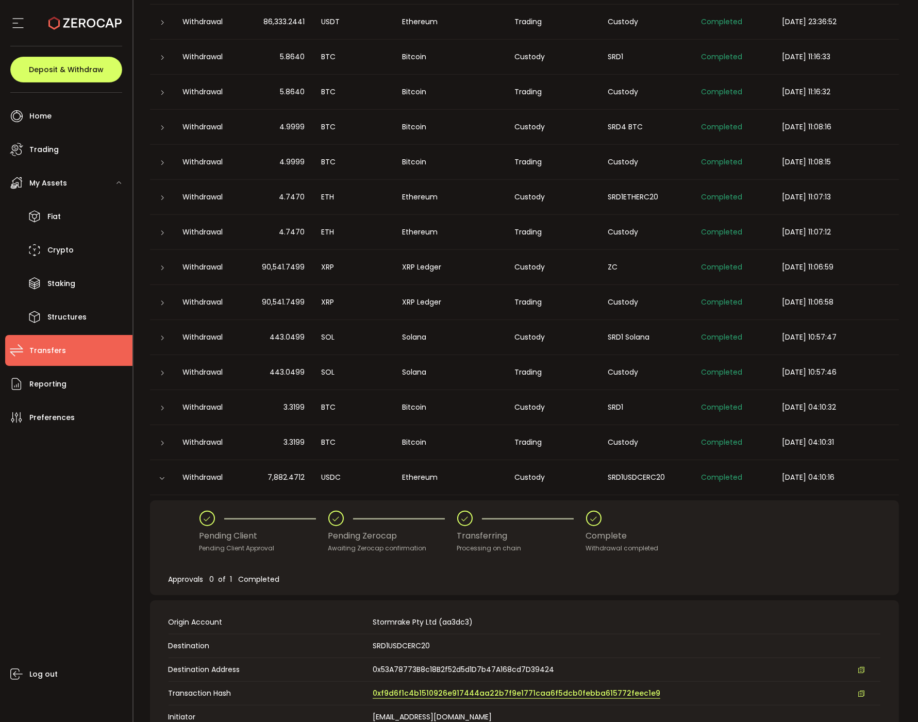
click at [397, 692] on span "0xf9d6f1c4b1510926e917444aa22b7f9e1771caa6f5dcb0febba615772feec1e9" at bounding box center [517, 693] width 288 height 11
click at [163, 476] on icon at bounding box center [162, 478] width 6 height 6
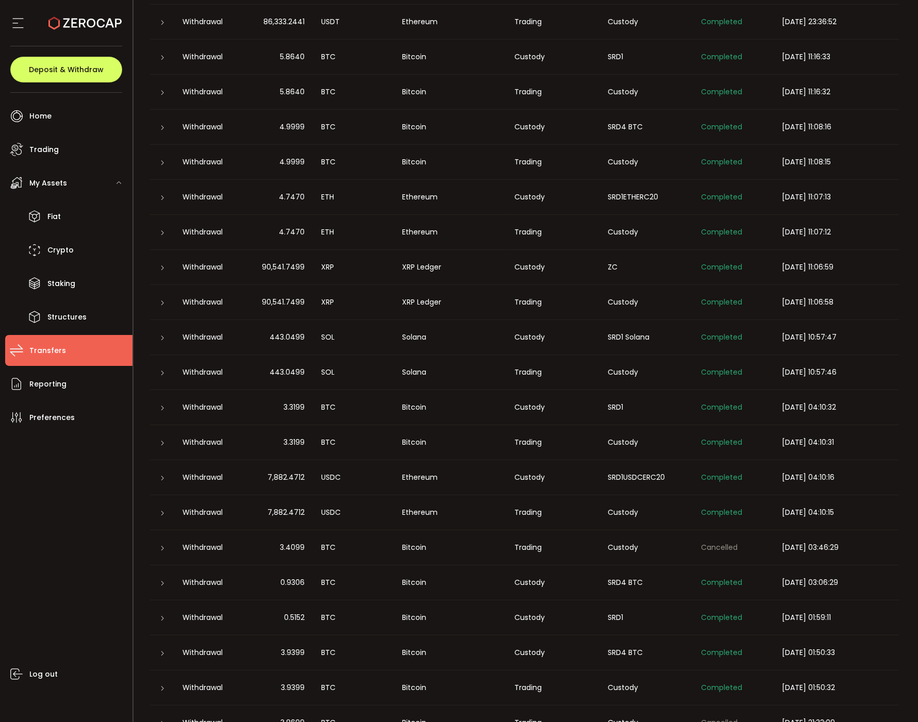
click at [599, 582] on div "Custody" at bounding box center [552, 583] width 93 height 12
click at [163, 576] on td at bounding box center [162, 582] width 25 height 35
click at [163, 580] on icon at bounding box center [163, 583] width 6 height 6
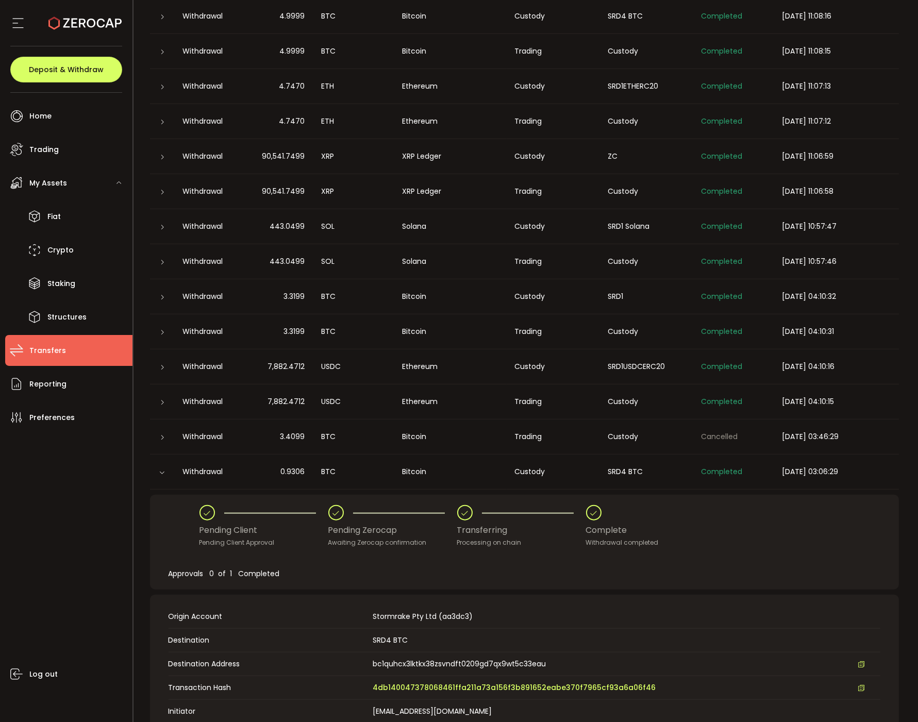
scroll to position [2148, 0]
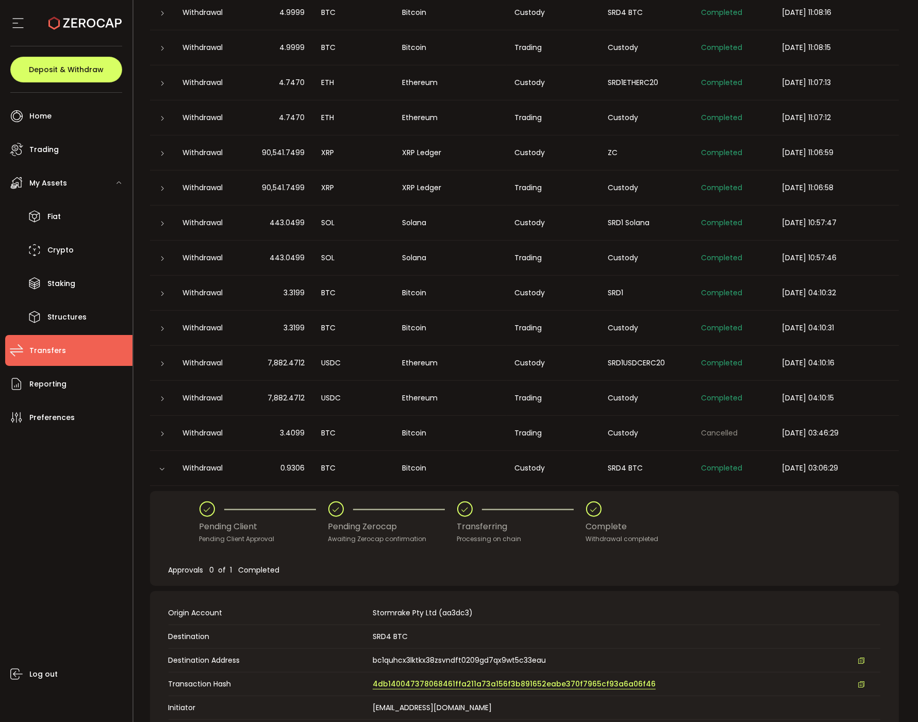
click at [433, 682] on span "4db140047378068461ffa211a73a156f3b891652eabe370f7965cf93a6a06f46" at bounding box center [514, 684] width 283 height 11
click at [165, 466] on div at bounding box center [162, 468] width 10 height 8
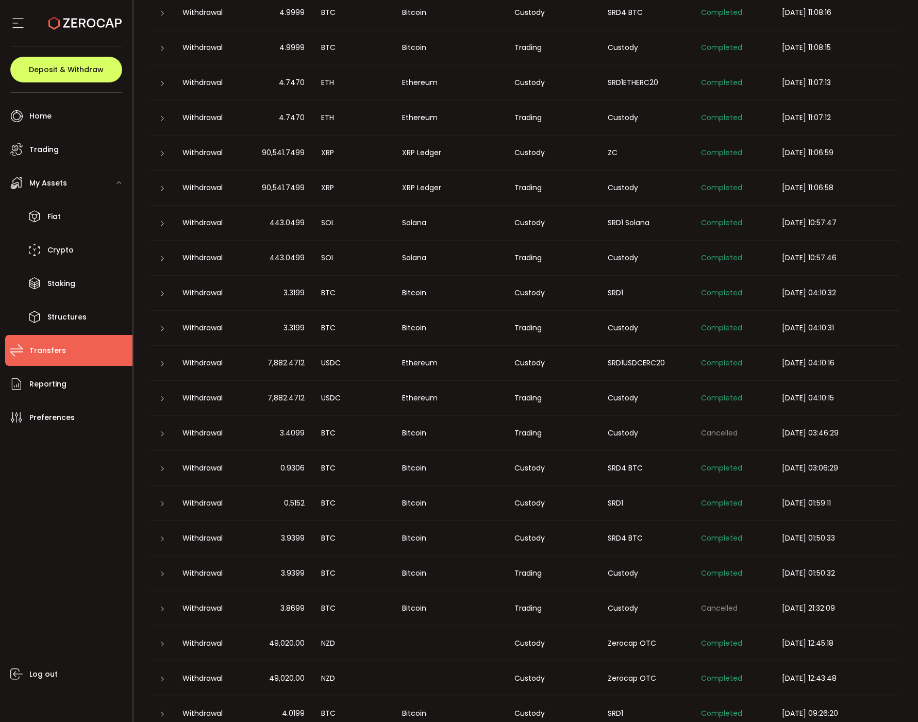
click at [162, 501] on icon at bounding box center [163, 504] width 6 height 6
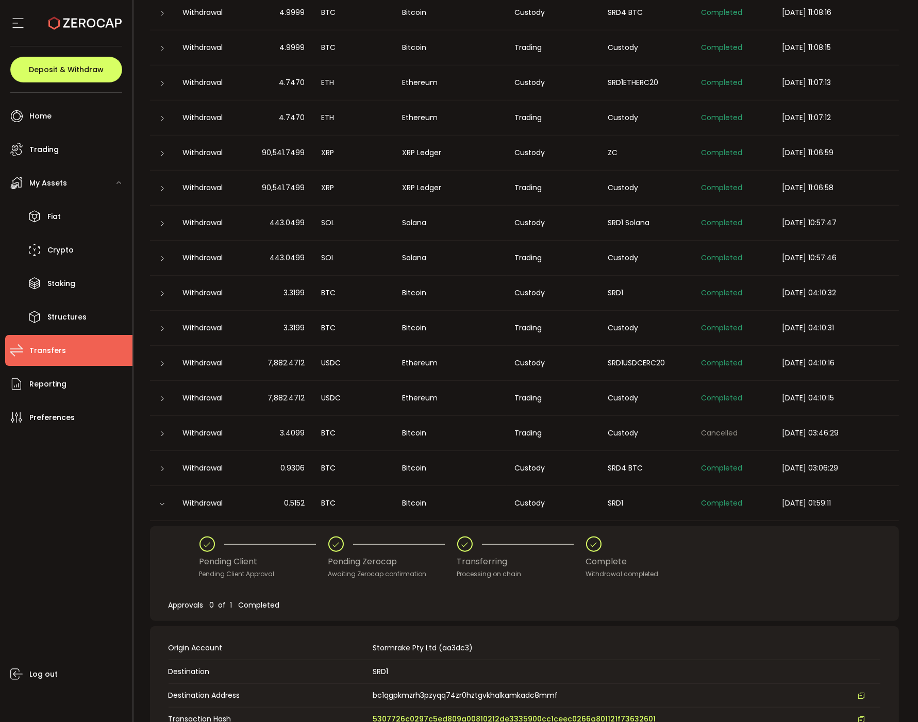
click at [375, 716] on span "5307726c0297c5ed809a00810212de3335900cc1ceec0266a801121f73632601" at bounding box center [514, 719] width 283 height 11
click at [161, 502] on icon at bounding box center [162, 504] width 6 height 6
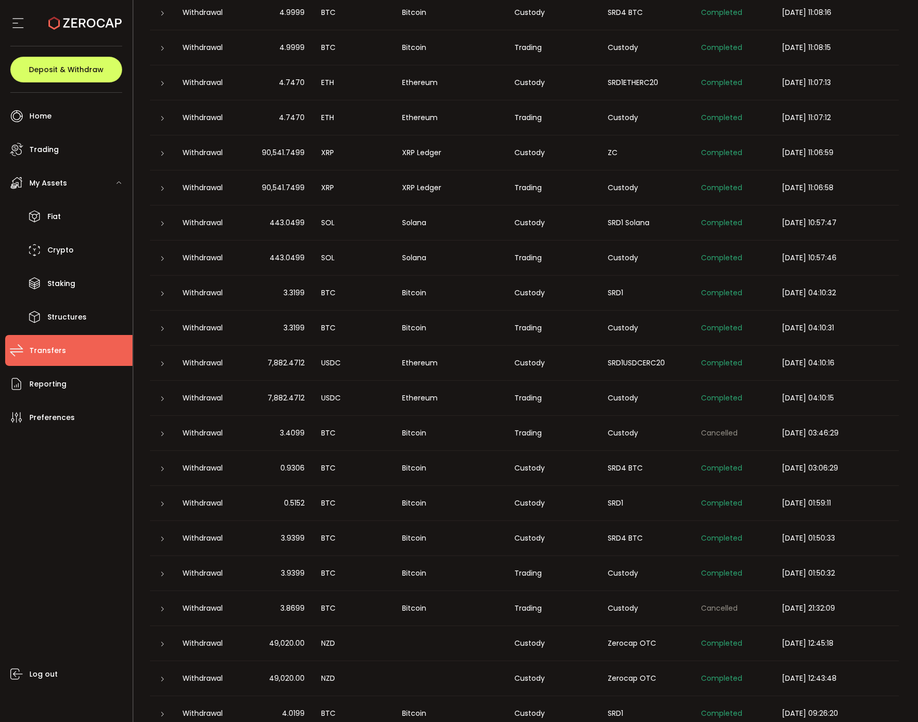
click at [590, 538] on div "Custody" at bounding box center [552, 538] width 93 height 12
click at [179, 540] on div "Withdrawal" at bounding box center [207, 538] width 64 height 12
click at [171, 539] on div at bounding box center [162, 538] width 25 height 10
click at [163, 538] on icon at bounding box center [163, 539] width 6 height 6
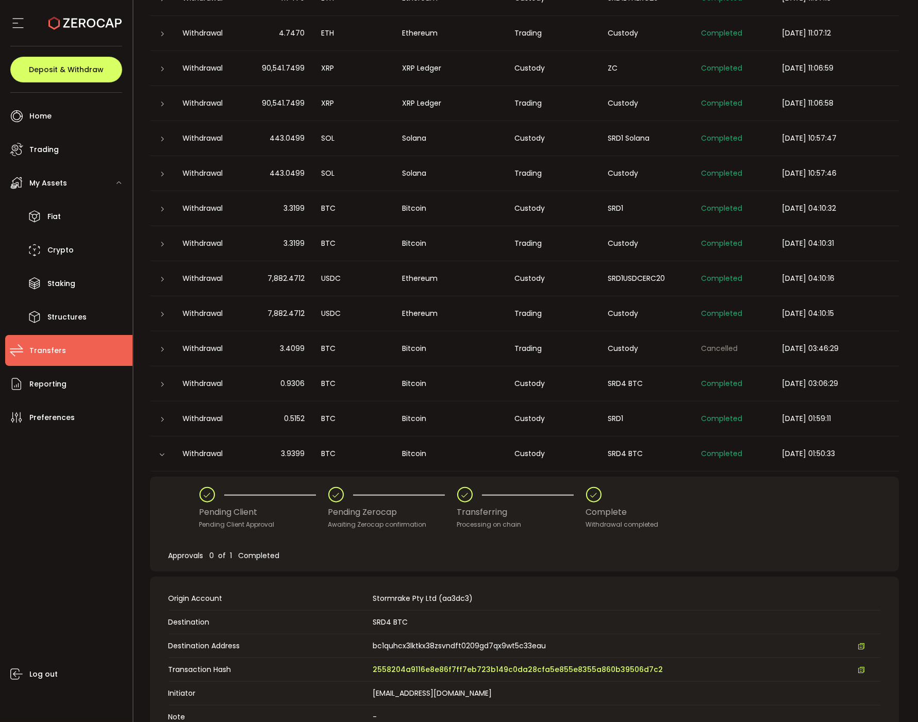
scroll to position [2233, 0]
click at [391, 670] on span "2558204a9116e8e86f7ff7eb723b149c0da28cfa5e855e8355a860b39506d7c2" at bounding box center [518, 669] width 290 height 11
click at [164, 451] on icon at bounding box center [162, 454] width 6 height 6
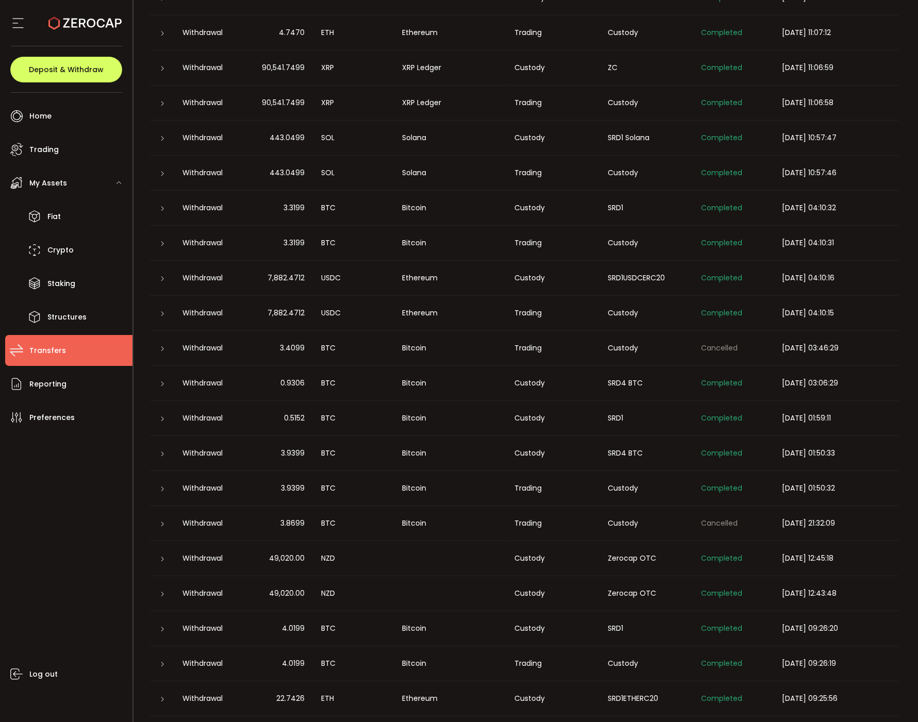
click at [167, 555] on div at bounding box center [162, 558] width 25 height 10
click at [164, 556] on icon at bounding box center [163, 559] width 6 height 6
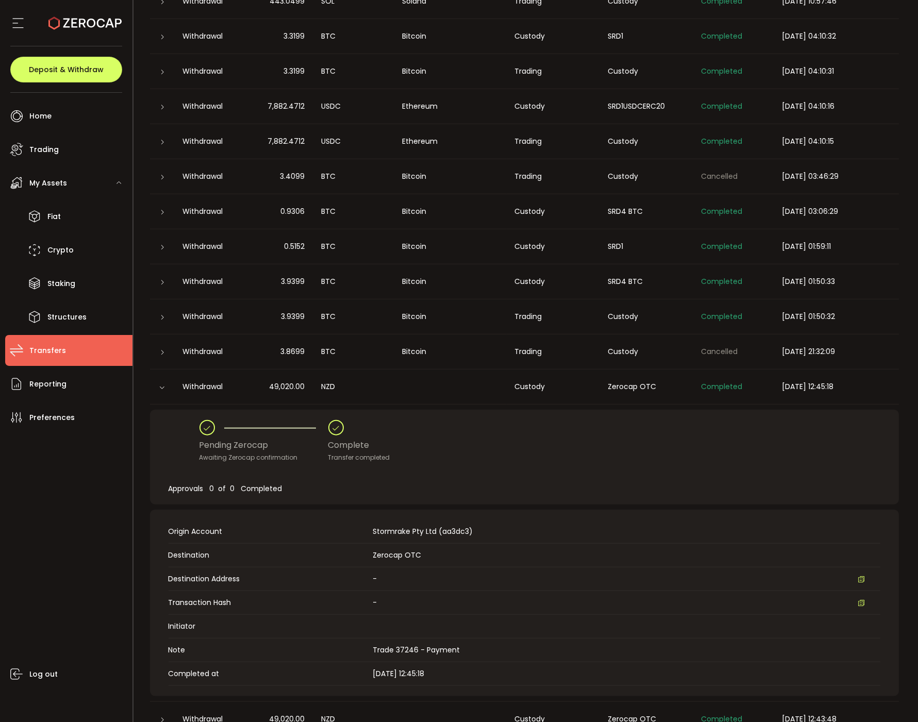
scroll to position [2405, 0]
click at [163, 384] on icon at bounding box center [162, 387] width 6 height 6
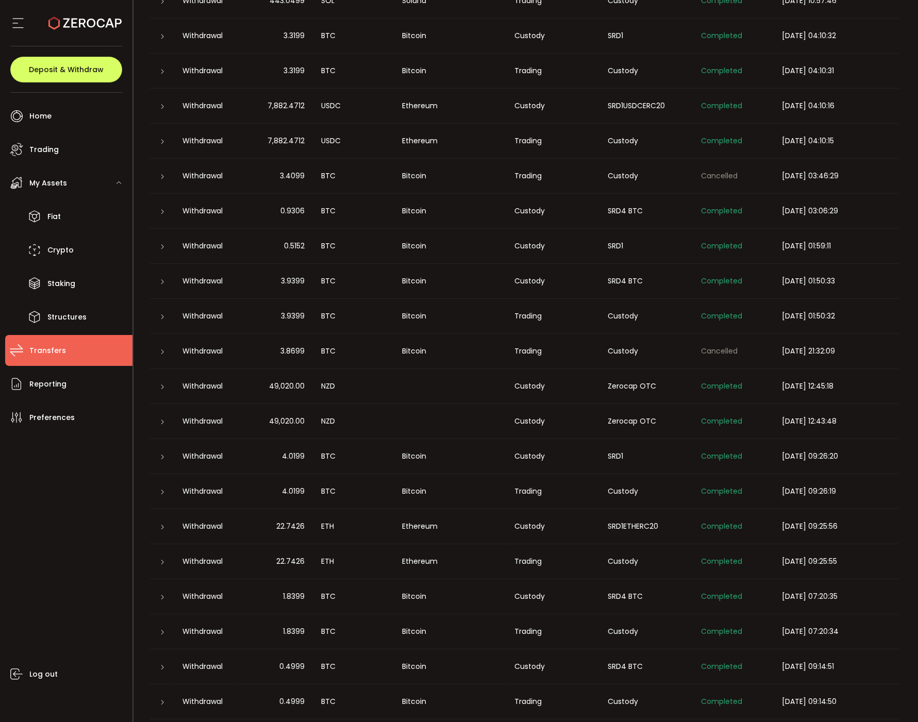
click at [165, 457] on icon at bounding box center [163, 457] width 6 height 6
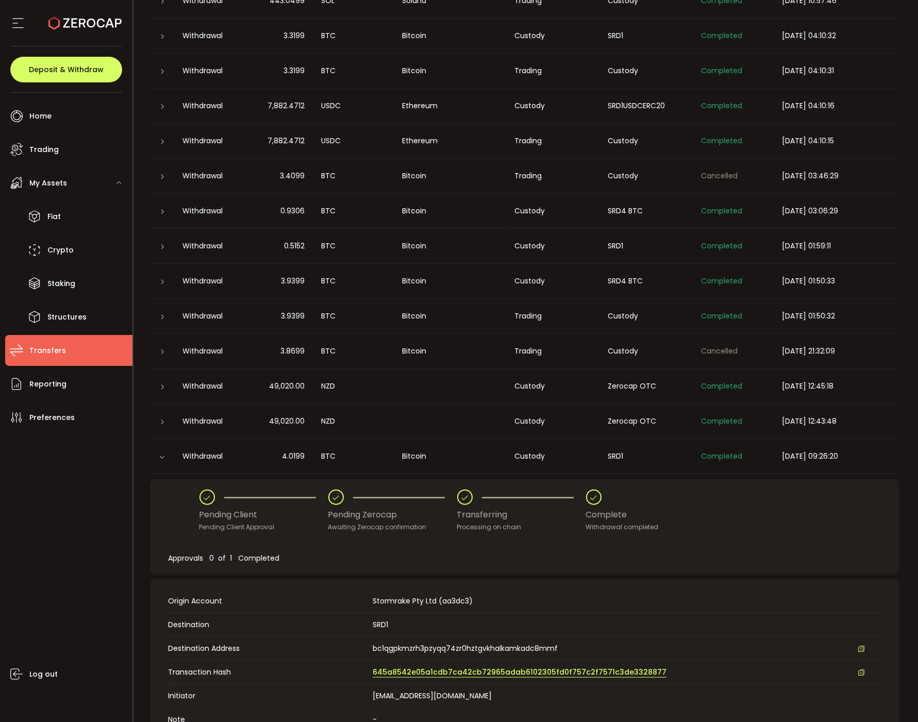
click at [395, 671] on span "645a8542e05a1cdb7ca42cb72965adab6102305fd0f757c2f7571c3de3328877" at bounding box center [520, 672] width 294 height 11
click at [166, 458] on div at bounding box center [162, 456] width 10 height 8
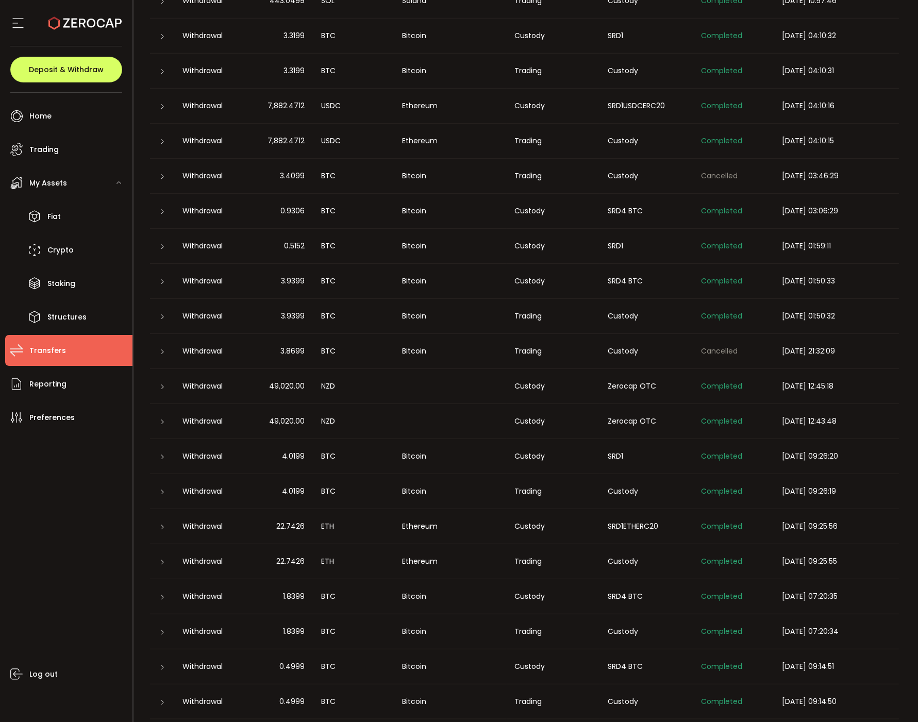
click at [162, 528] on icon at bounding box center [163, 527] width 6 height 6
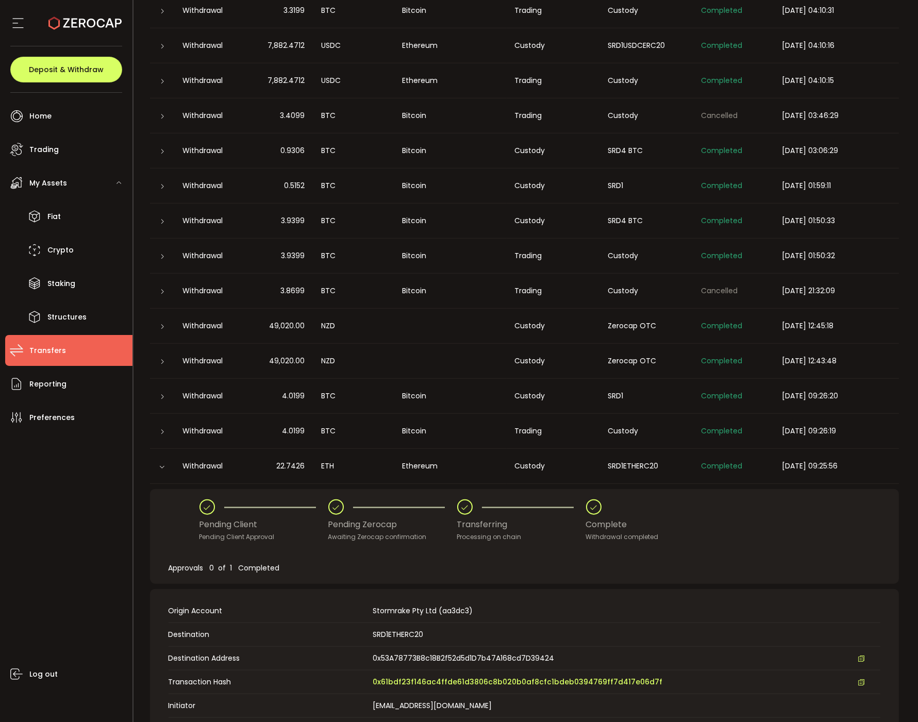
scroll to position [2463, 0]
click at [389, 682] on span "0x61bdf23f146ac4ffde61d3806c8b020b0af8cfc1bdeb0394769ff7d417e06d7f" at bounding box center [518, 683] width 290 height 11
click at [162, 466] on icon at bounding box center [162, 468] width 6 height 6
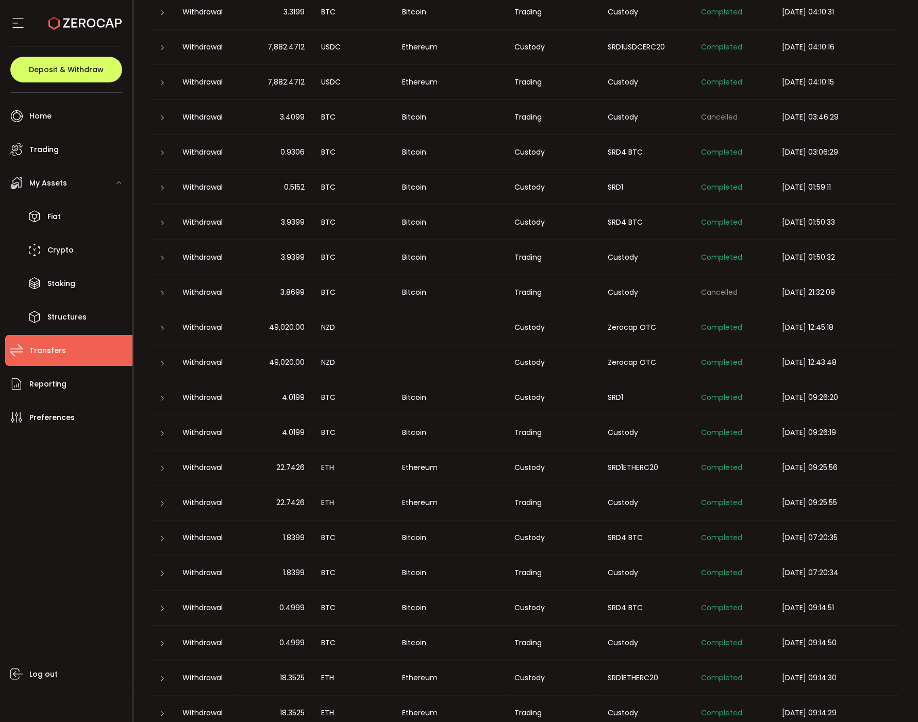
click at [167, 537] on div at bounding box center [162, 538] width 25 height 10
click at [163, 536] on icon at bounding box center [163, 538] width 6 height 6
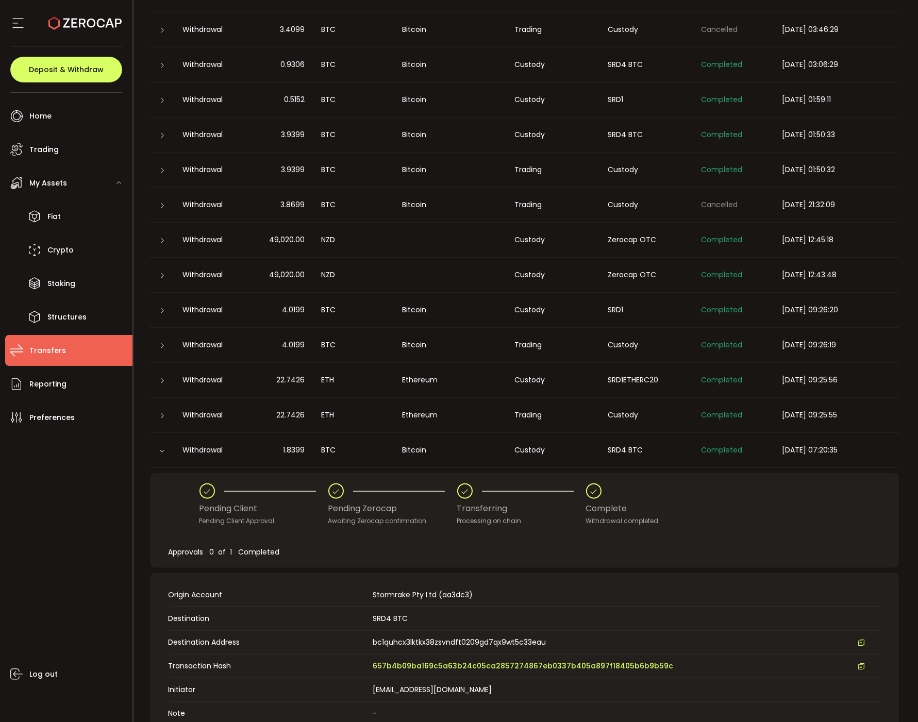
scroll to position [2576, 0]
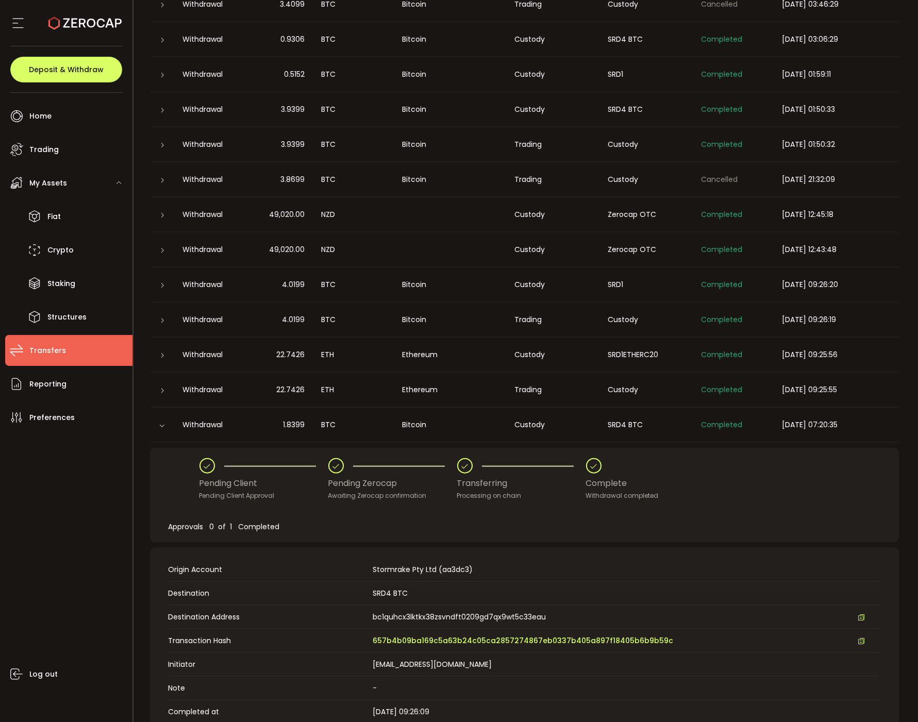
click at [391, 648] on td "Transaction Hash 657b4b09ba169c5a63b24c05ca2857274867eb0337b405a897f18405b6b9b5…" at bounding box center [524, 641] width 712 height 24
click at [387, 639] on span "657b4b09ba169c5a63b24c05ca2857274867eb0337b405a897f18405b6b9b59c" at bounding box center [523, 640] width 300 height 11
click at [165, 424] on div at bounding box center [162, 425] width 10 height 8
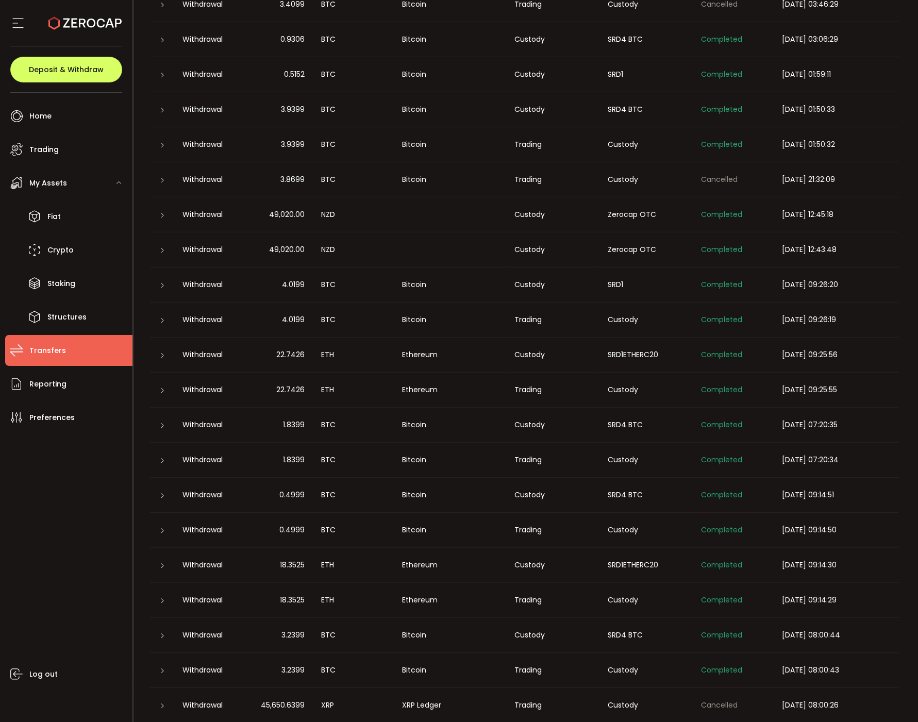
click at [165, 567] on icon at bounding box center [163, 566] width 6 height 6
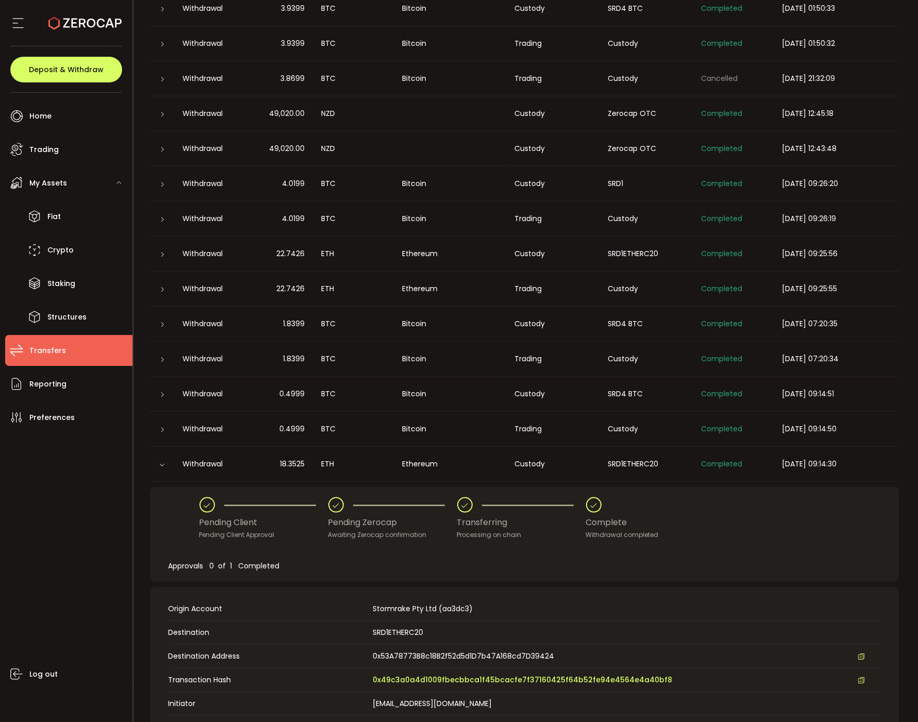
scroll to position [2678, 0]
click at [410, 672] on td "Transaction Hash 0x49c3a0a4d1009fbecbbca1f45bcacfe7f37160425f64b52fe94e4564e4a4…" at bounding box center [524, 680] width 712 height 24
click at [410, 678] on span "0x49c3a0a4d1009fbecbbca1f45bcacfe7f37160425f64b52fe94e4564e4a40bf8" at bounding box center [522, 679] width 299 height 11
click at [181, 393] on div "Withdrawal" at bounding box center [207, 393] width 64 height 12
click at [168, 392] on div at bounding box center [162, 394] width 25 height 10
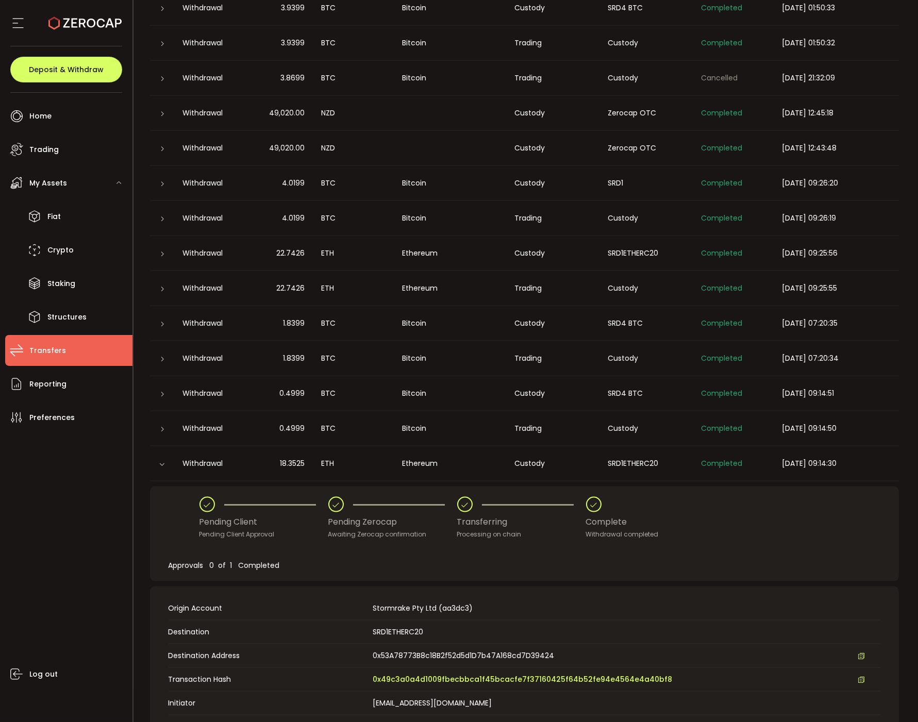
click at [163, 392] on icon at bounding box center [163, 394] width 6 height 6
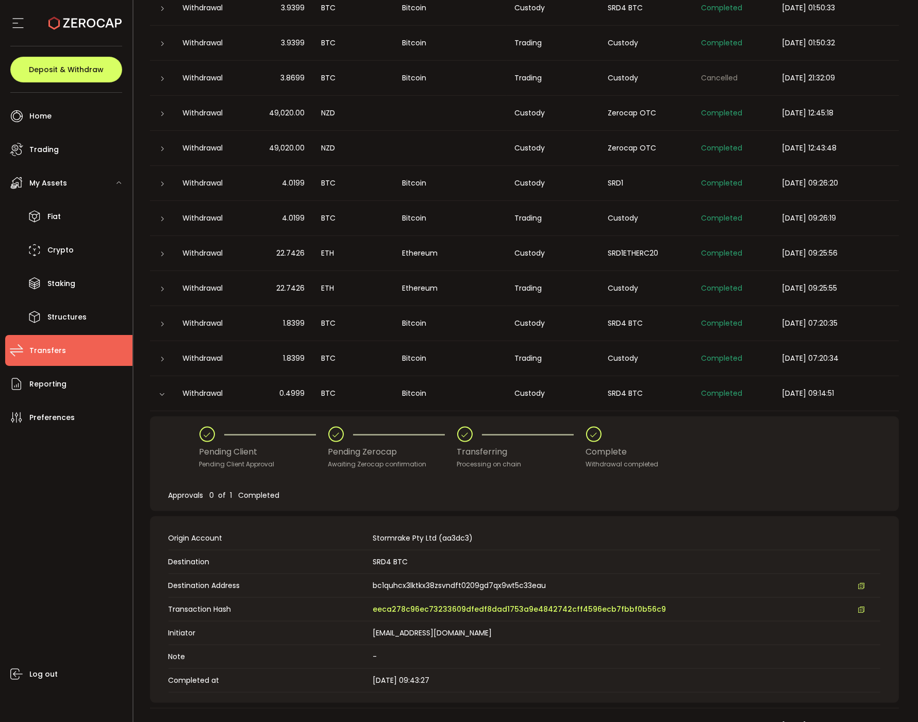
click at [379, 614] on td "Transaction Hash eeca278c96ec73233609dfedf8dad1753a9e4842742cff4596ecb7fbbf0b56…" at bounding box center [524, 610] width 712 height 24
click at [380, 610] on span "eeca278c96ec73233609dfedf8dad1753a9e4842742cff4596ecb7fbbf0b56c9" at bounding box center [519, 609] width 293 height 11
click at [165, 394] on div at bounding box center [162, 394] width 10 height 8
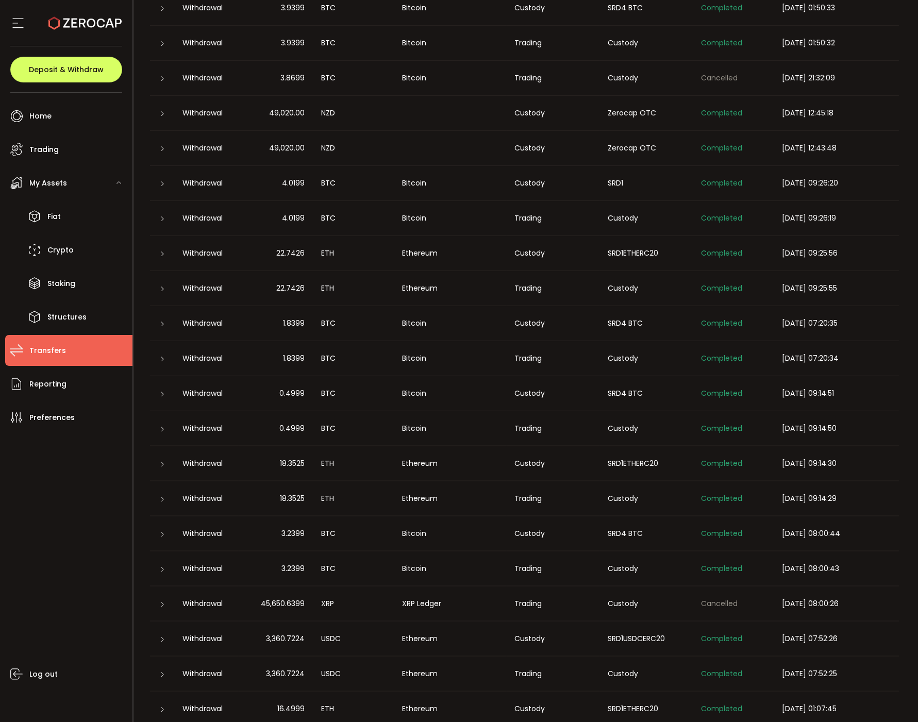
click at [155, 533] on div at bounding box center [162, 534] width 25 height 10
click at [158, 531] on div at bounding box center [162, 534] width 8 height 10
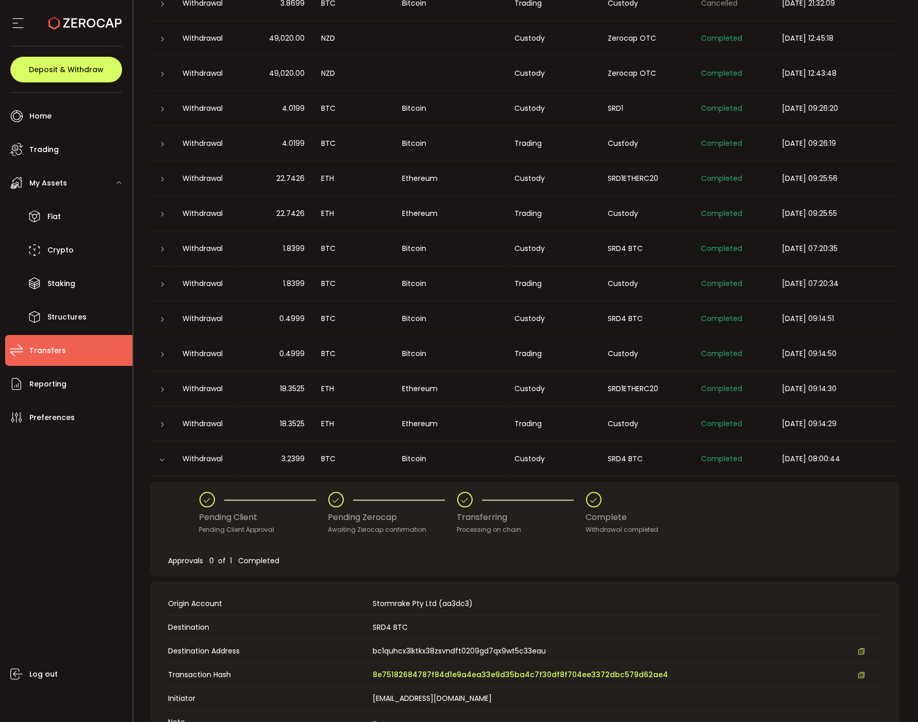
scroll to position [2771, 0]
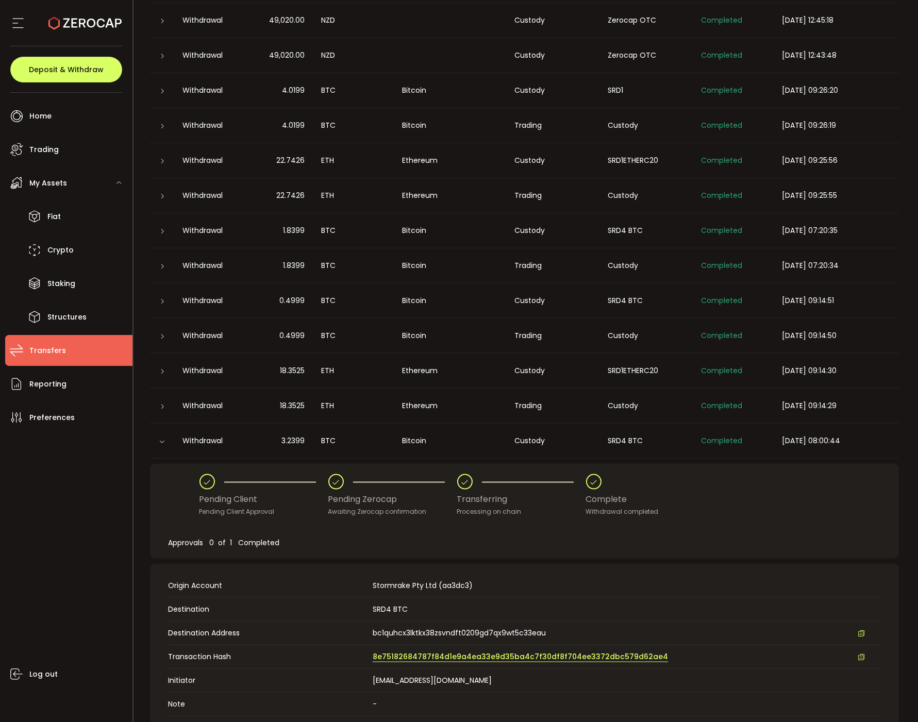
click at [451, 659] on span "8e75182684787f84d1e9a4ea33e9d35ba4c7f30df8f704ee3372dbc579d62ae4" at bounding box center [520, 656] width 295 height 11
click at [397, 654] on span "8e75182684787f84d1e9a4ea33e9d35ba4c7f30df8f704ee3372dbc579d62ae4" at bounding box center [520, 656] width 295 height 11
click at [159, 437] on div at bounding box center [162, 441] width 10 height 8
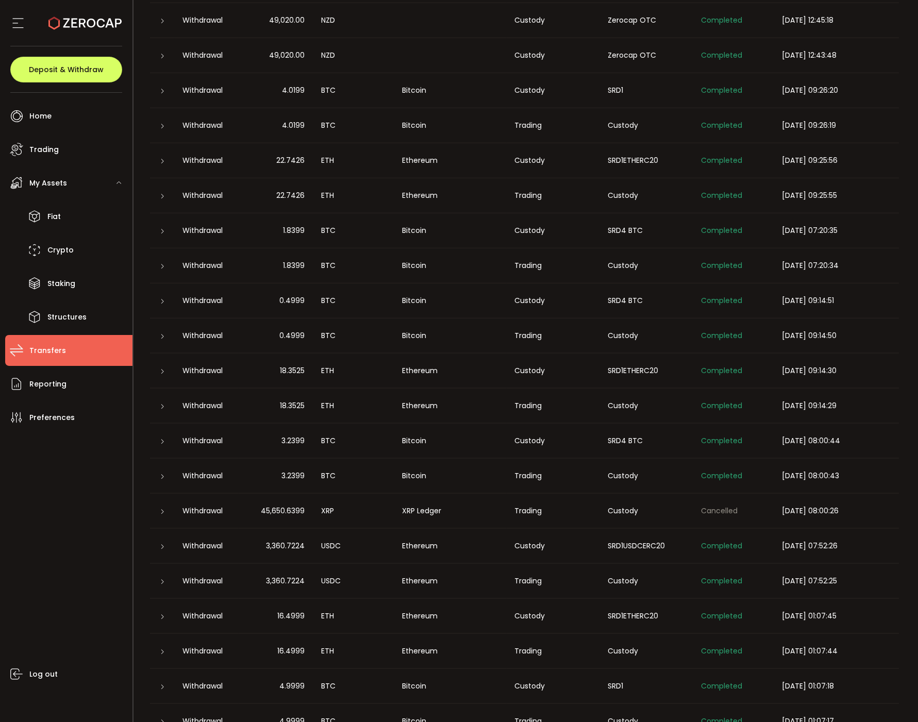
click at [162, 545] on icon at bounding box center [163, 547] width 6 height 6
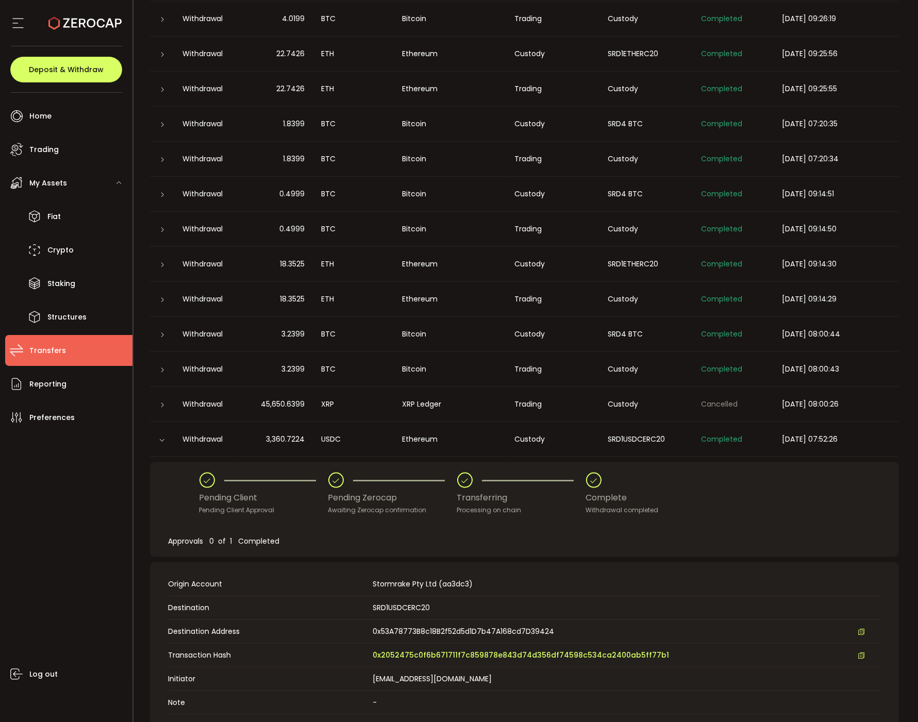
scroll to position [2879, 0]
click at [416, 653] on span "0x2052475c0f6b671711f7c859878e843d74d356df74598c534ca2400ab5ff77b1" at bounding box center [521, 653] width 296 height 11
click at [165, 434] on div at bounding box center [162, 438] width 10 height 8
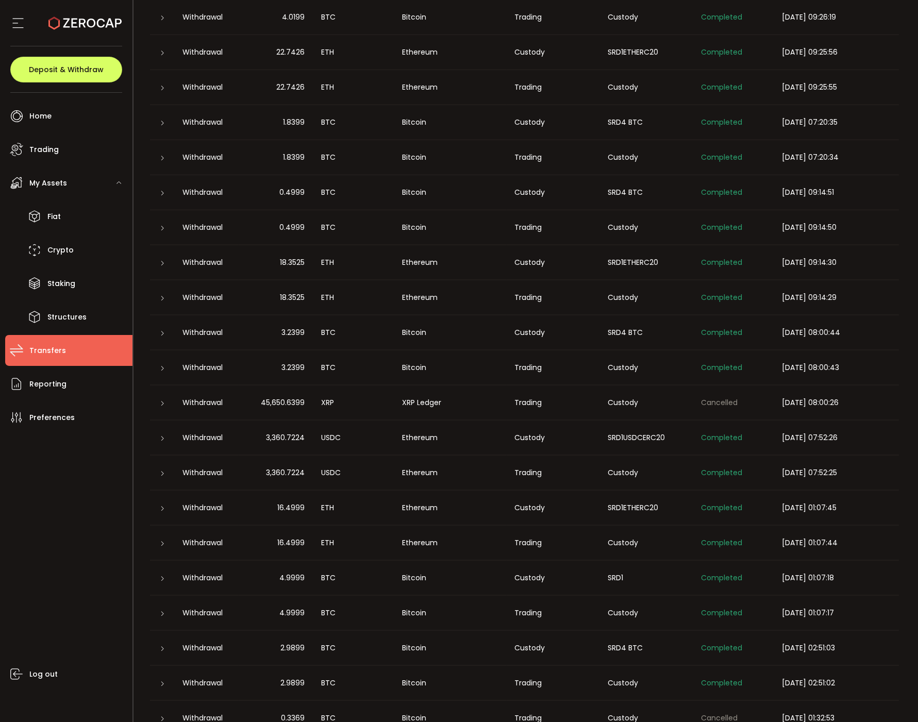
click at [158, 512] on div at bounding box center [162, 508] width 8 height 10
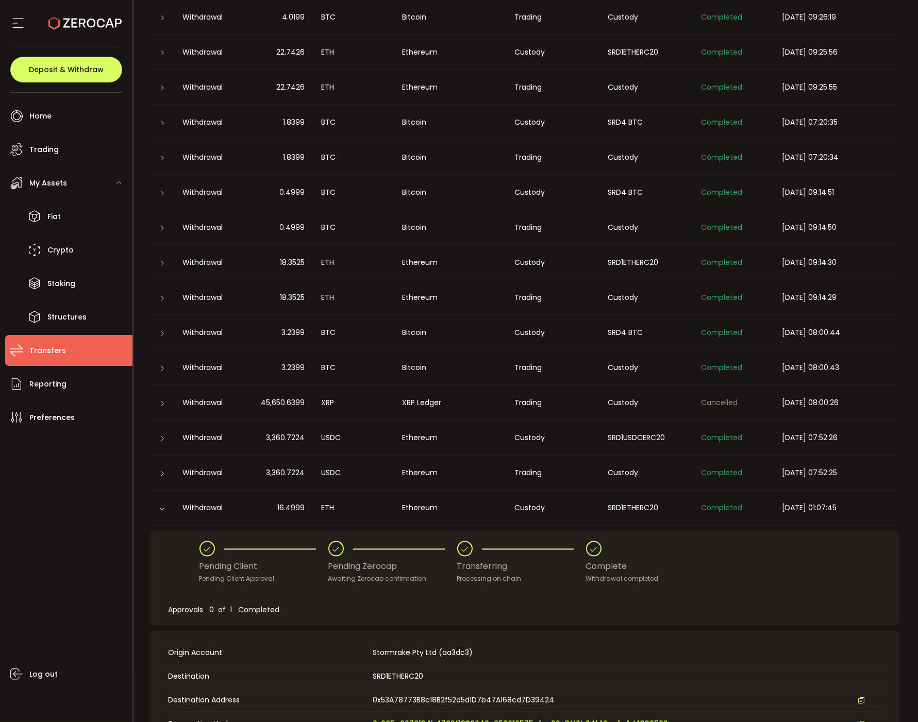
click at [381, 718] on span "0x085a6070134b4782f1338646c858616575cfea06c3ff0b94146ca1e4d4339590" at bounding box center [520, 723] width 295 height 11
click at [162, 504] on div at bounding box center [162, 508] width 10 height 8
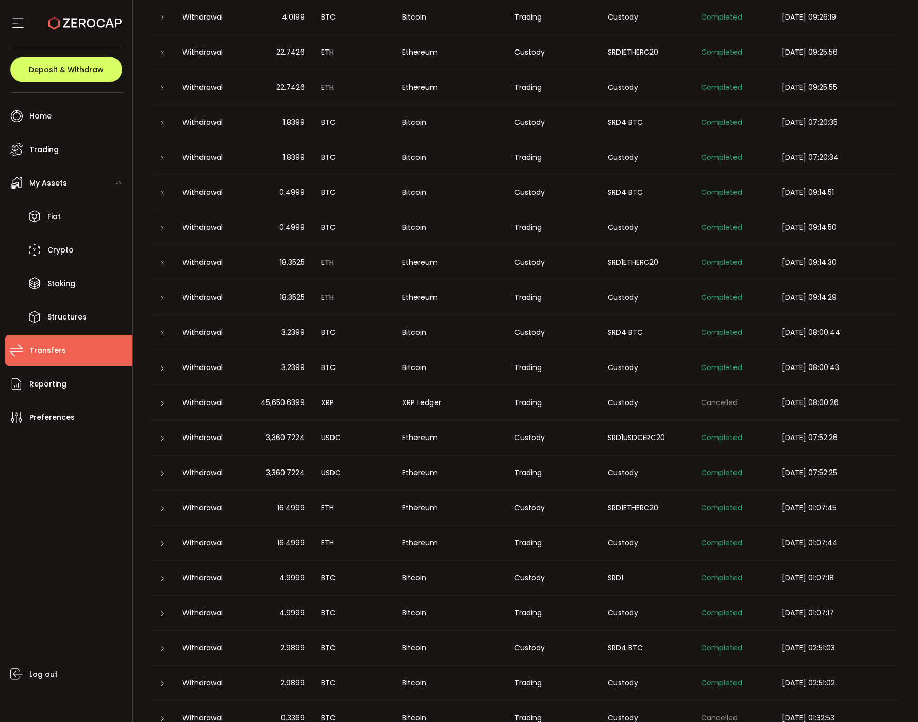
click at [161, 579] on icon at bounding box center [163, 579] width 6 height 6
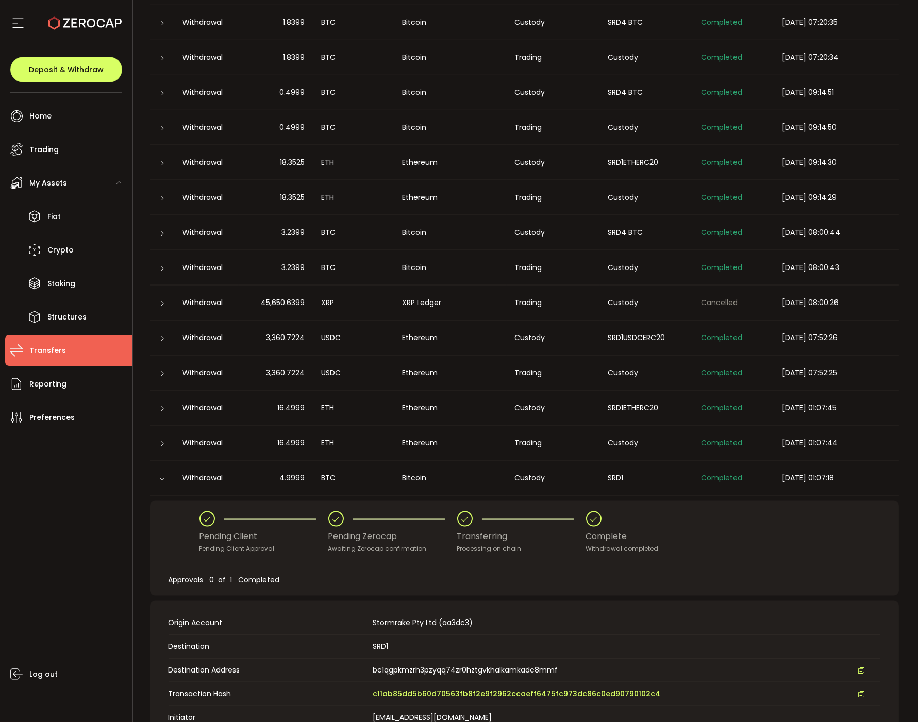
scroll to position [2980, 0]
click at [385, 687] on span "c11ab85dd5b60d70563fb8f2e9f2962ccaeff6475fc973dc86c0ed90790102c4" at bounding box center [517, 692] width 288 height 11
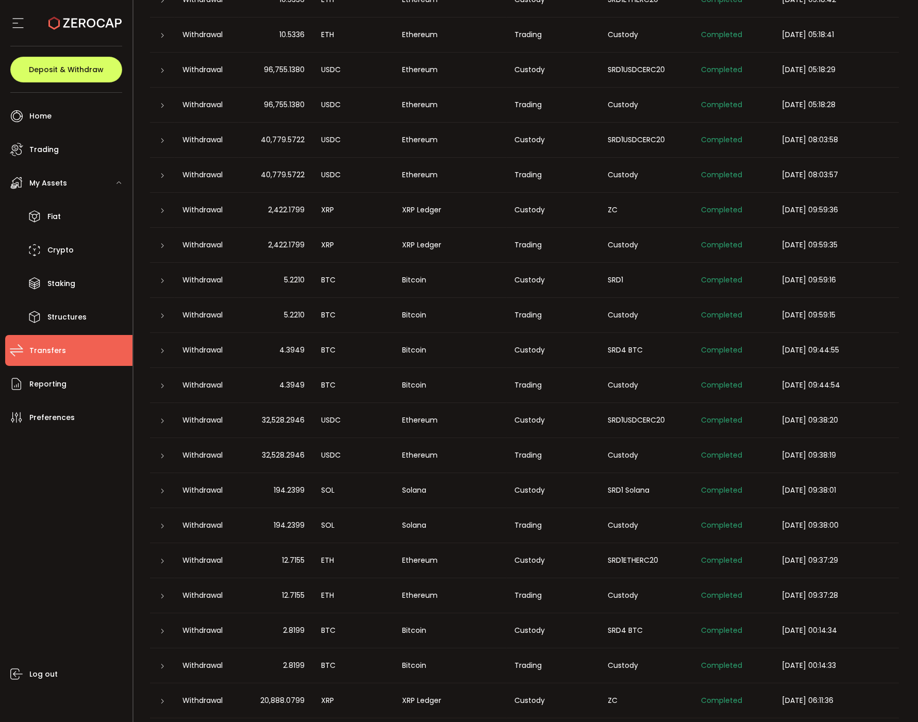
scroll to position [0, 0]
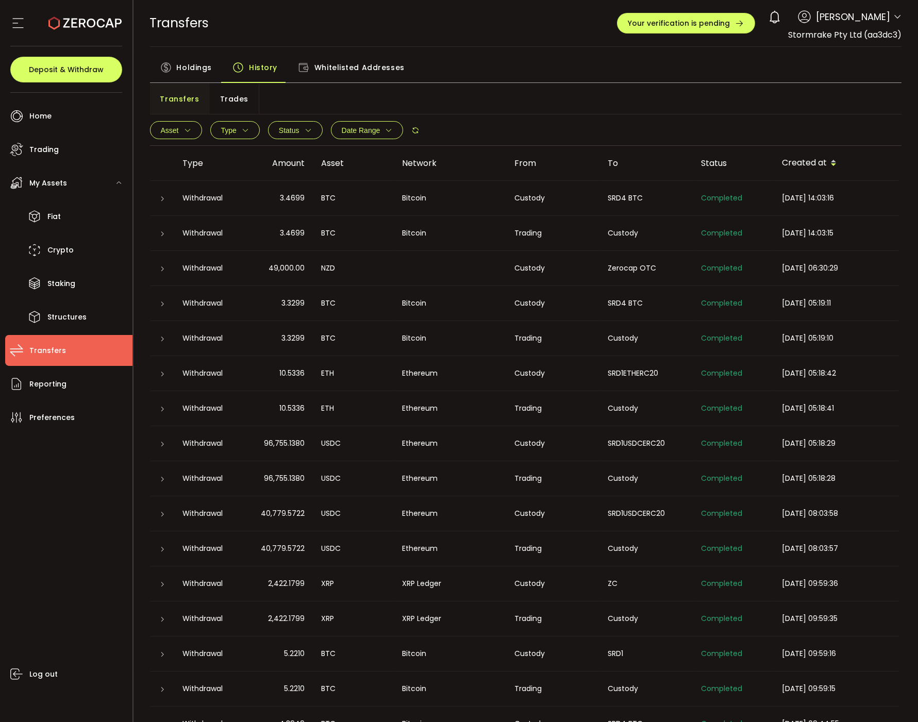
click at [189, 124] on button "Asset" at bounding box center [176, 130] width 52 height 18
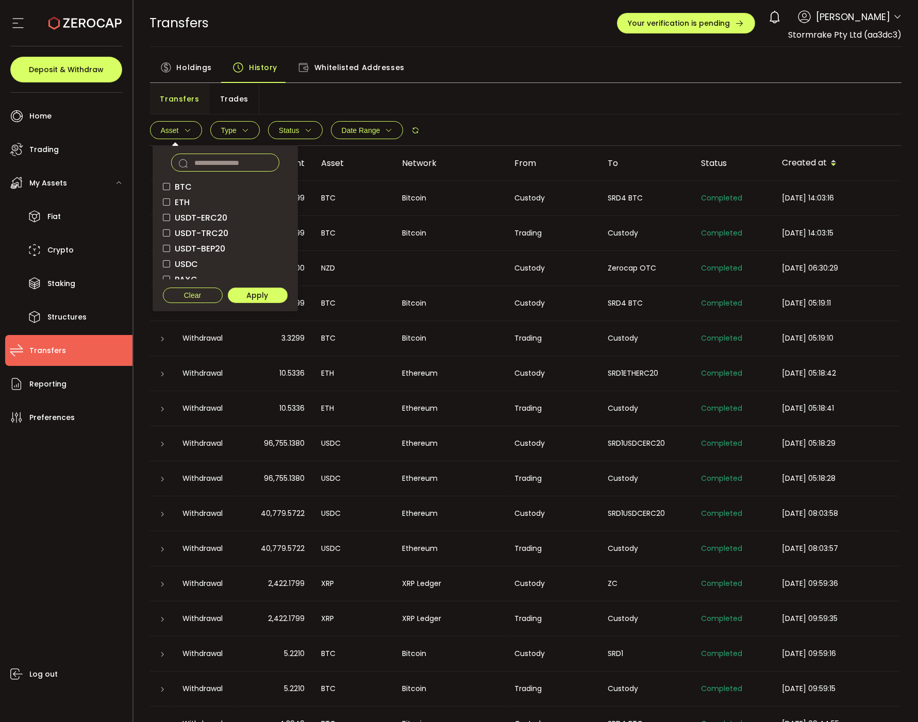
click at [207, 166] on input "text" at bounding box center [225, 163] width 108 height 18
type input "***"
click at [180, 183] on span "XRP" at bounding box center [180, 187] width 21 height 10
click at [262, 295] on span "Apply" at bounding box center [258, 295] width 22 height 7
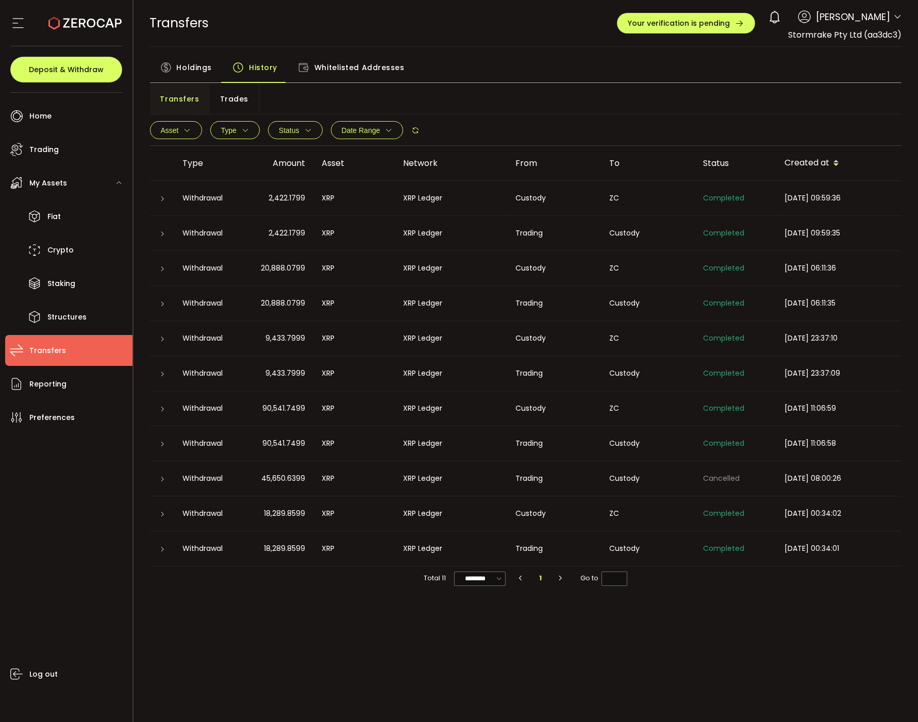
click at [629, 550] on div "Custody" at bounding box center [648, 549] width 94 height 12
click at [623, 232] on div "Custody" at bounding box center [648, 233] width 94 height 12
click at [165, 234] on icon at bounding box center [163, 234] width 6 height 6
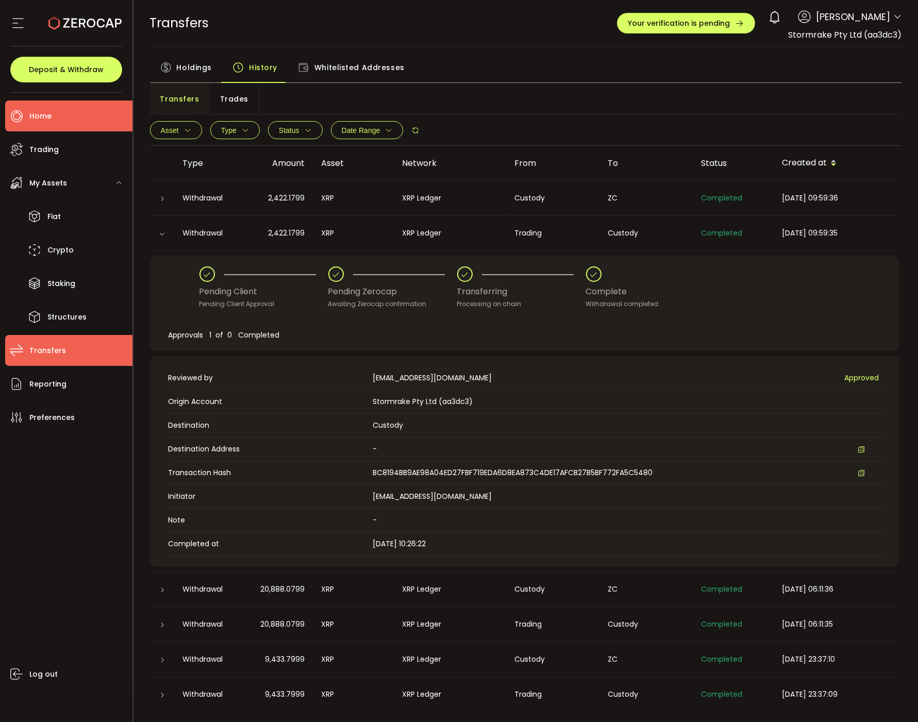
click at [34, 109] on span "Home" at bounding box center [40, 116] width 22 height 15
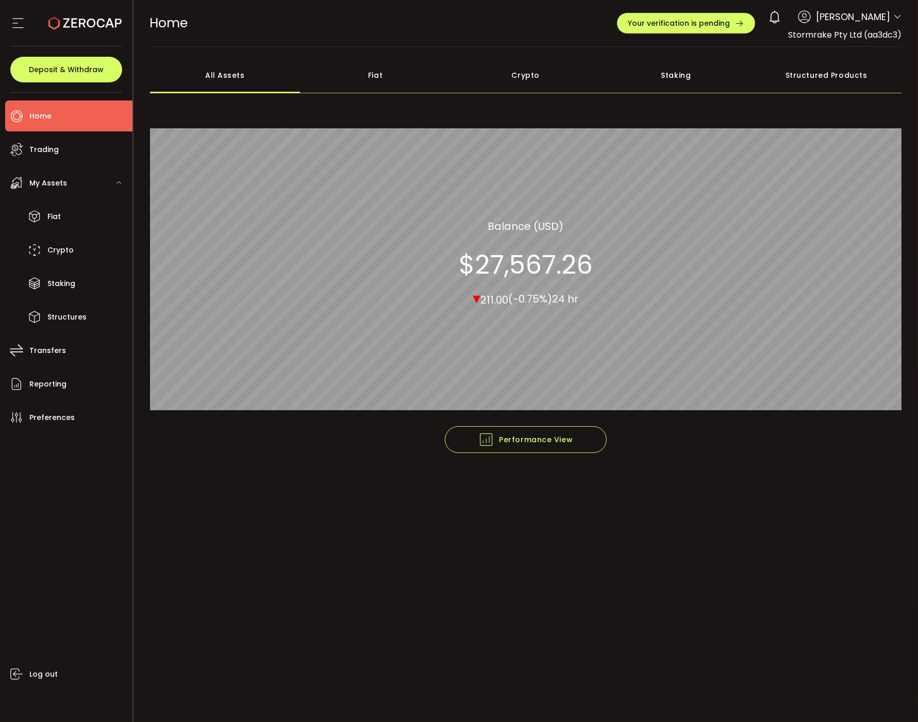
click at [57, 123] on li "Home" at bounding box center [68, 115] width 127 height 31
click at [64, 147] on li "Trading" at bounding box center [68, 149] width 127 height 31
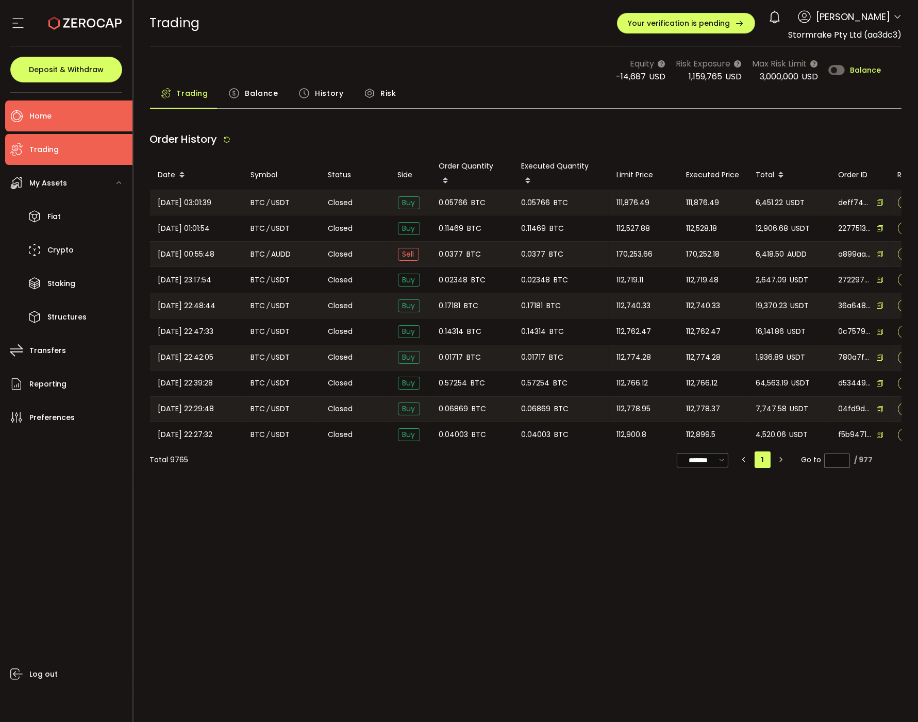
click at [65, 118] on li "Home" at bounding box center [68, 115] width 127 height 31
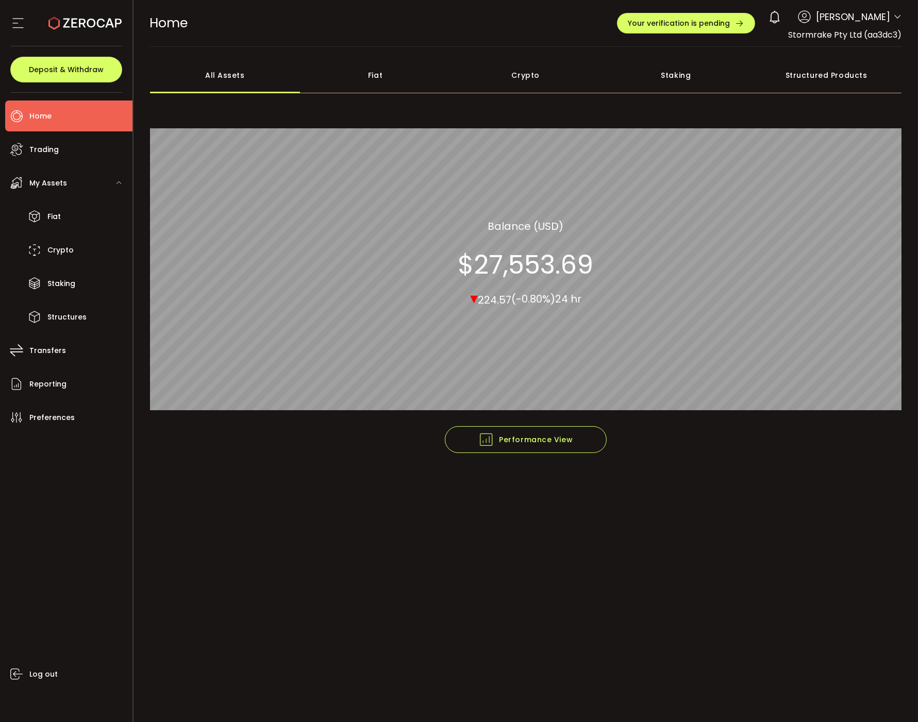
click at [321, 64] on div "Fiat" at bounding box center [375, 75] width 150 height 36
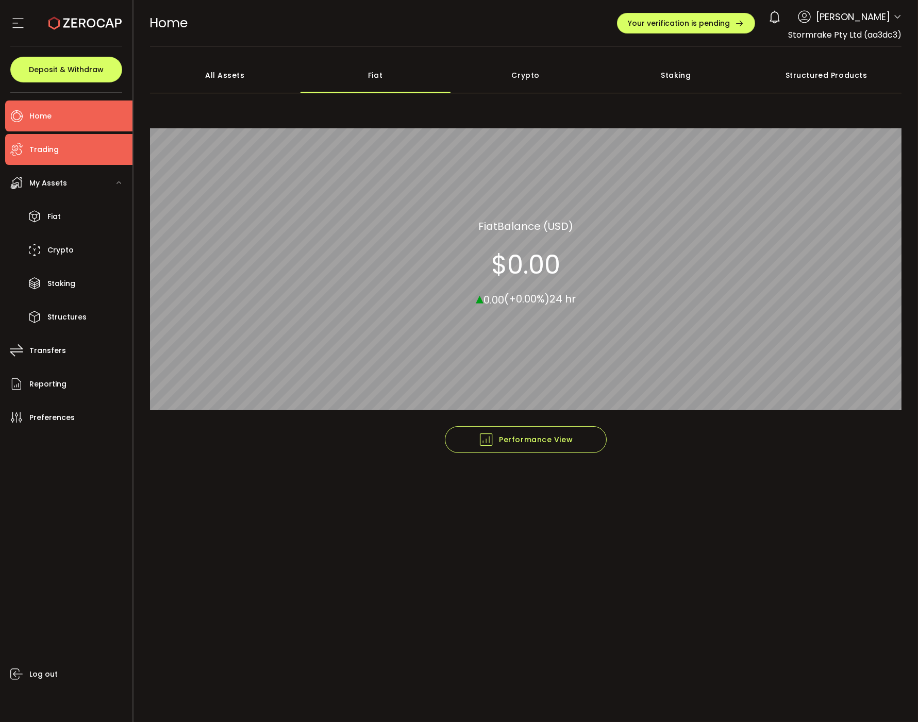
click at [65, 148] on li "Trading" at bounding box center [68, 149] width 127 height 31
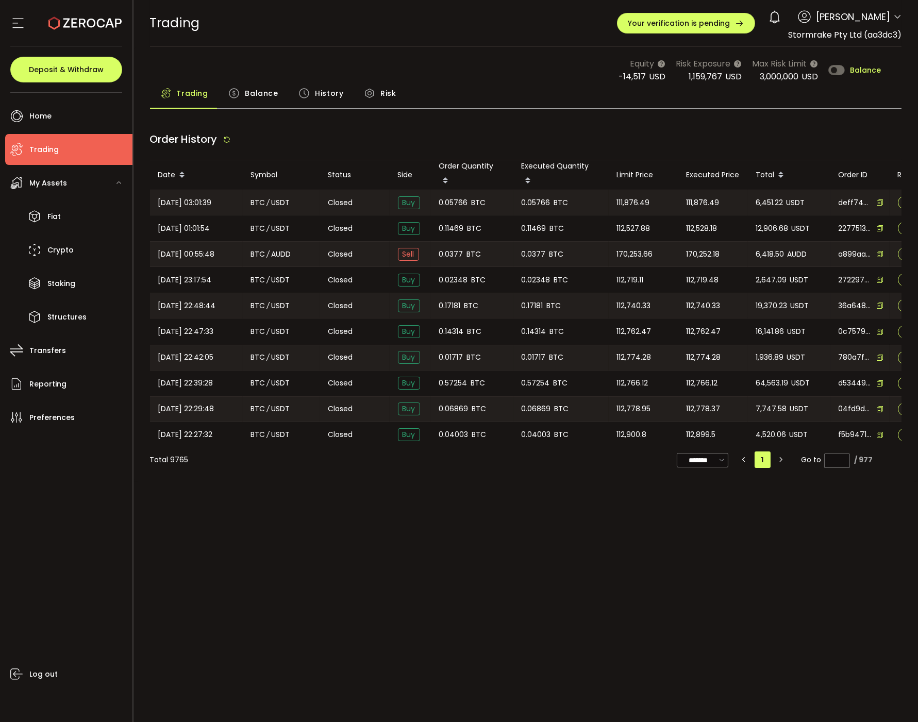
type input "***"
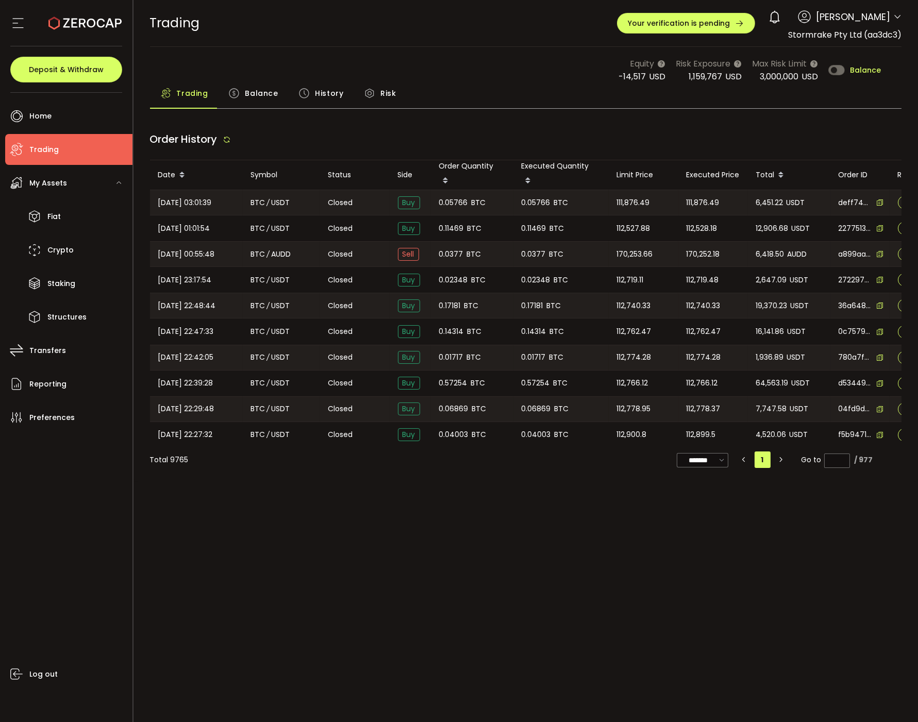
type input "***"
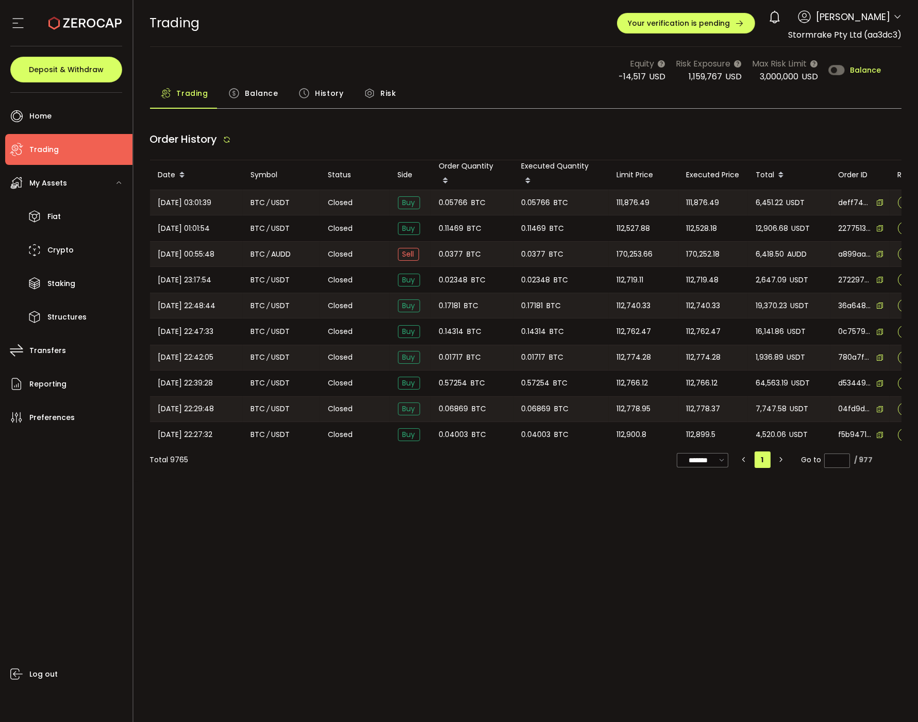
type input "***"
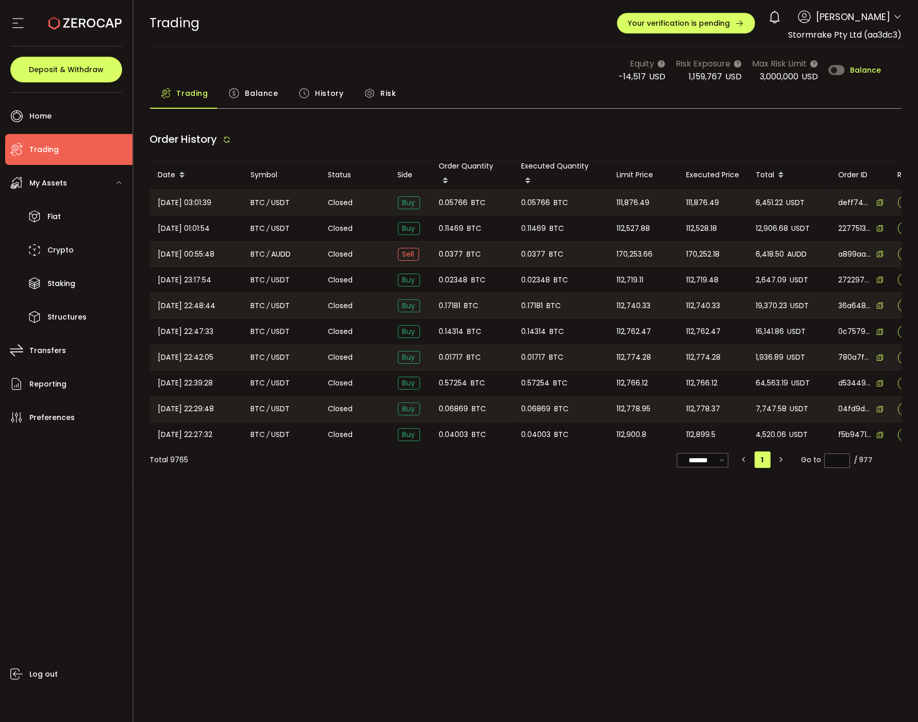
type input "***"
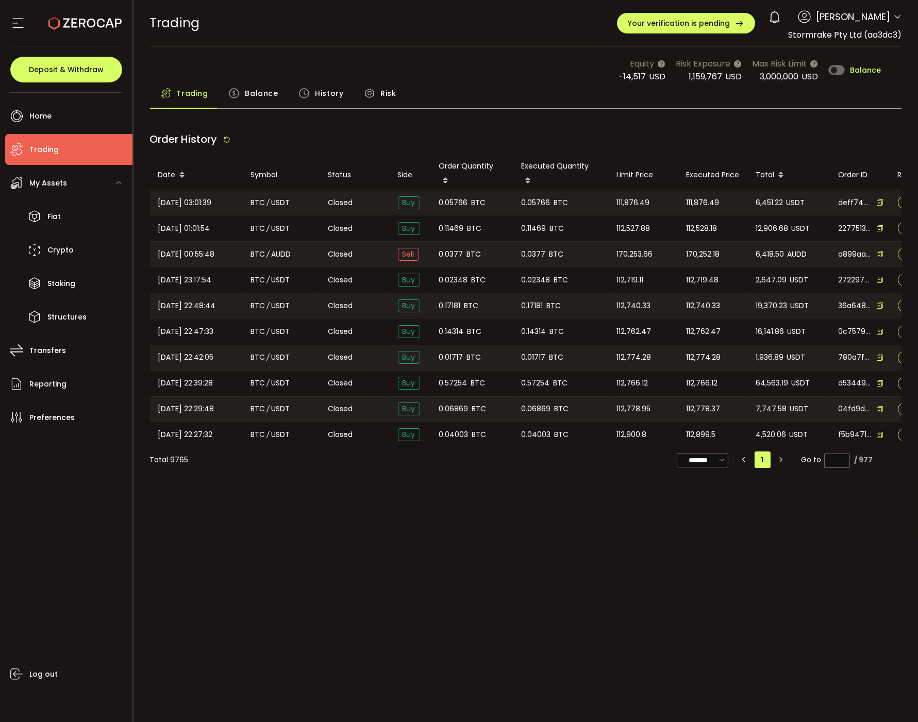
type input "***"
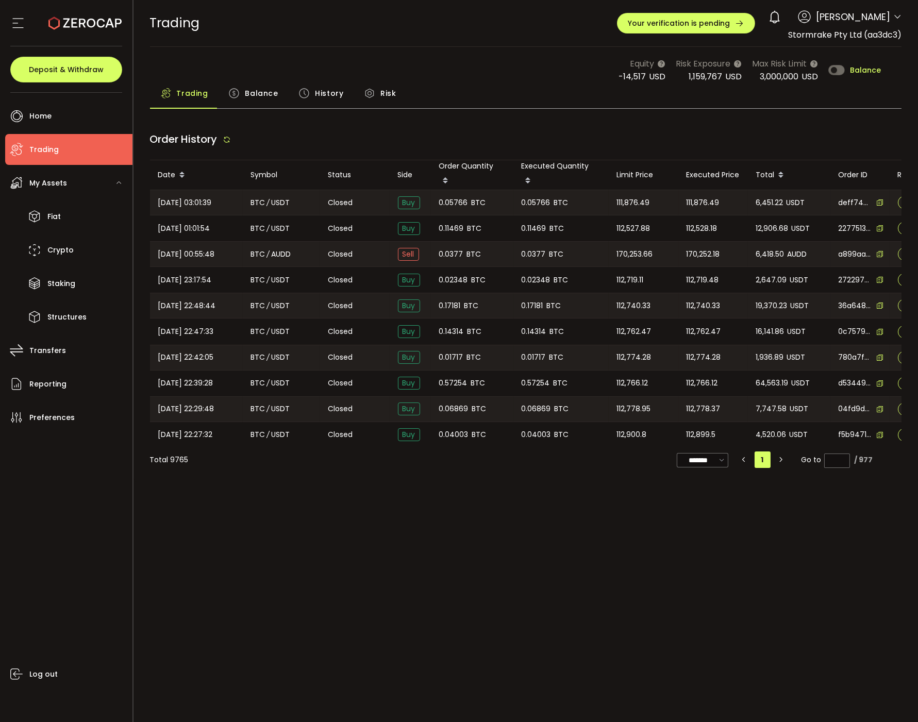
type input "***"
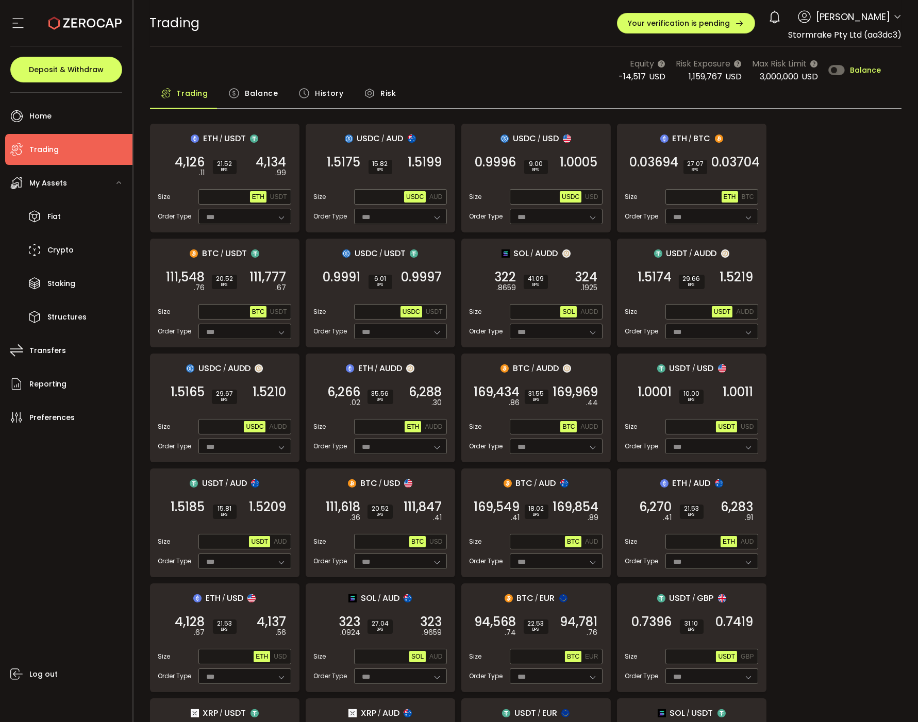
click at [828, 233] on div "ETH / USDT 4,126 .11 SELL 21.52 BPS 4,134 .99 BUY Size Max ETH USDT Order Type …" at bounding box center [526, 580] width 752 height 913
